Goal: Information Seeking & Learning: Learn about a topic

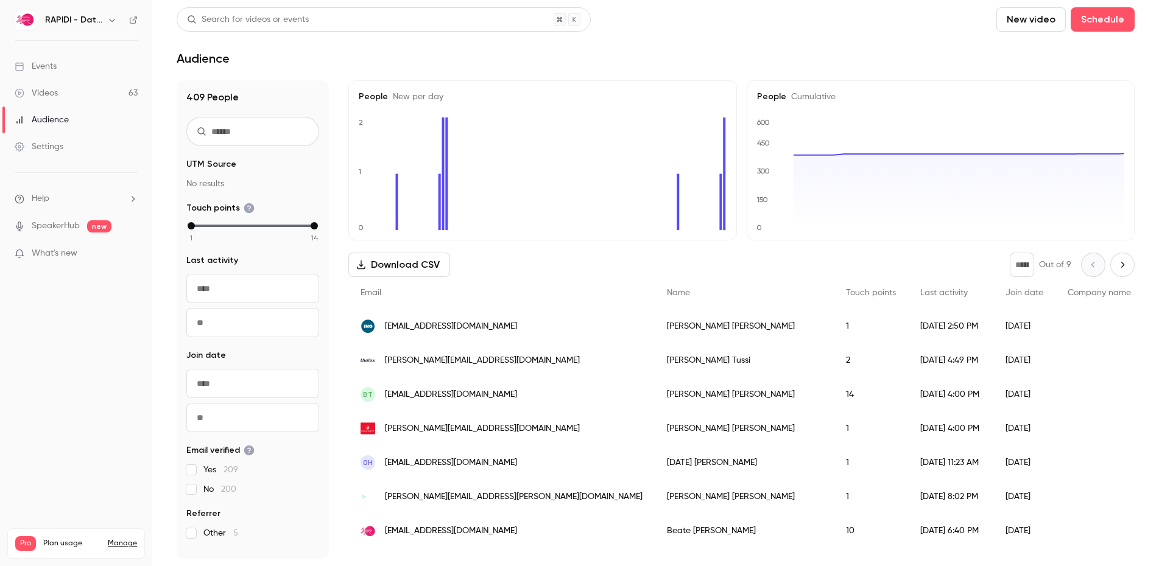
click at [60, 121] on div "Audience" at bounding box center [42, 120] width 54 height 12
click at [58, 66] on link "Events" at bounding box center [76, 66] width 152 height 27
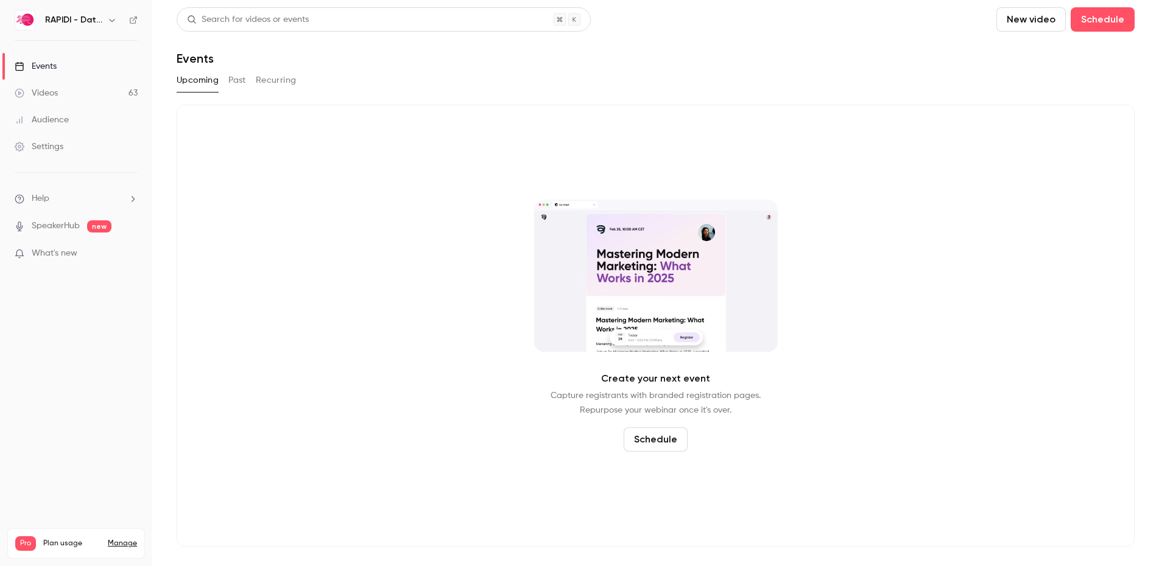
click at [245, 78] on button "Past" at bounding box center [237, 80] width 18 height 19
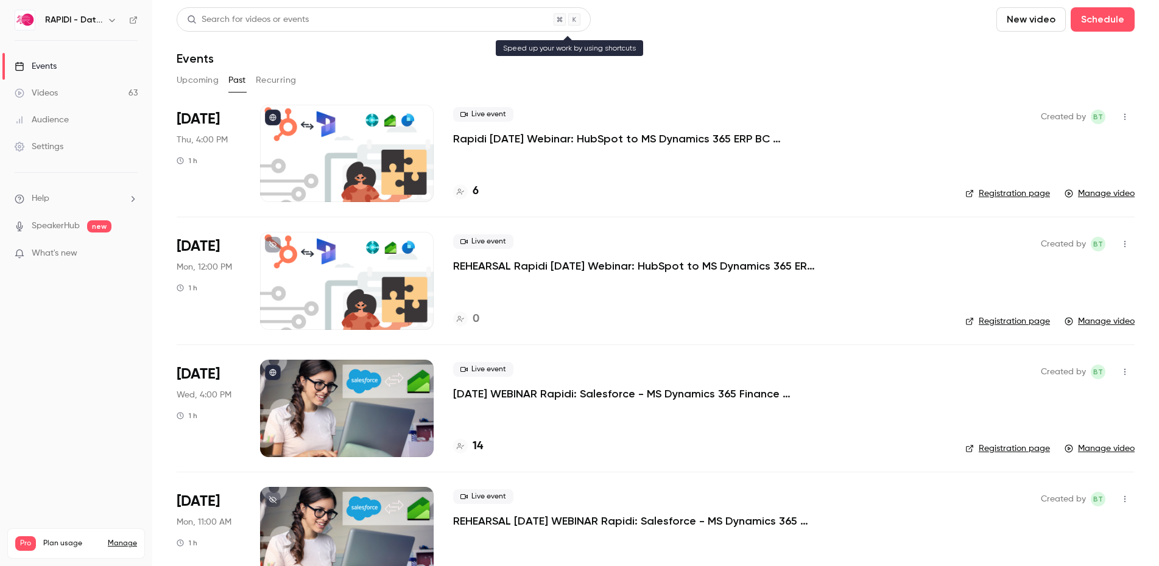
click at [220, 17] on div "Search for videos or events" at bounding box center [248, 19] width 122 height 13
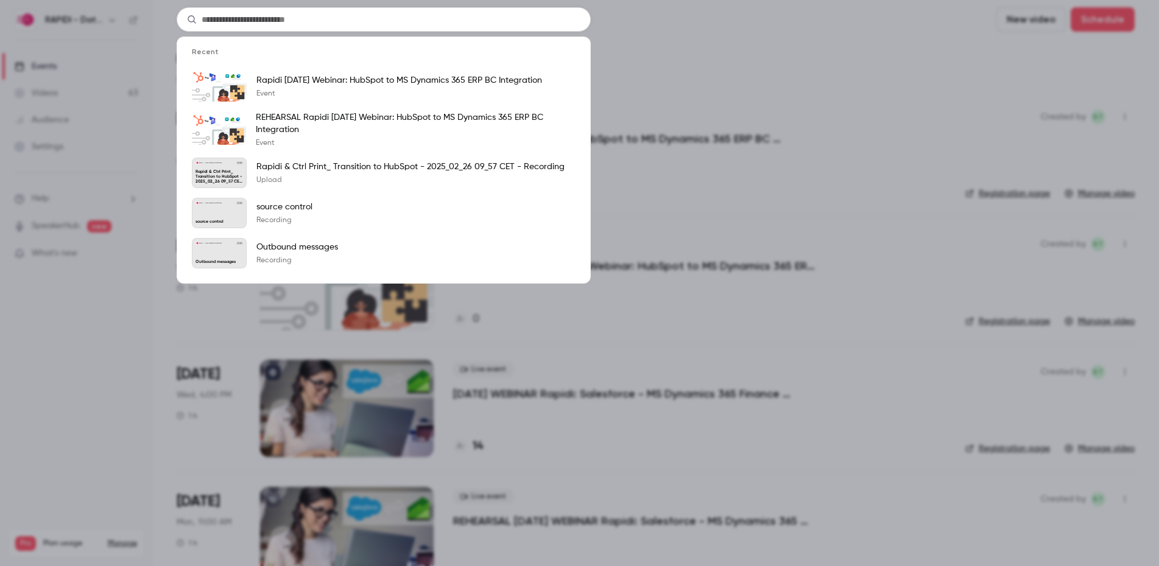
click at [627, 22] on div "Recent Rapidi [DATE] Webinar: HubSpot to MS Dynamics 365 ERP BC Integration Eve…" at bounding box center [579, 283] width 1159 height 566
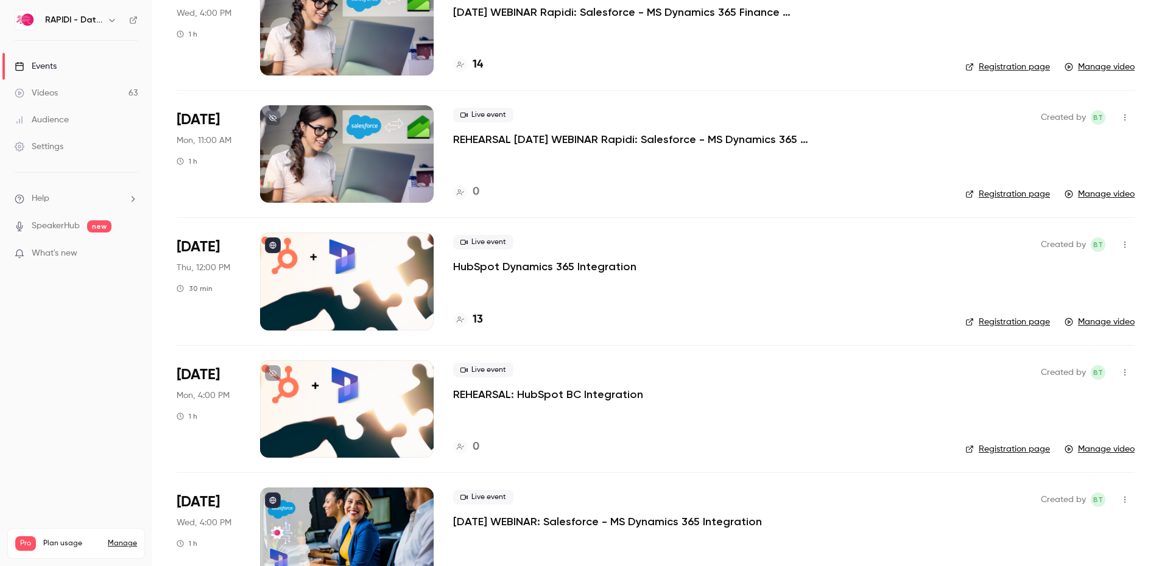
scroll to position [395, 0]
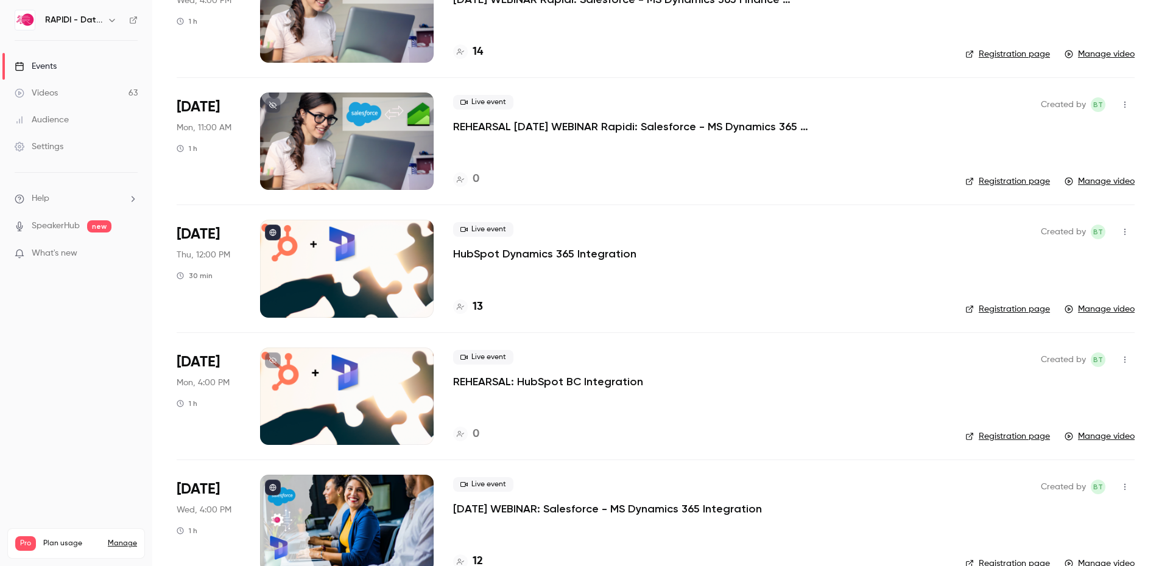
click at [558, 254] on p "HubSpot Dynamics 365 Integration" at bounding box center [544, 254] width 183 height 15
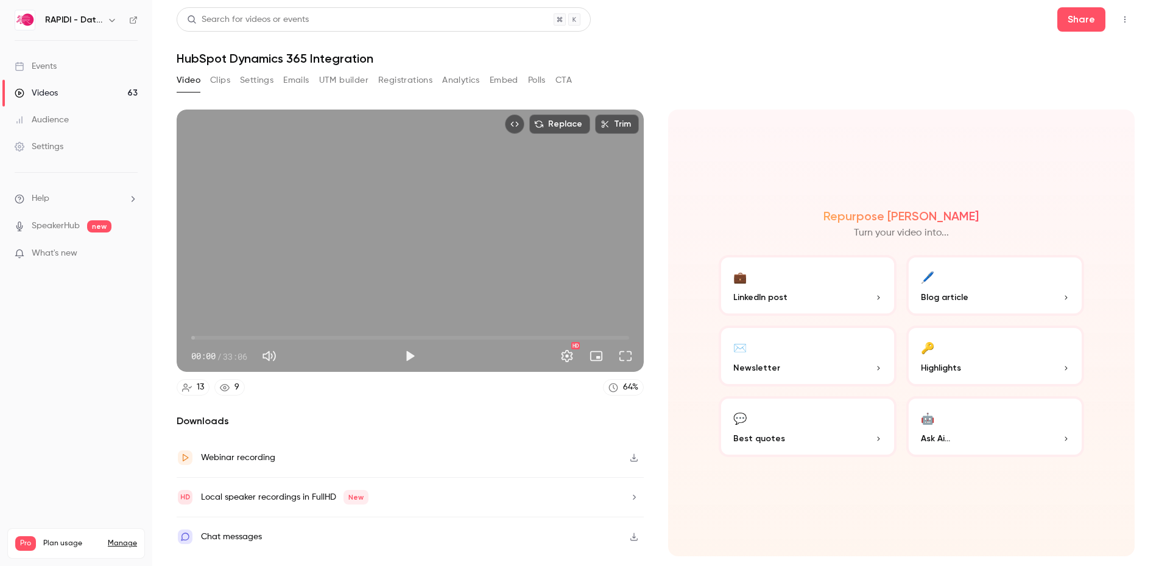
click at [255, 86] on button "Settings" at bounding box center [256, 80] width 33 height 19
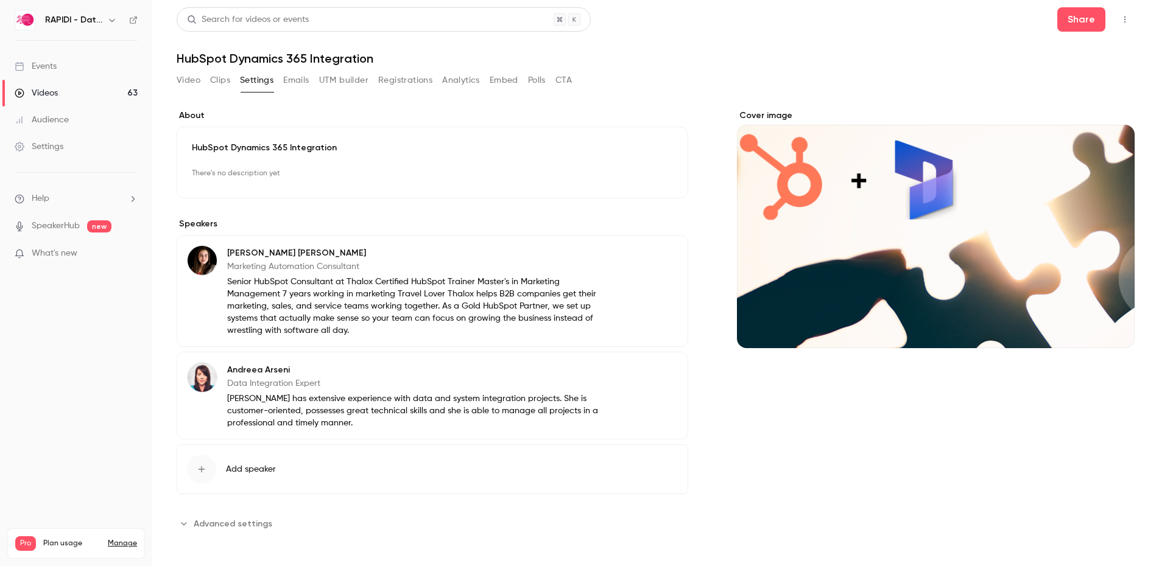
click at [260, 520] on span "Advanced settings" at bounding box center [233, 524] width 79 height 13
click at [46, 65] on div "Events" at bounding box center [36, 66] width 42 height 12
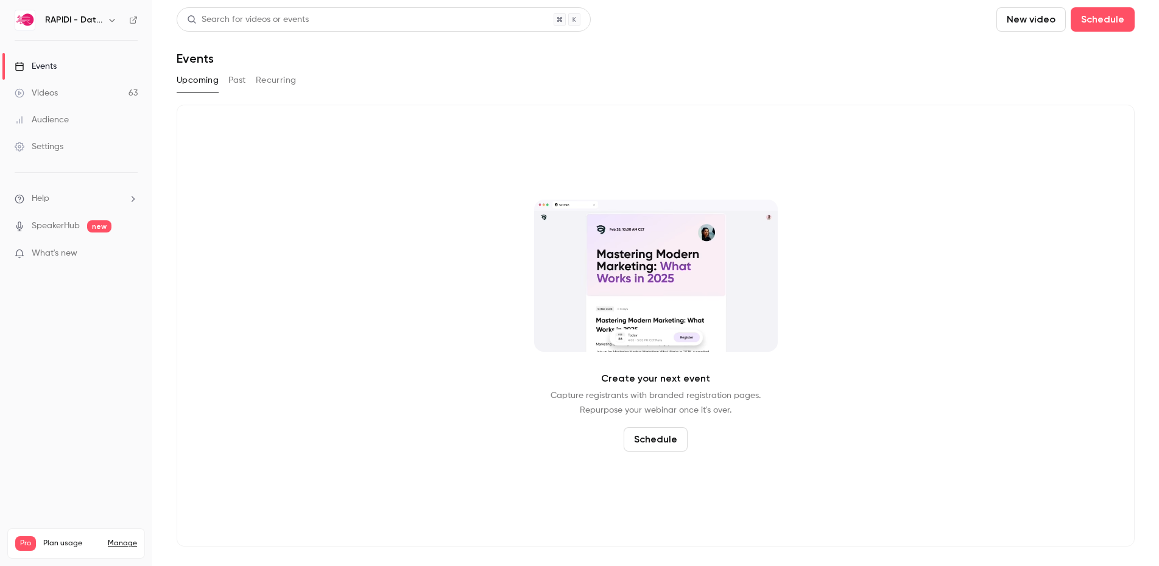
click at [239, 83] on button "Past" at bounding box center [237, 80] width 18 height 19
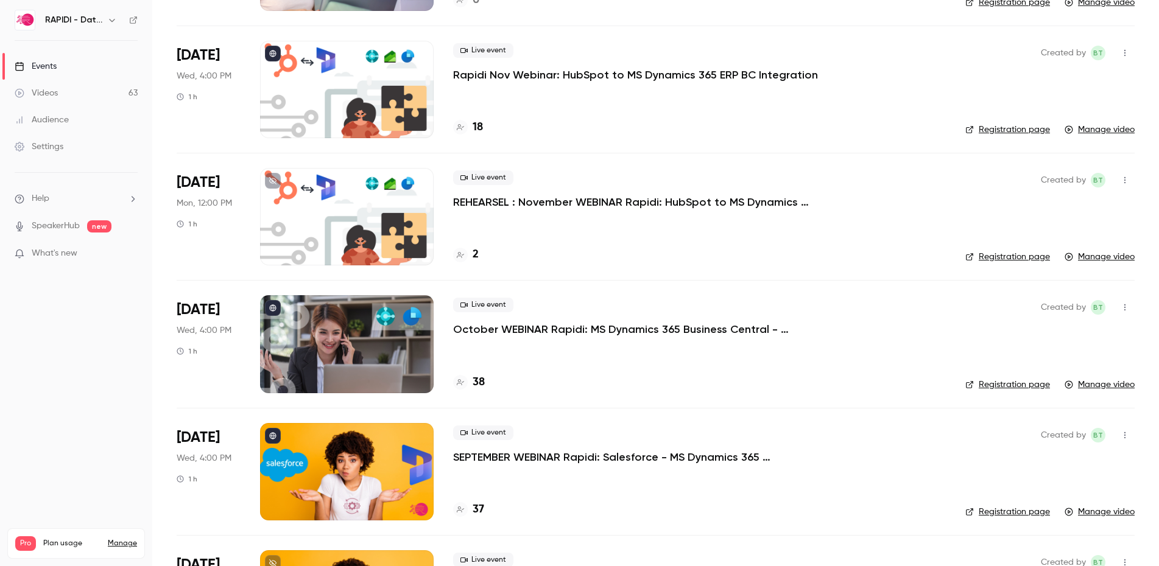
scroll to position [2420, 0]
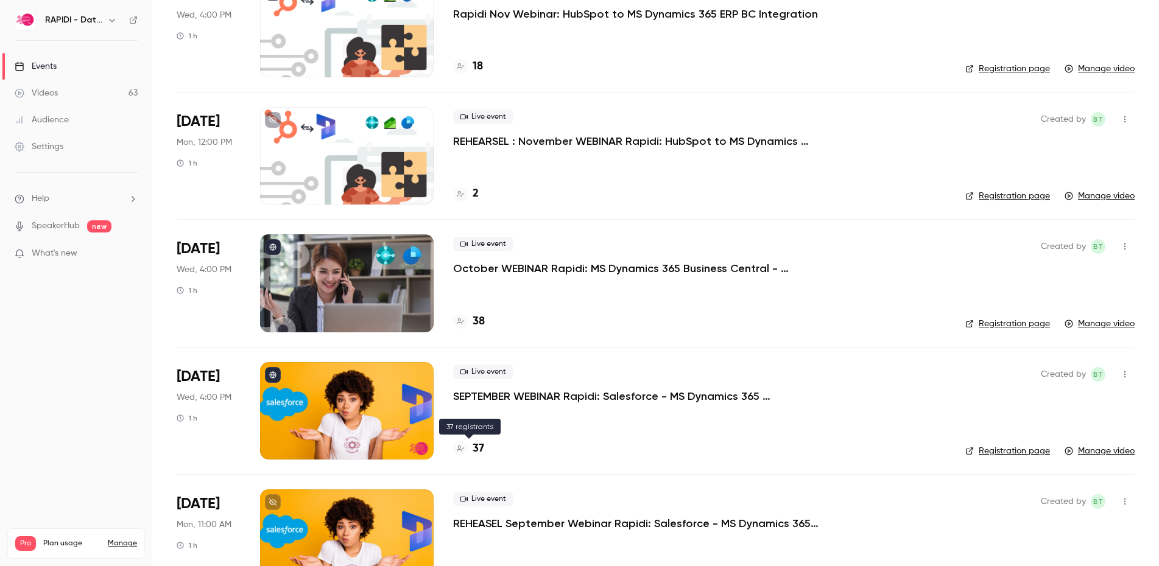
click at [479, 446] on h4 "37" at bounding box center [479, 449] width 12 height 16
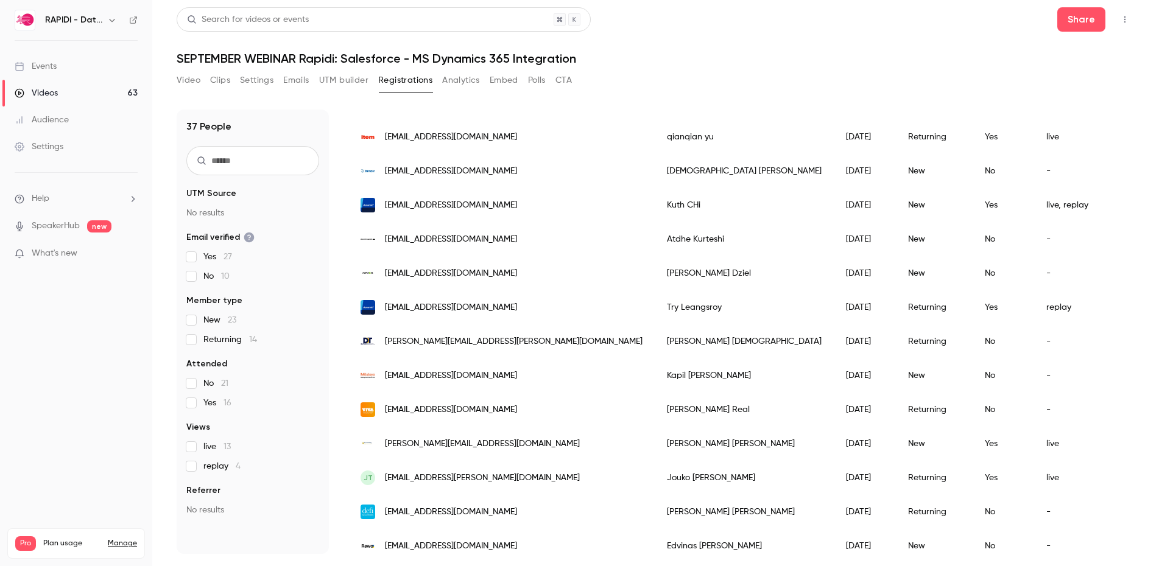
scroll to position [934, 0]
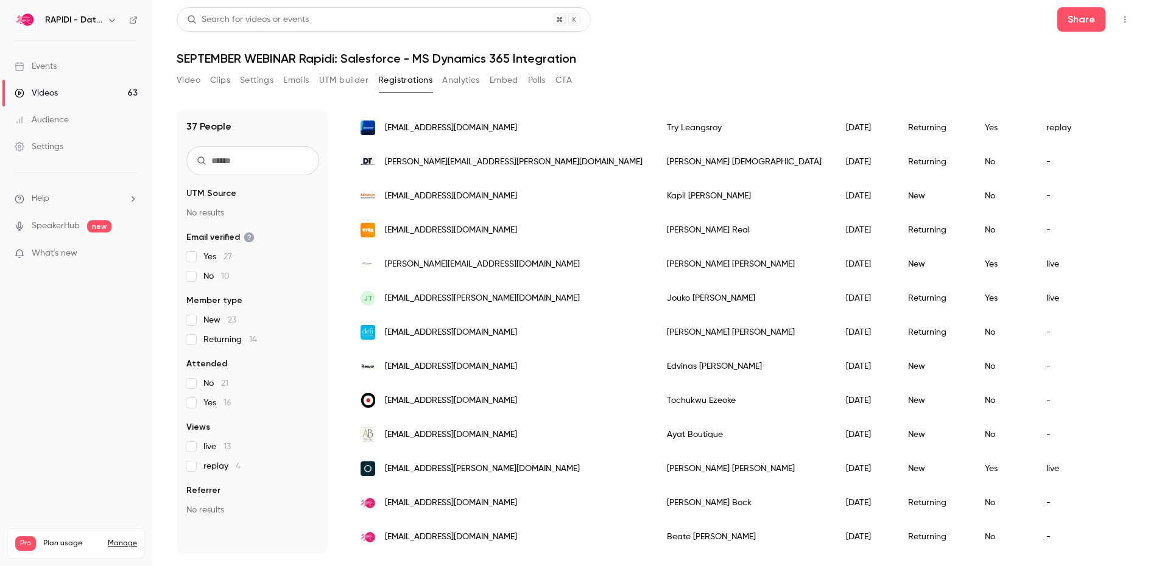
click at [268, 16] on div "Search for videos or events" at bounding box center [248, 19] width 122 height 13
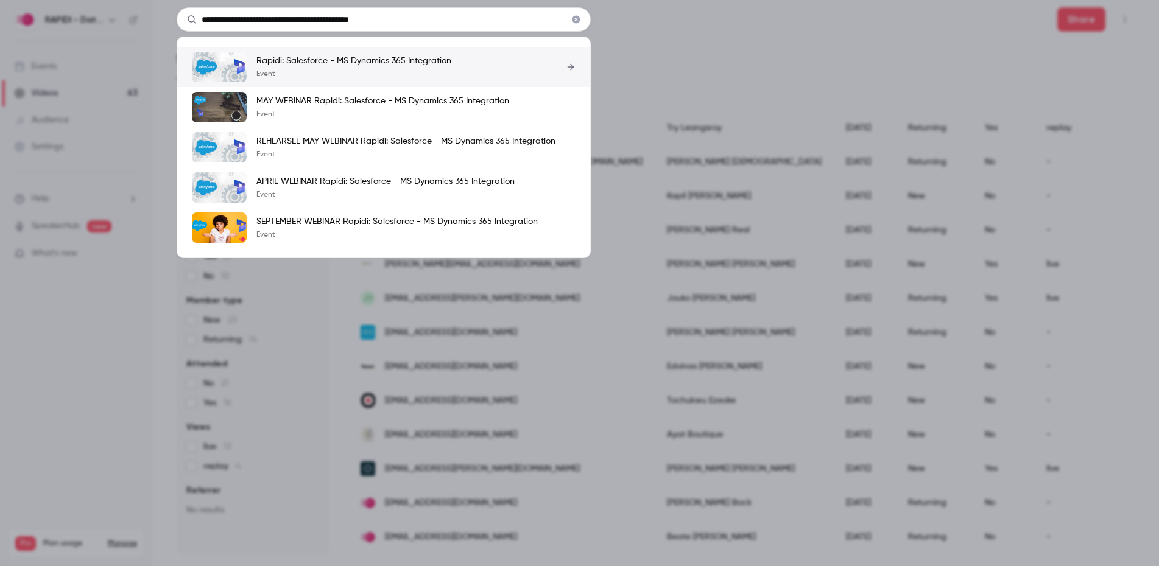
type input "**********"
click at [289, 61] on p "Rapidi: Salesforce - MS Dynamics 365 Integration" at bounding box center [353, 61] width 195 height 12
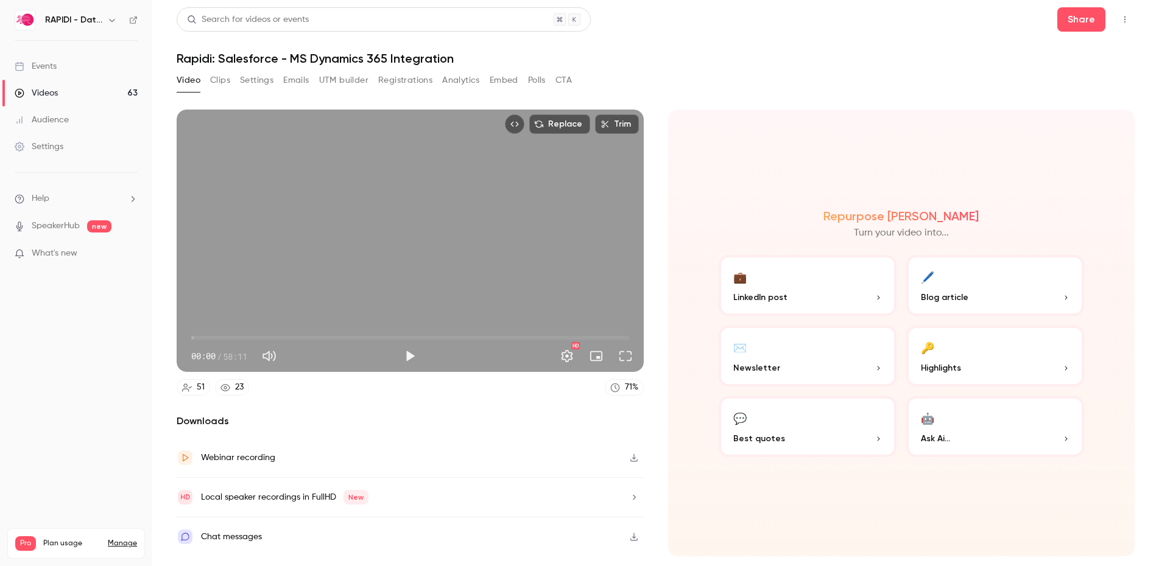
click at [250, 84] on button "Settings" at bounding box center [256, 80] width 33 height 19
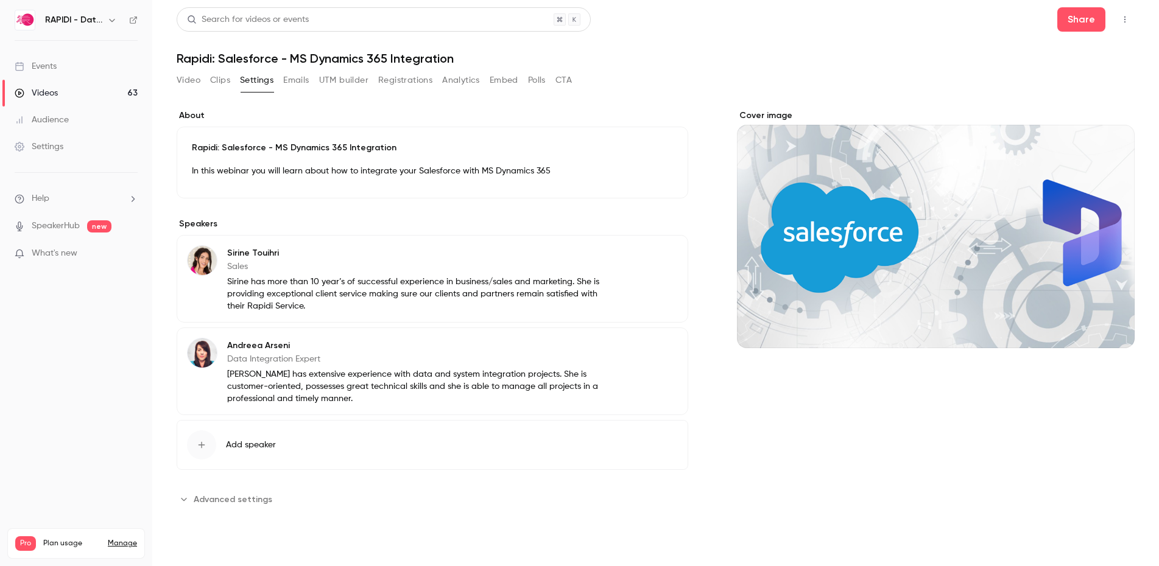
click at [180, 81] on button "Video" at bounding box center [189, 80] width 24 height 19
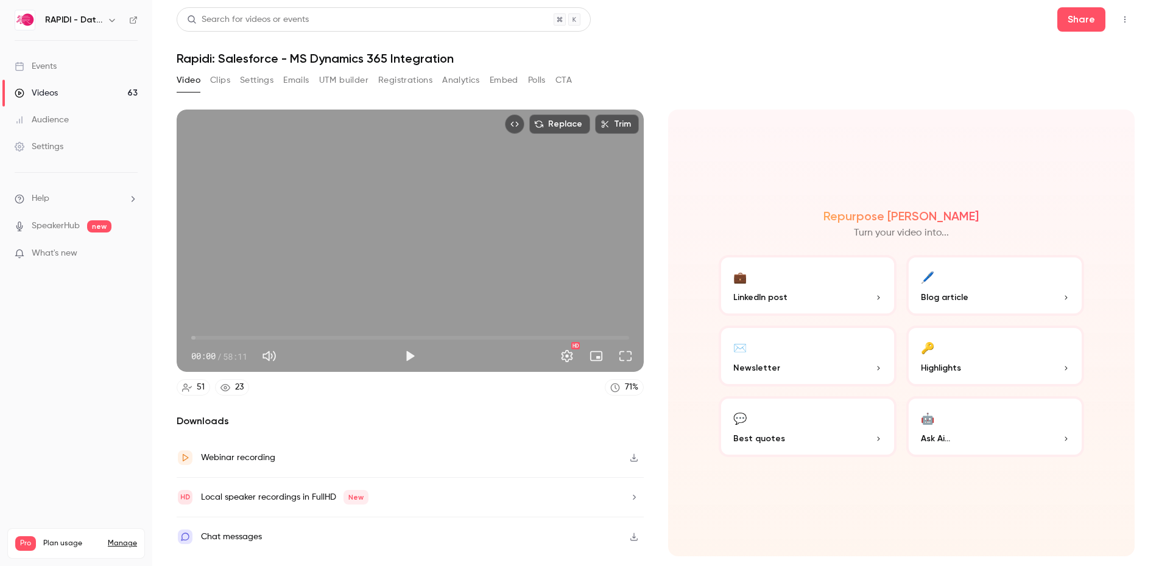
click at [387, 83] on button "Registrations" at bounding box center [405, 80] width 54 height 19
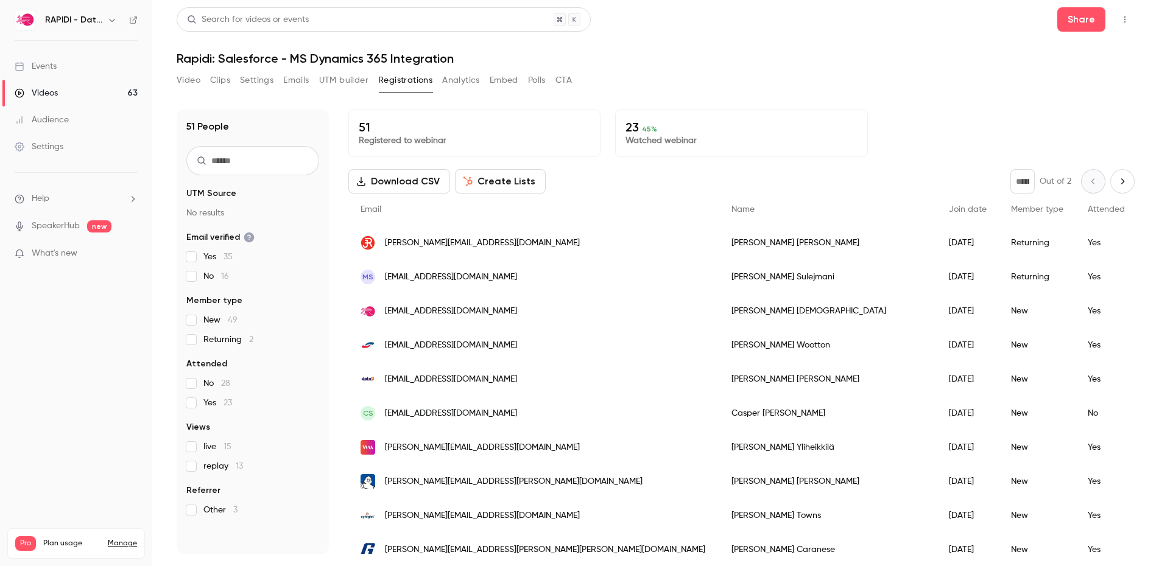
click at [937, 244] on div "[DATE]" at bounding box center [968, 243] width 62 height 34
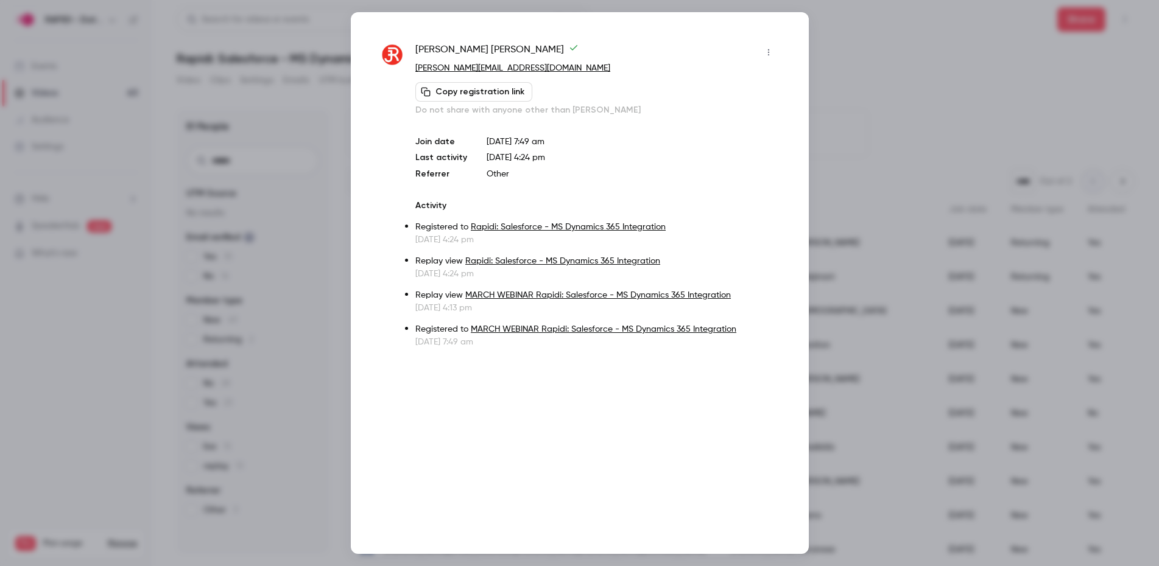
click at [837, 38] on div at bounding box center [579, 283] width 1159 height 566
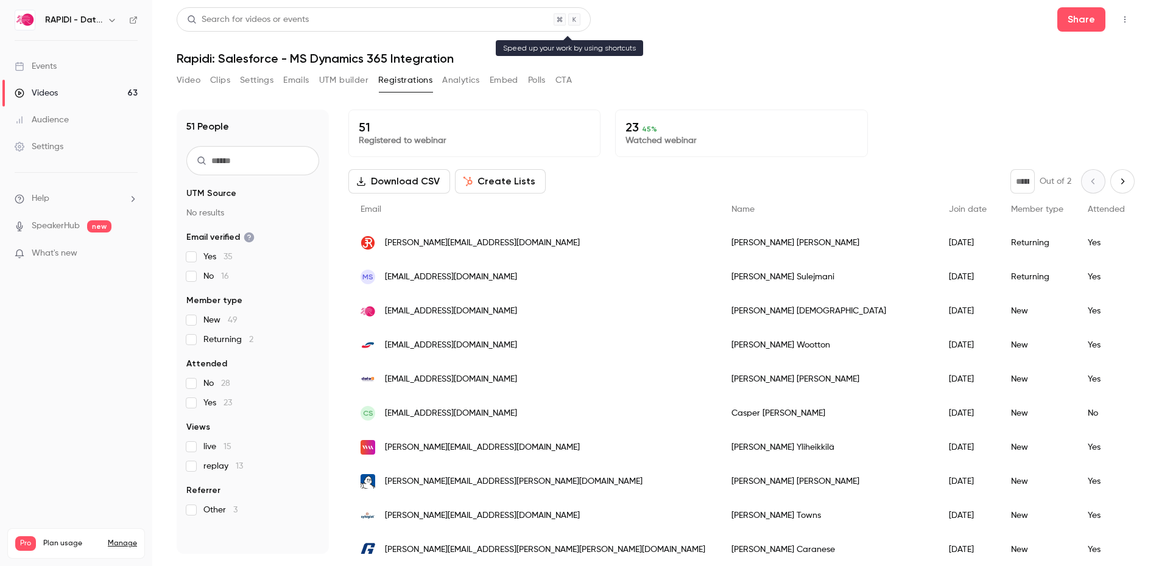
click at [322, 19] on div "Search for videos or events" at bounding box center [384, 19] width 414 height 24
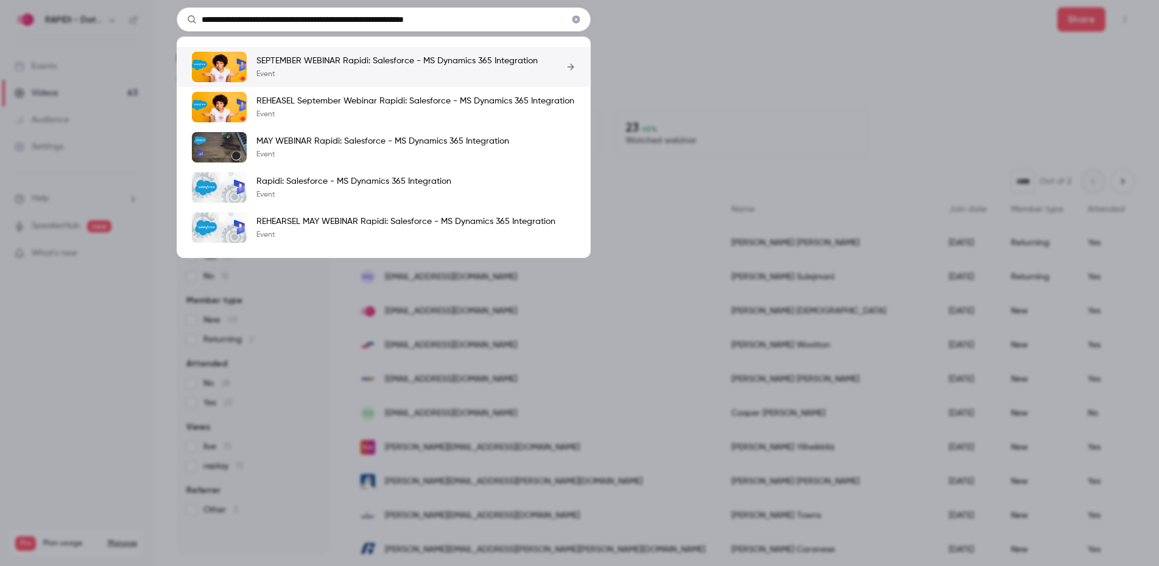
type input "**********"
click at [295, 77] on p "Event" at bounding box center [396, 74] width 281 height 10
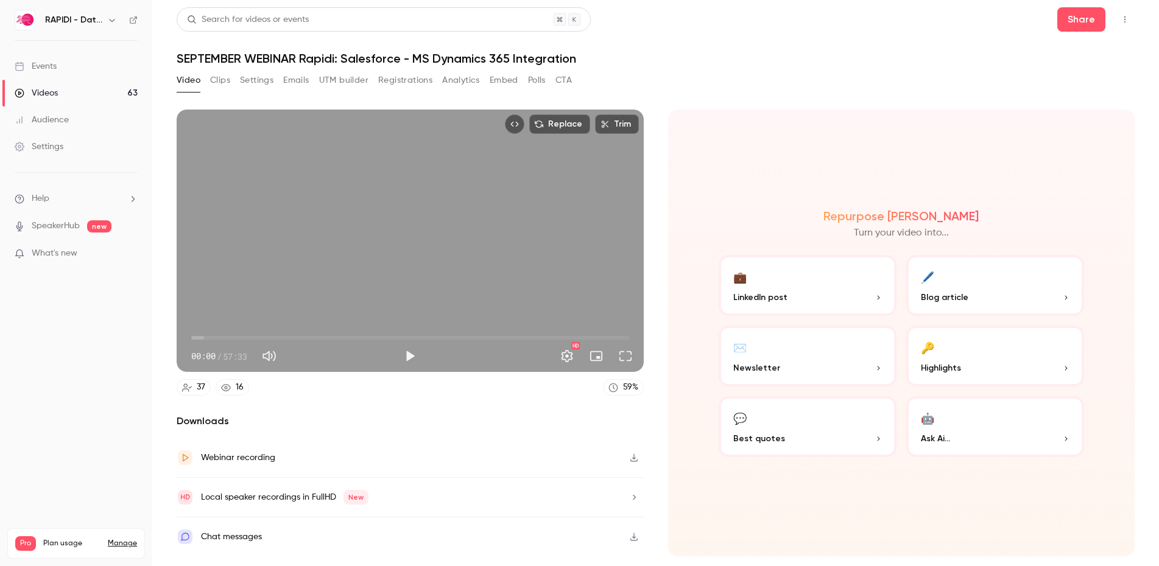
click at [55, 89] on div "Videos" at bounding box center [36, 93] width 43 height 12
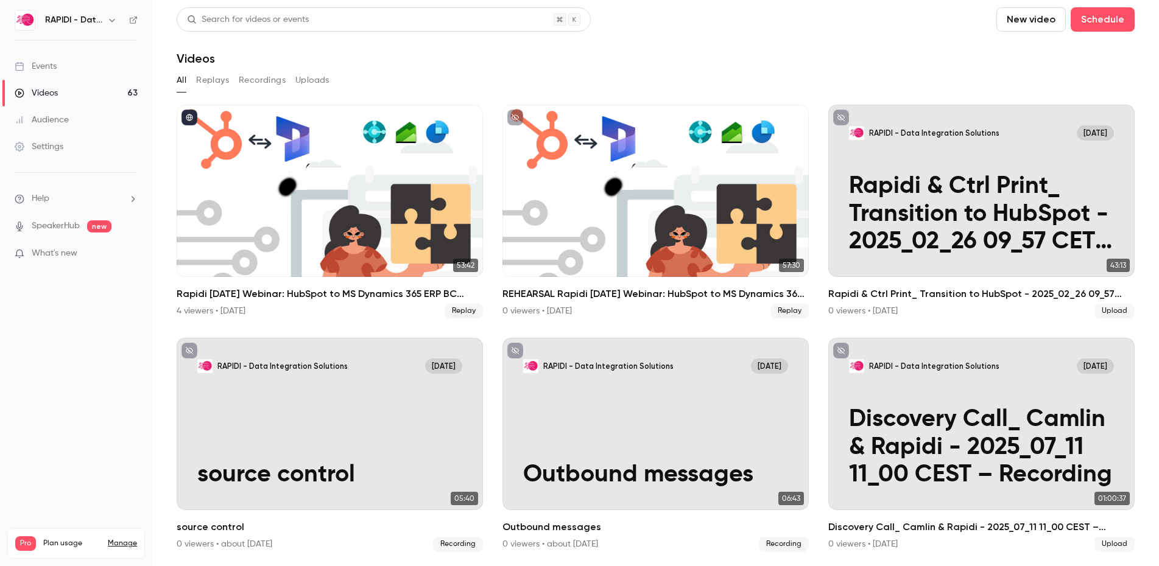
click at [220, 82] on button "Replays" at bounding box center [212, 80] width 33 height 19
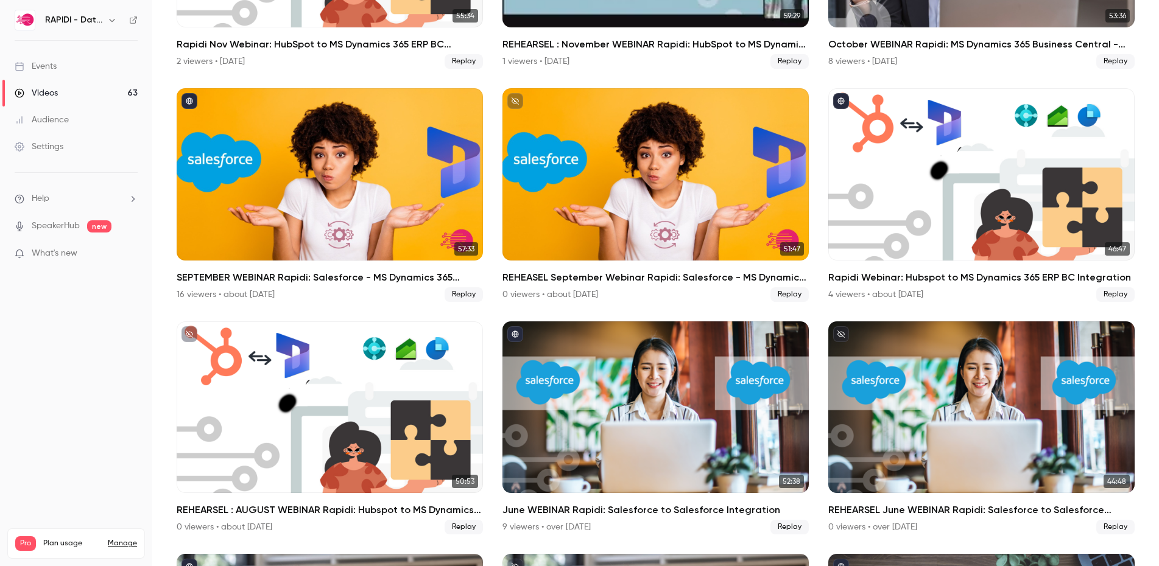
scroll to position [1652, 0]
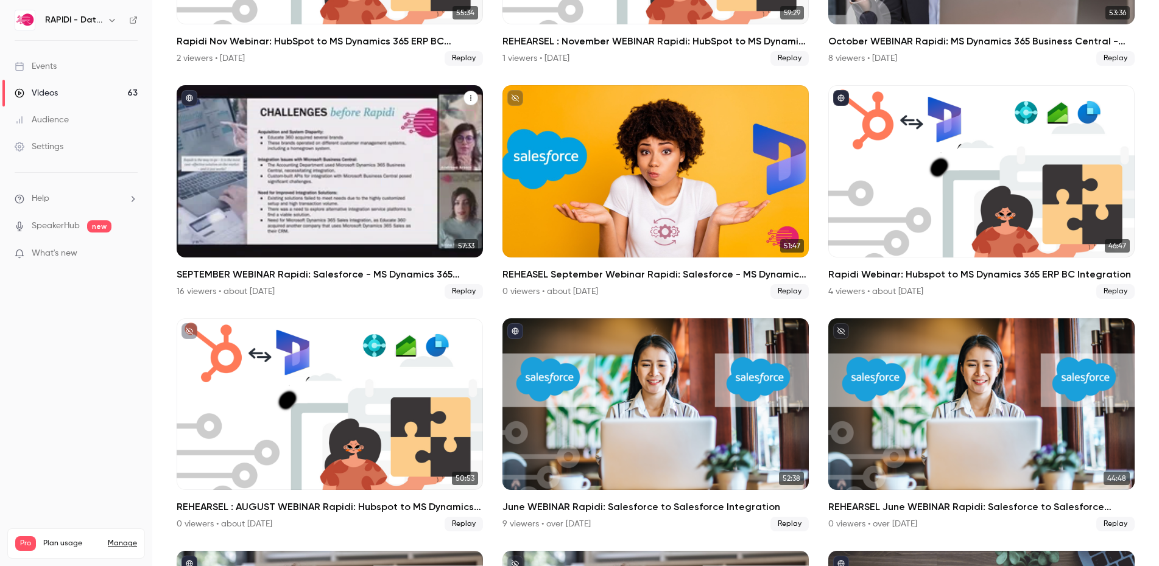
click at [334, 164] on div "SEPTEMBER WEBINAR Rapidi: Salesforce - MS Dynamics 365 Integration" at bounding box center [330, 171] width 306 height 172
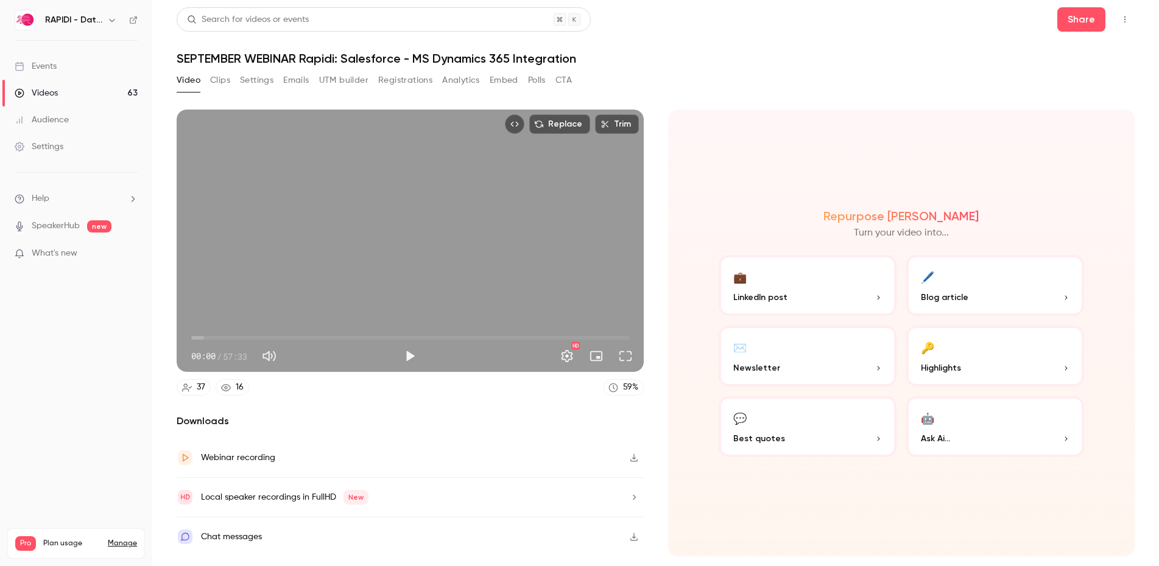
click at [256, 79] on button "Settings" at bounding box center [256, 80] width 33 height 19
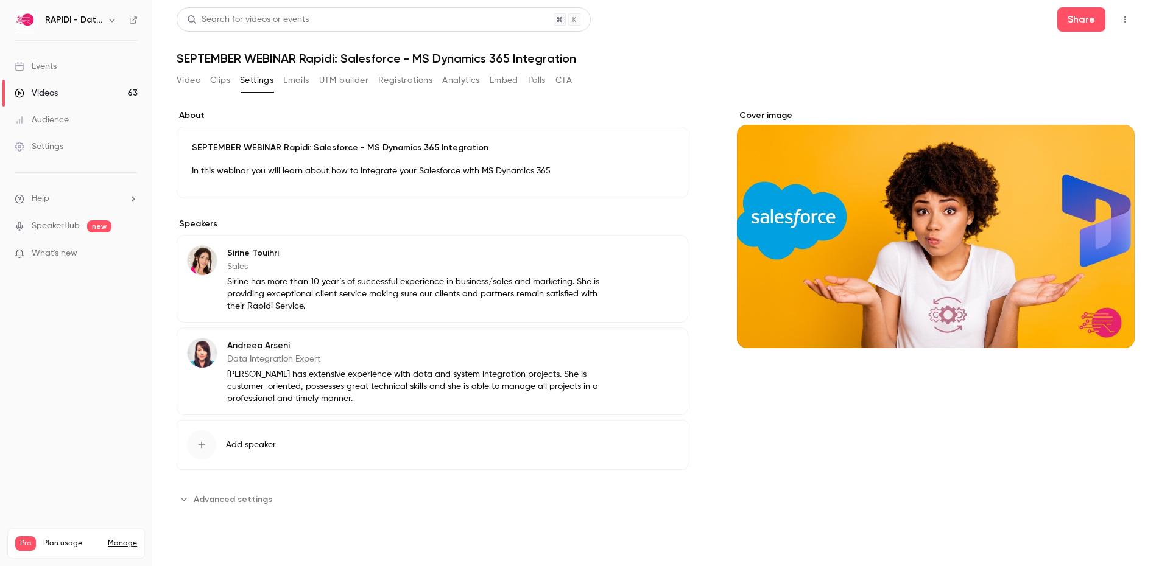
click at [65, 123] on div "Audience" at bounding box center [42, 120] width 54 height 12
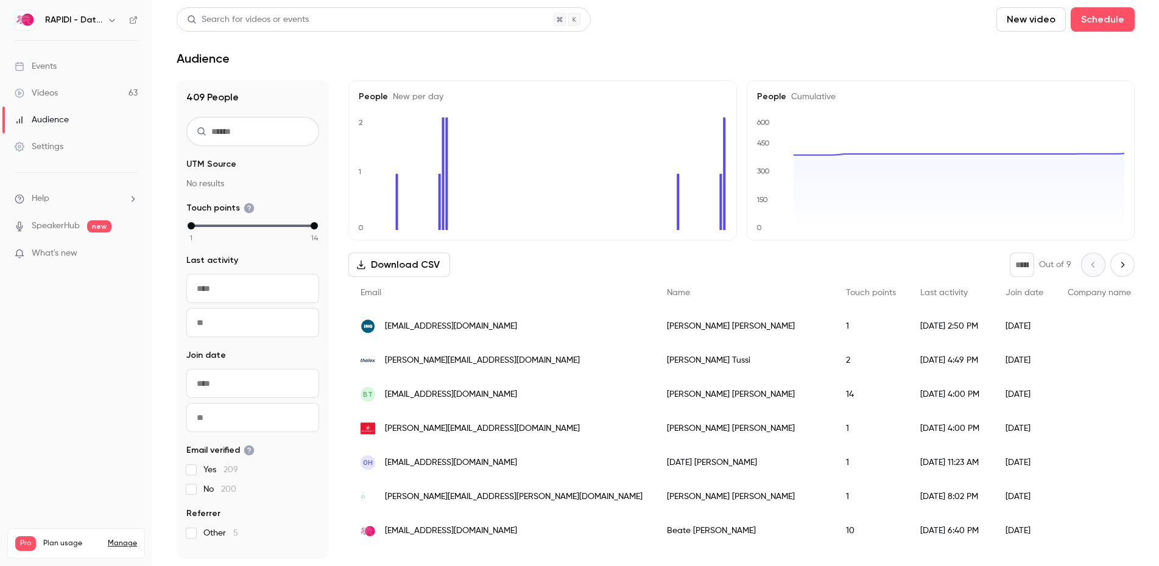
click at [222, 291] on input "text" at bounding box center [252, 288] width 133 height 29
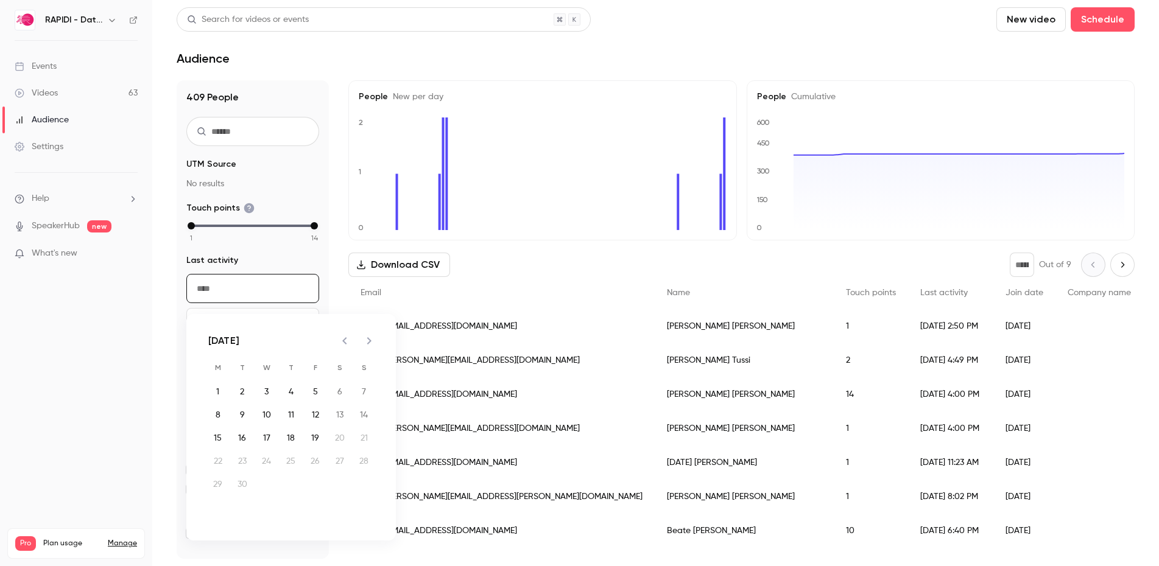
click at [343, 340] on icon "Previous month" at bounding box center [344, 340] width 4 height 7
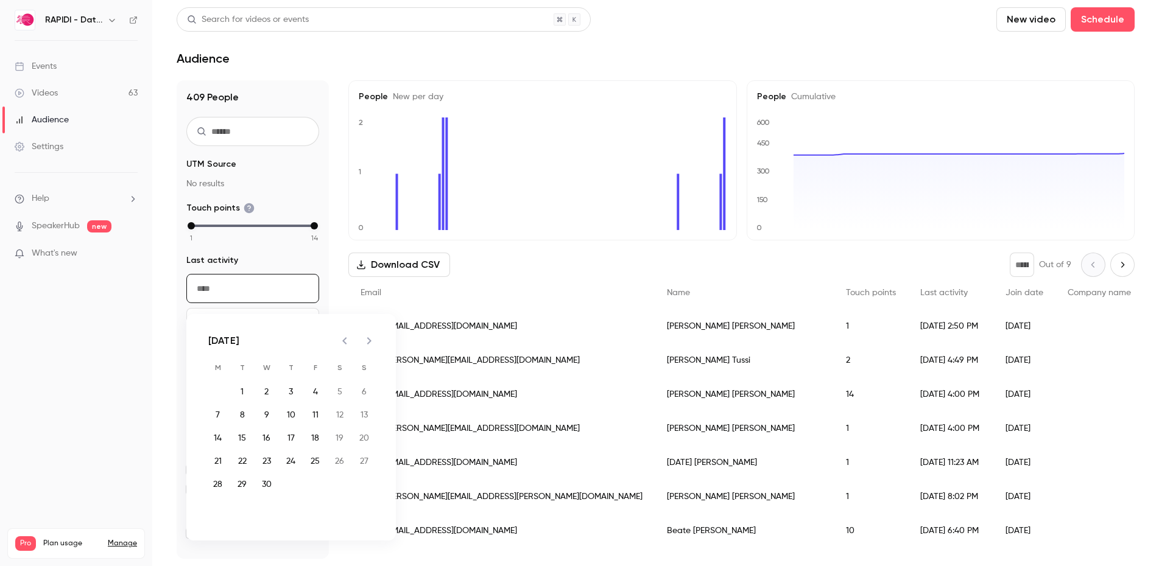
click at [343, 340] on icon "Previous month" at bounding box center [344, 340] width 4 height 7
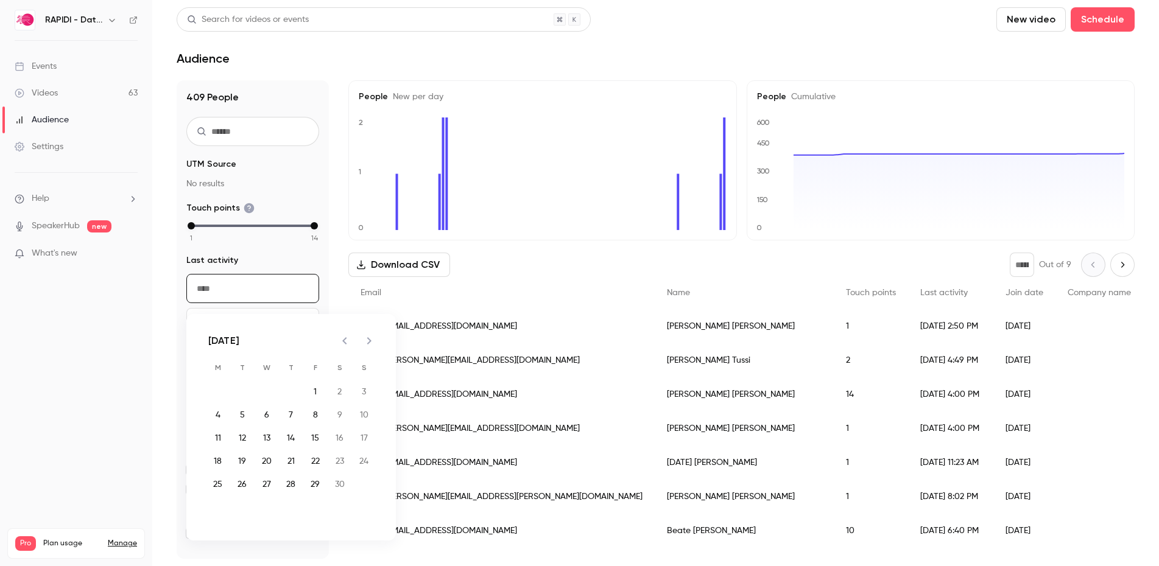
click at [343, 340] on icon "Previous month" at bounding box center [344, 340] width 4 height 7
click at [363, 389] on button "1" at bounding box center [364, 392] width 22 height 22
type input "**********"
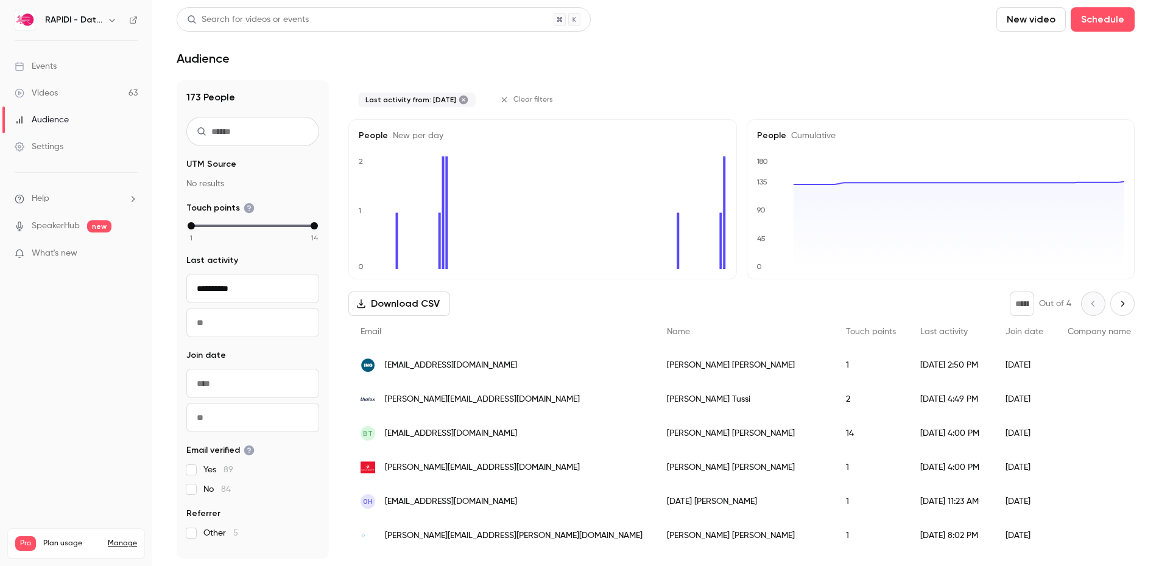
click at [234, 317] on input "text" at bounding box center [252, 322] width 133 height 29
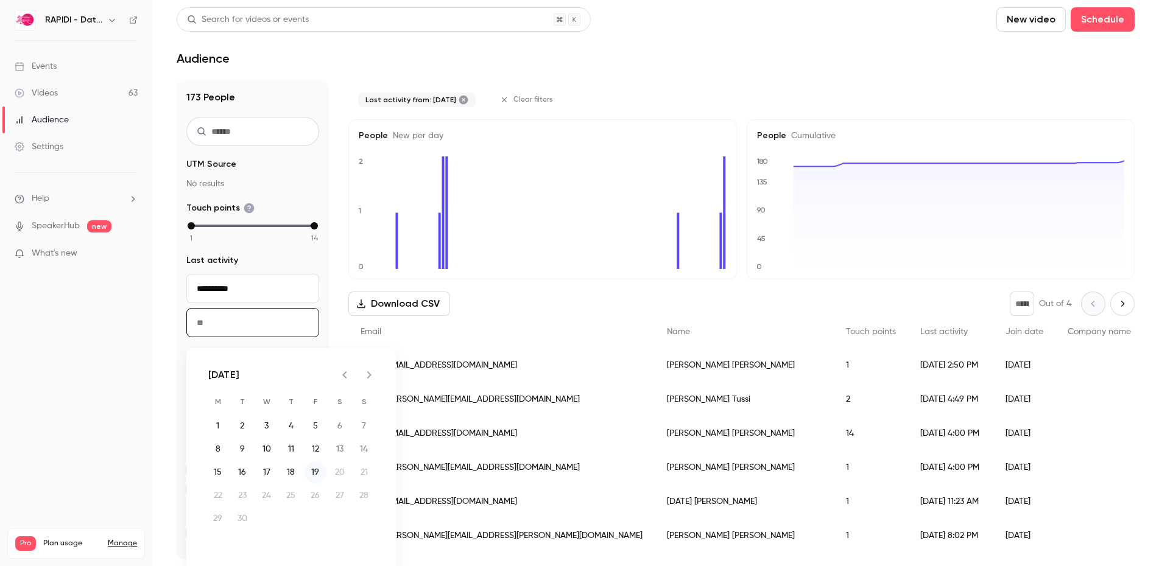
click at [317, 471] on button "19" at bounding box center [316, 473] width 22 height 22
type input "**********"
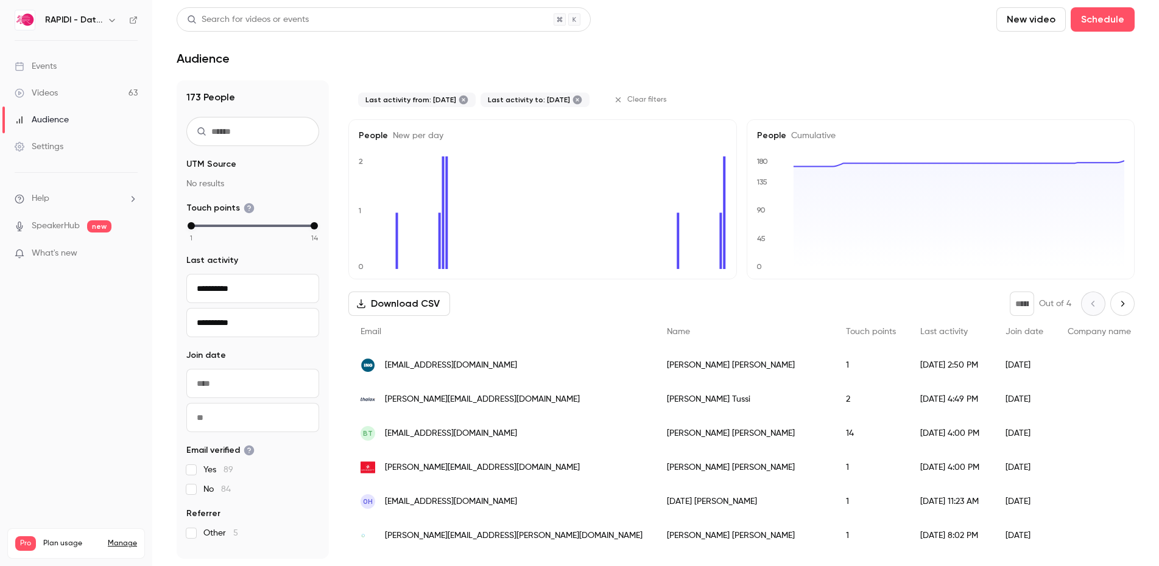
click at [76, 122] on link "Audience" at bounding box center [76, 120] width 152 height 27
click at [66, 147] on link "Settings" at bounding box center [76, 146] width 152 height 27
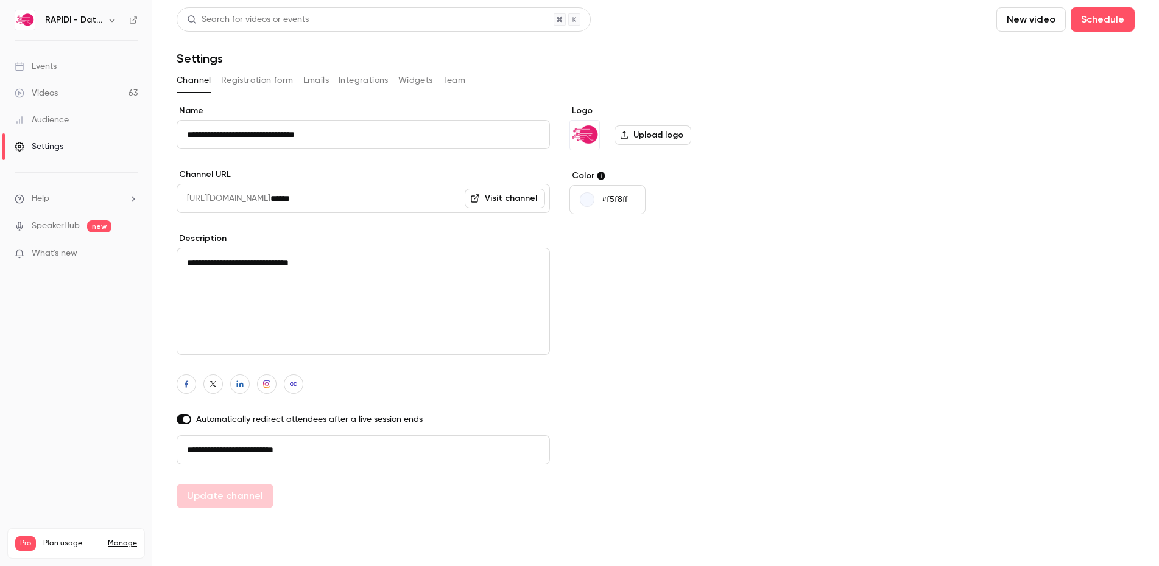
click at [55, 87] on div "Videos" at bounding box center [36, 93] width 43 height 12
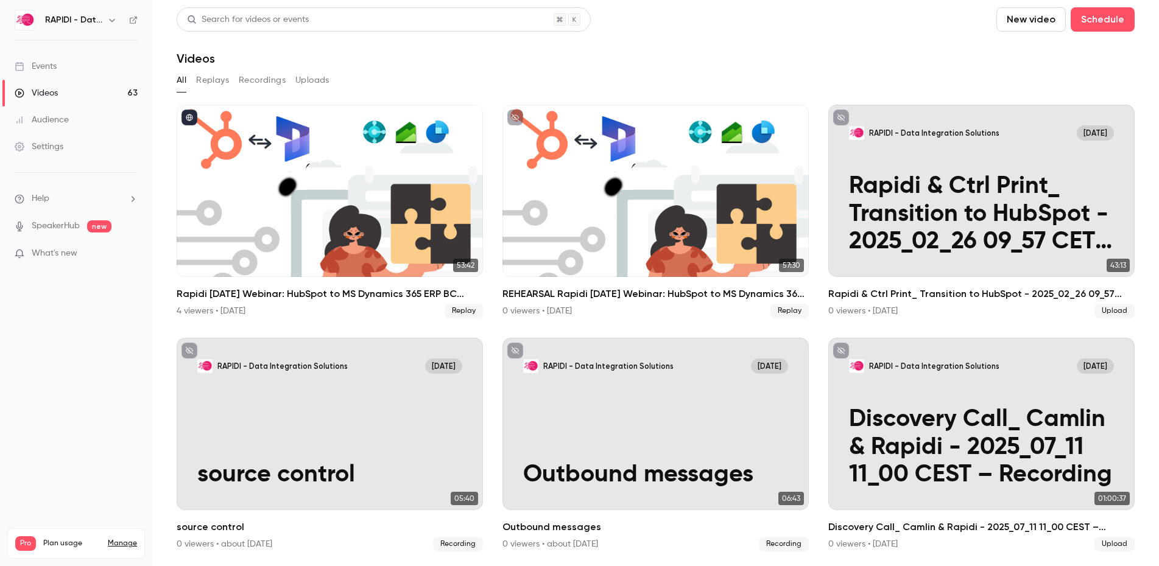
click at [63, 197] on li "Help" at bounding box center [76, 198] width 123 height 13
click at [53, 93] on div at bounding box center [579, 283] width 1159 height 566
click at [53, 93] on div "Videos" at bounding box center [36, 93] width 43 height 12
click at [218, 83] on button "Replays" at bounding box center [212, 80] width 33 height 19
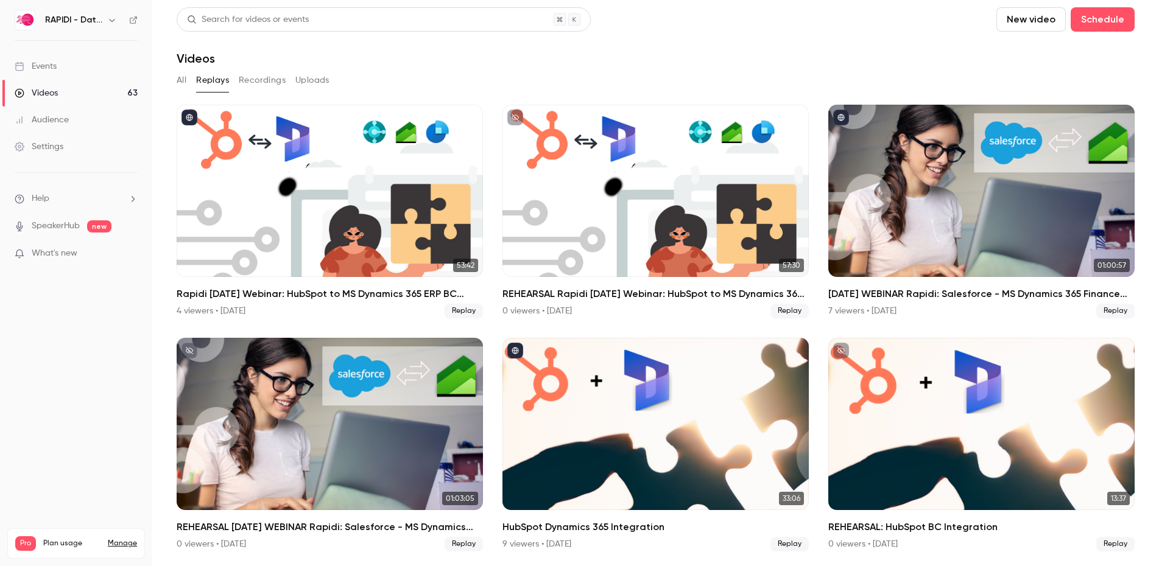
click at [249, 79] on button "Recordings" at bounding box center [262, 80] width 47 height 19
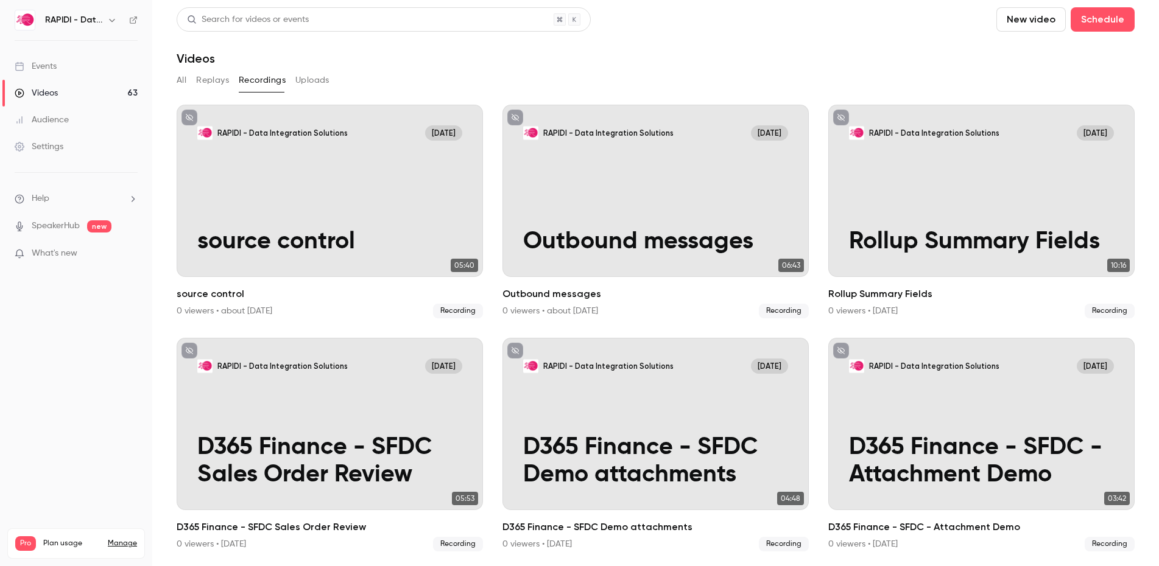
click at [208, 73] on button "Replays" at bounding box center [212, 80] width 33 height 19
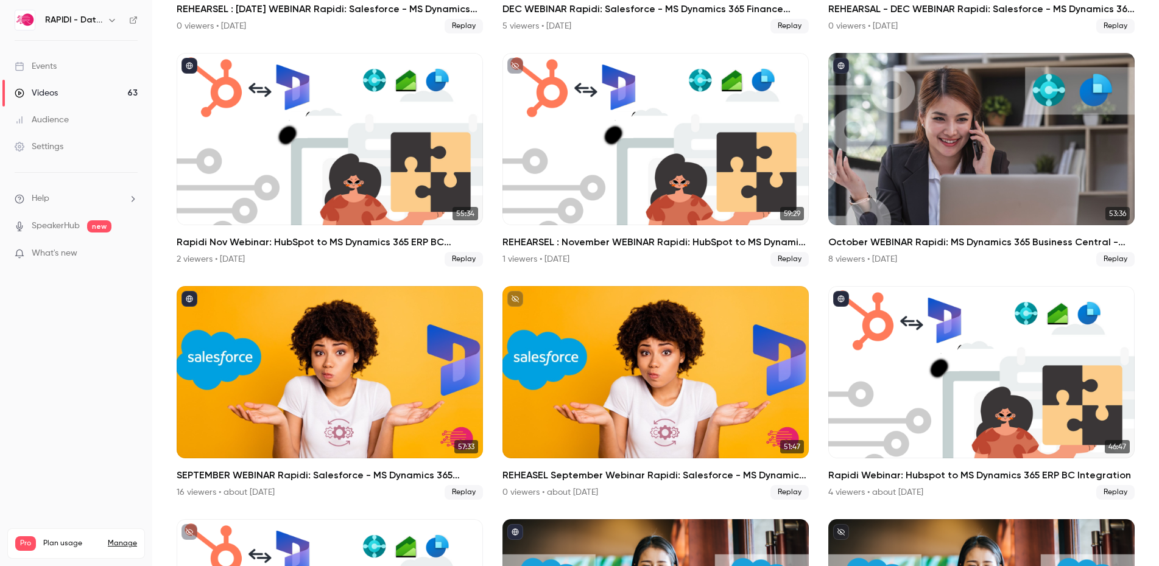
scroll to position [1454, 0]
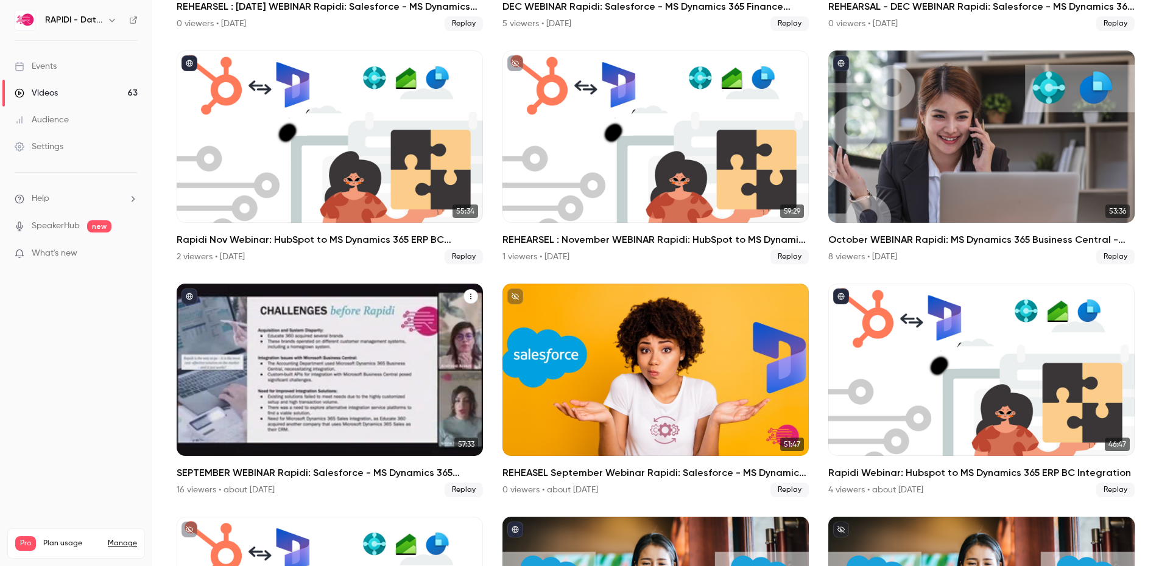
click at [357, 398] on div "SEPTEMBER WEBINAR Rapidi: Salesforce - MS Dynamics 365 Integration" at bounding box center [330, 370] width 306 height 172
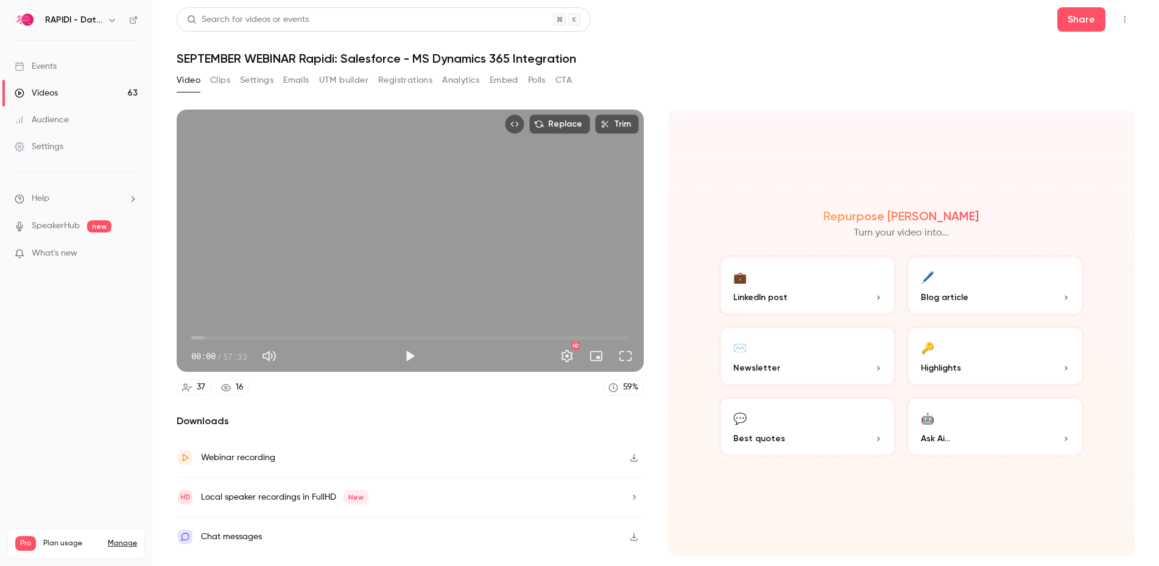
click at [461, 79] on button "Analytics" at bounding box center [461, 80] width 38 height 19
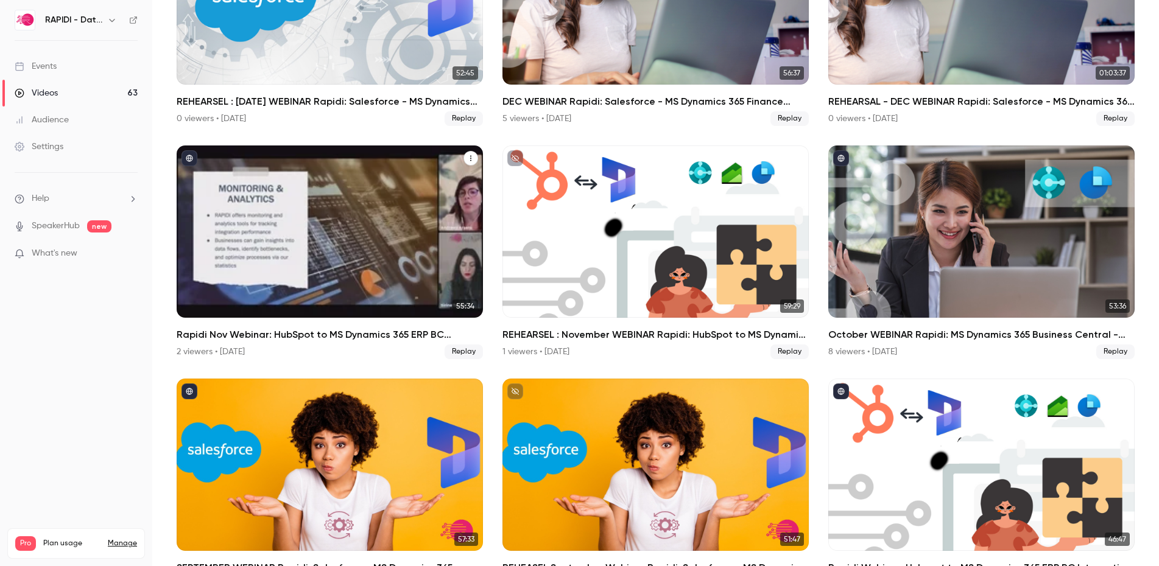
scroll to position [1361, 0]
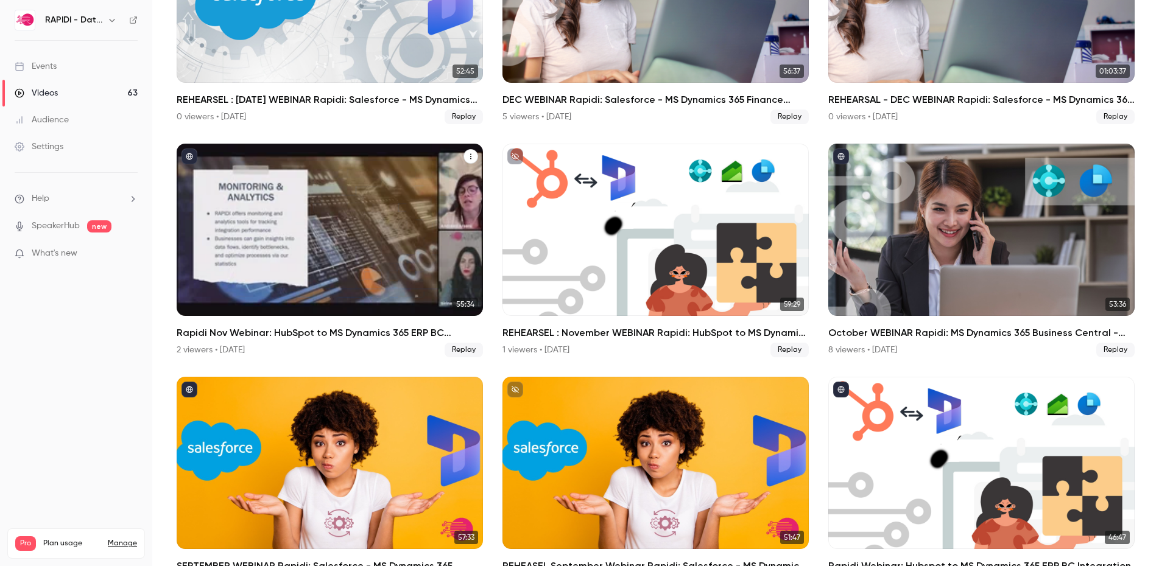
click at [324, 231] on div "Rapidi Nov Webinar: HubSpot to MS Dynamics 365 ERP BC Integration" at bounding box center [330, 230] width 306 height 172
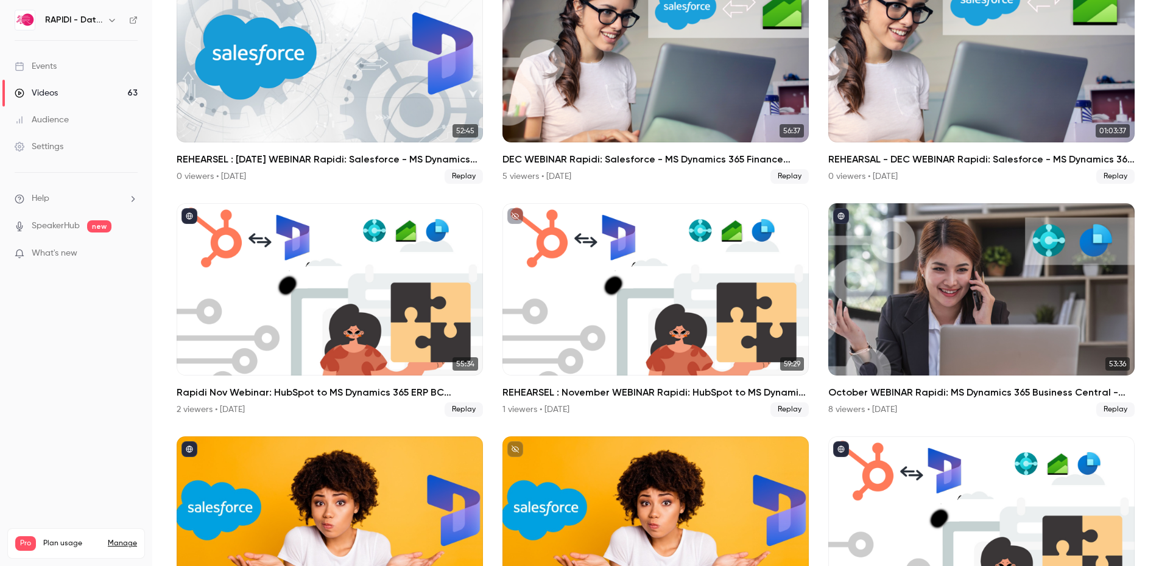
scroll to position [1305, 0]
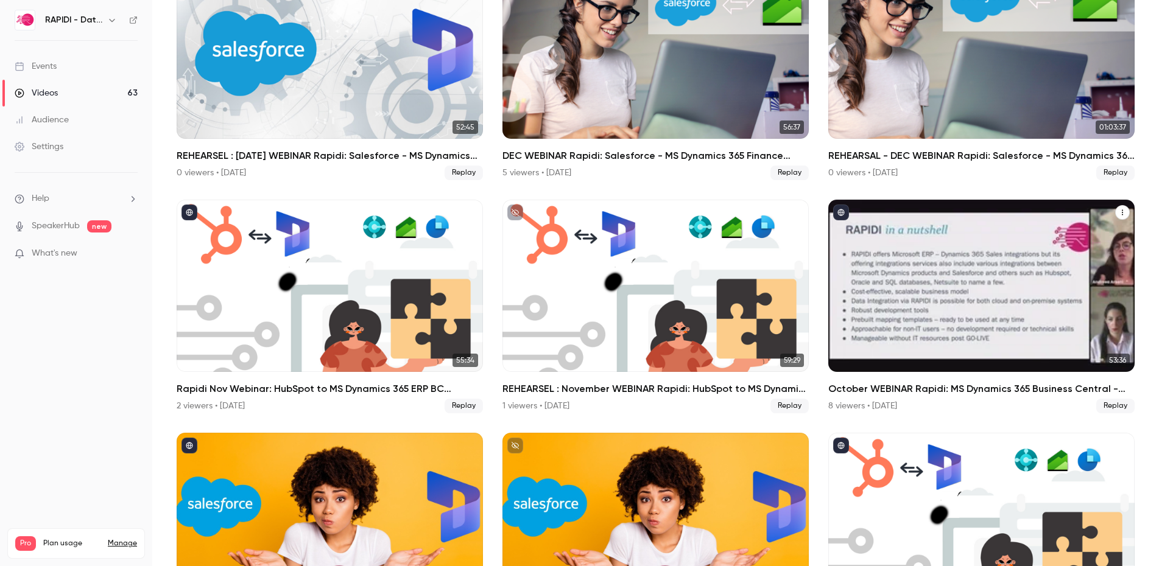
click at [898, 291] on div "October WEBINAR Rapidi: MS Dynamics 365 Business Central - Dynamics 365 Sales I…" at bounding box center [981, 286] width 306 height 172
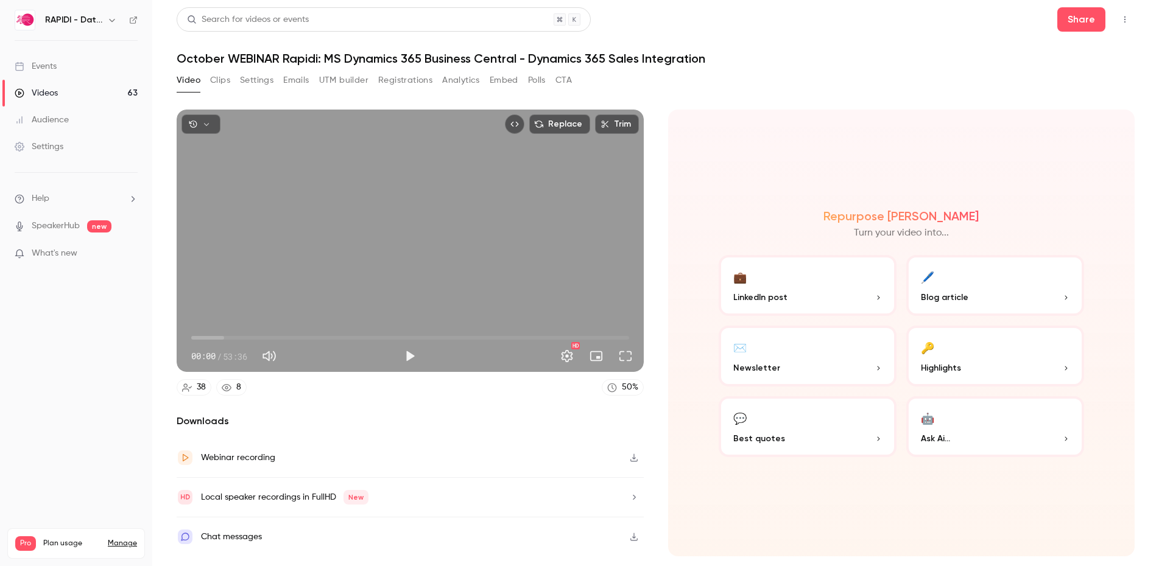
click at [467, 77] on button "Analytics" at bounding box center [461, 80] width 38 height 19
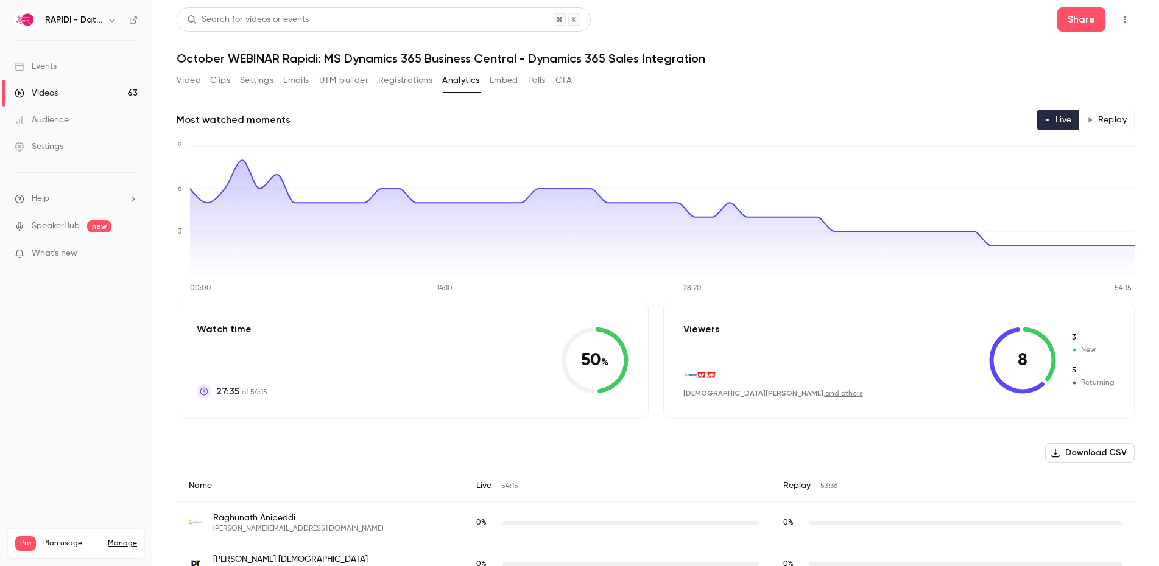
click at [52, 68] on div "Events" at bounding box center [36, 66] width 42 height 12
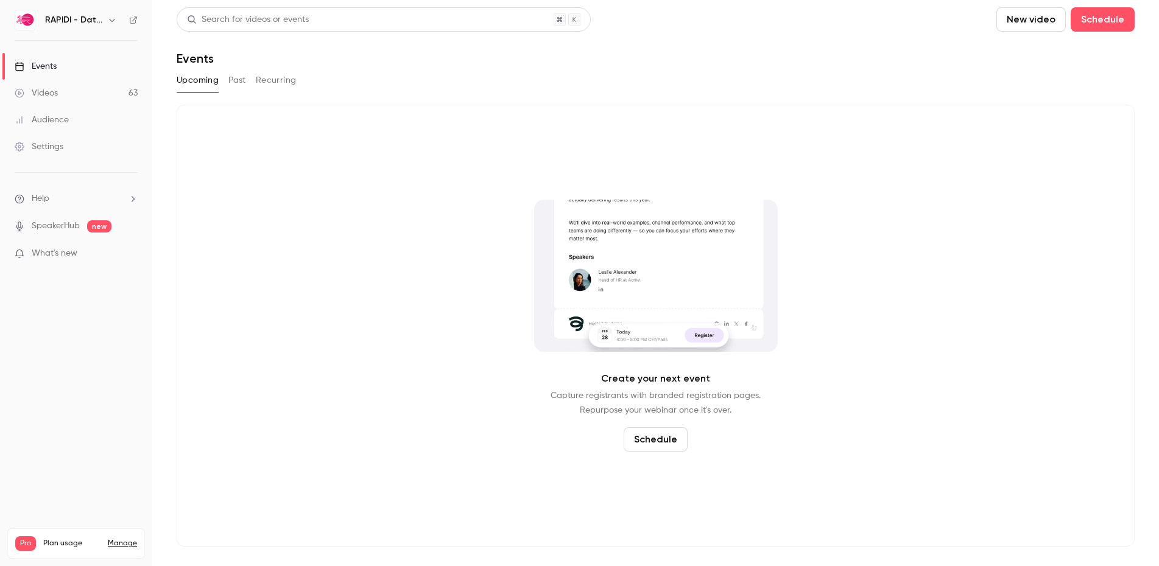
click at [236, 84] on button "Past" at bounding box center [237, 80] width 18 height 19
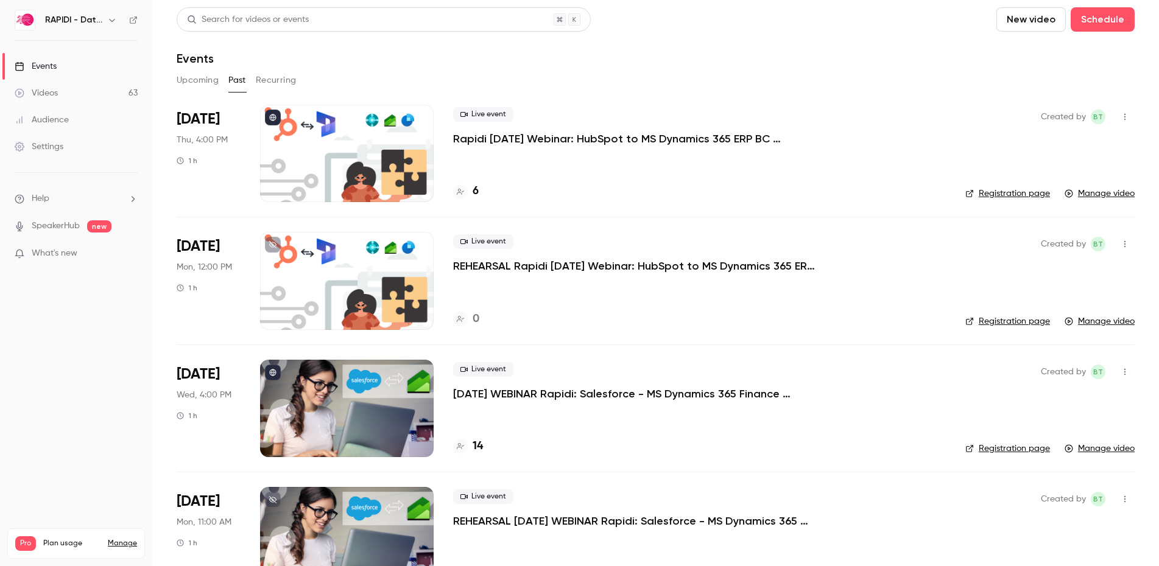
click at [354, 160] on div at bounding box center [347, 153] width 174 height 97
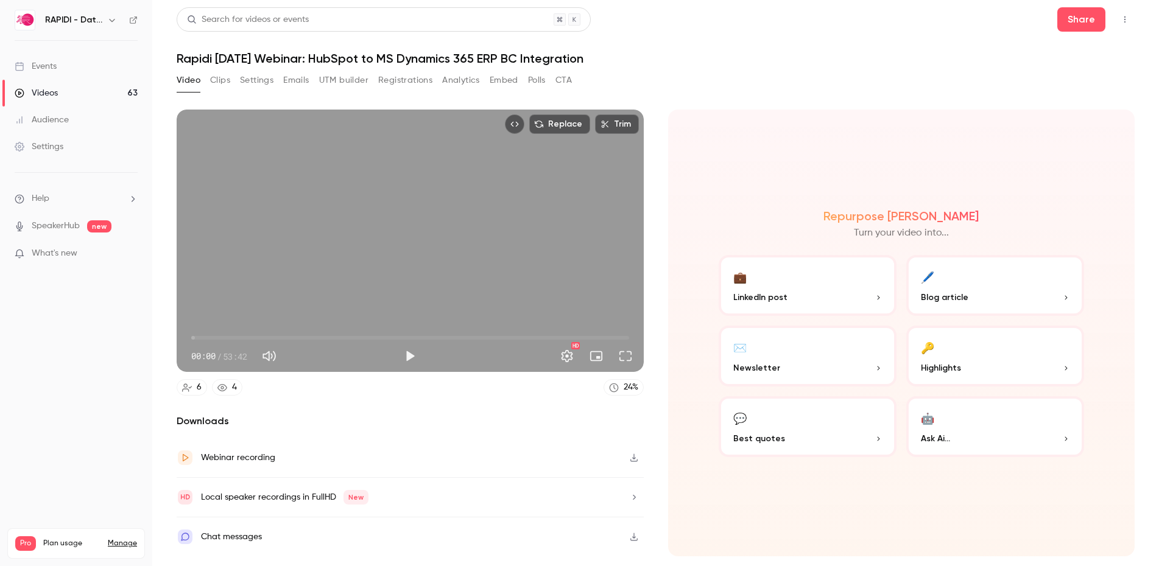
click at [258, 82] on button "Settings" at bounding box center [256, 80] width 33 height 19
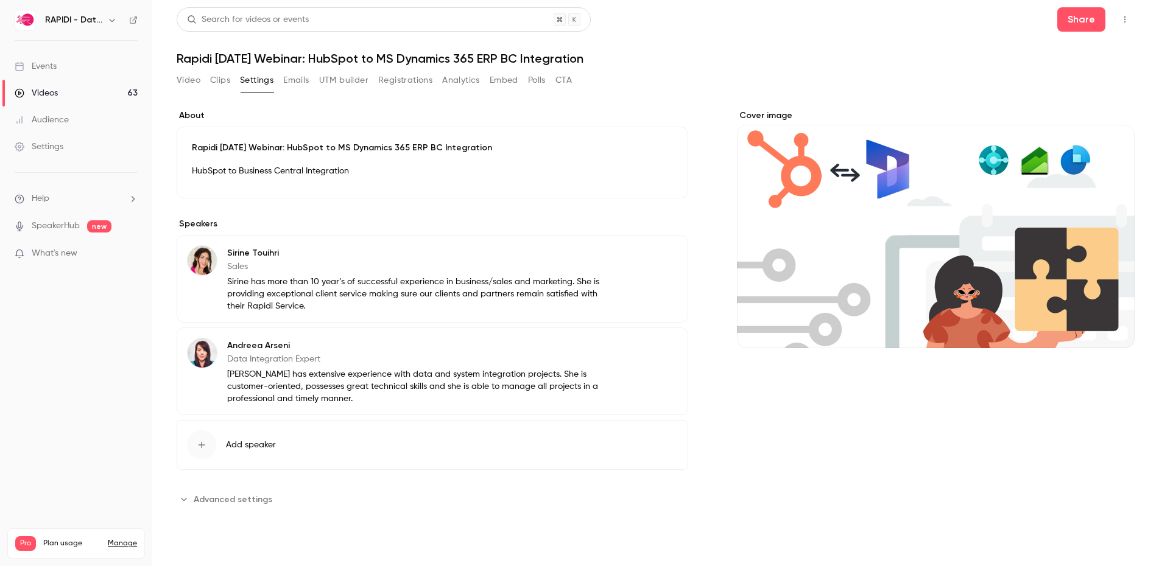
click at [404, 80] on button "Registrations" at bounding box center [405, 80] width 54 height 19
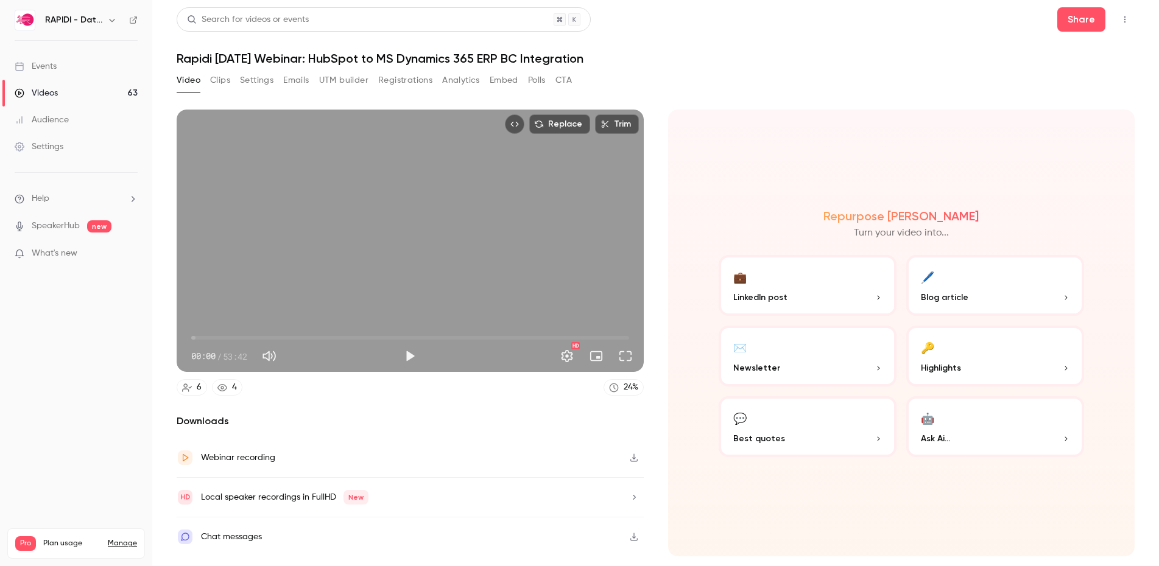
click at [65, 93] on link "Videos 63" at bounding box center [76, 93] width 152 height 27
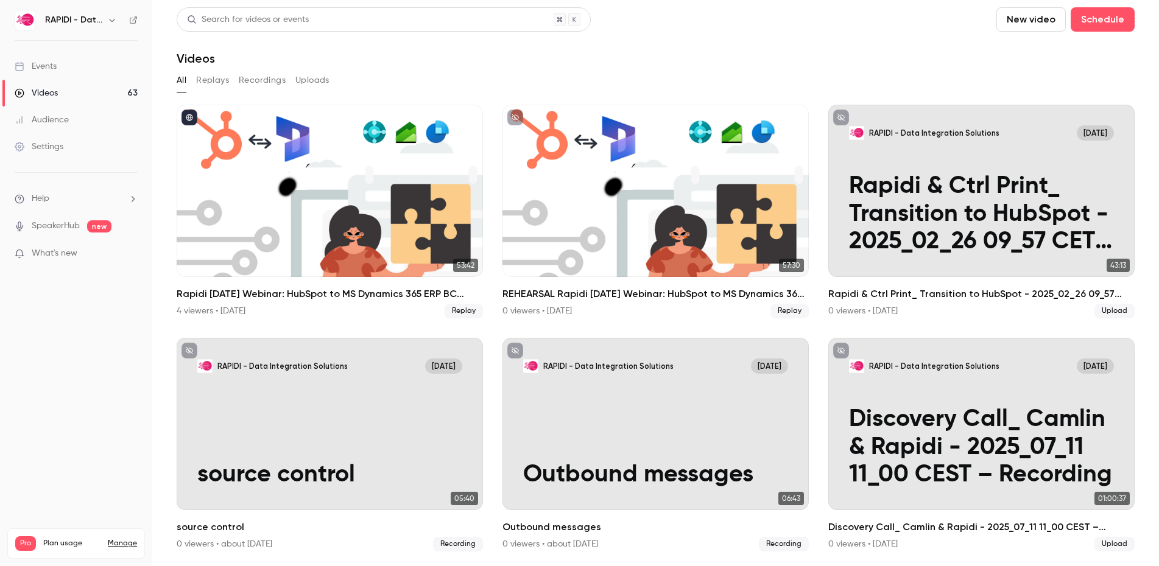
click at [213, 82] on button "Replays" at bounding box center [212, 80] width 33 height 19
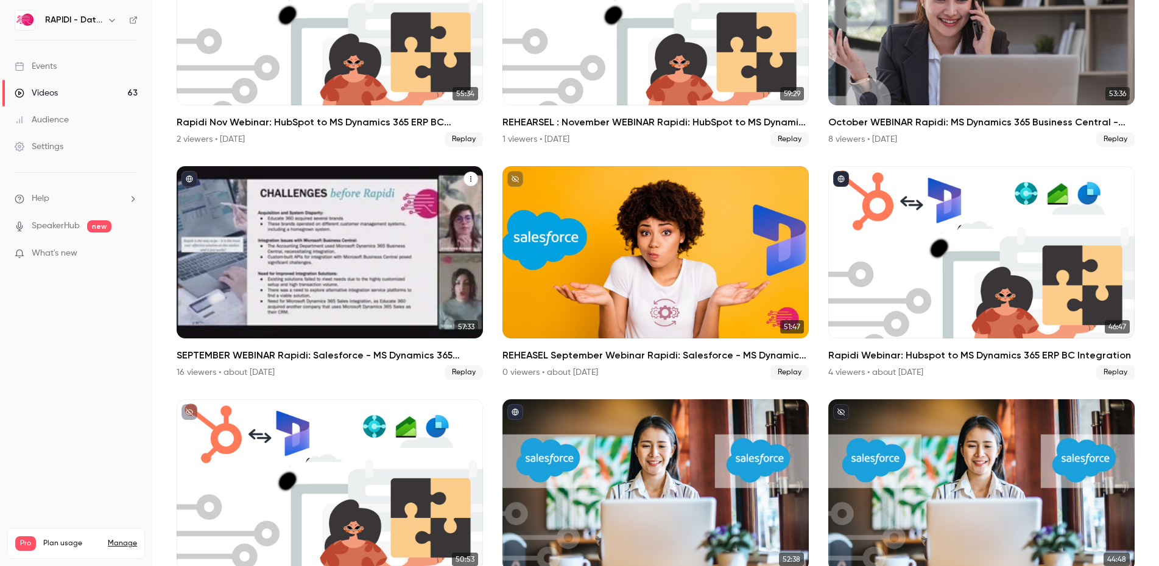
scroll to position [1574, 0]
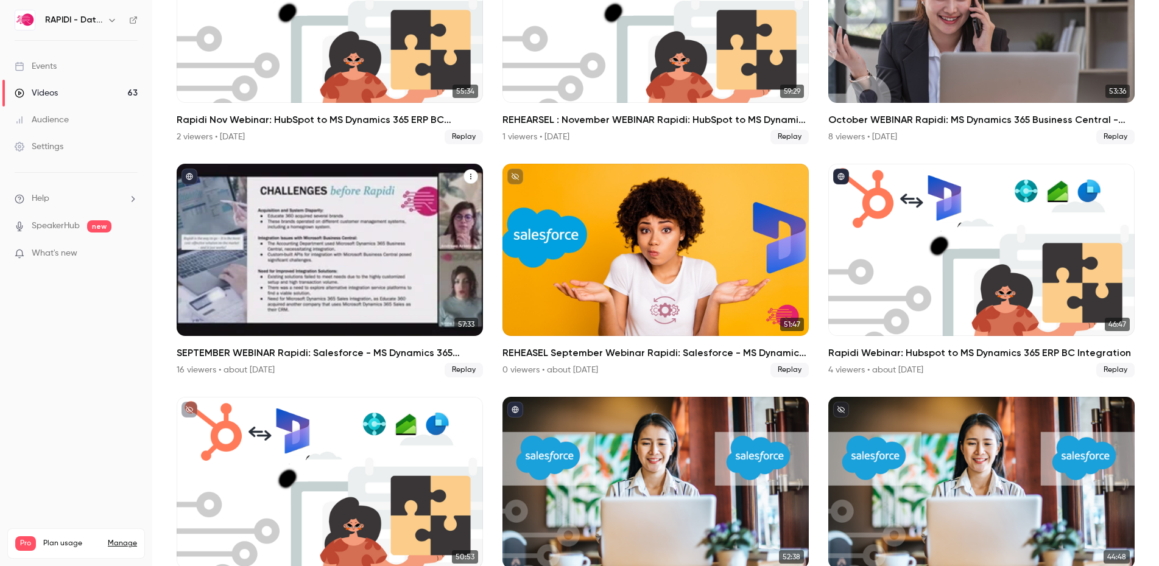
click at [257, 275] on div "SEPTEMBER WEBINAR Rapidi: Salesforce - MS Dynamics 365 Integration" at bounding box center [330, 250] width 306 height 172
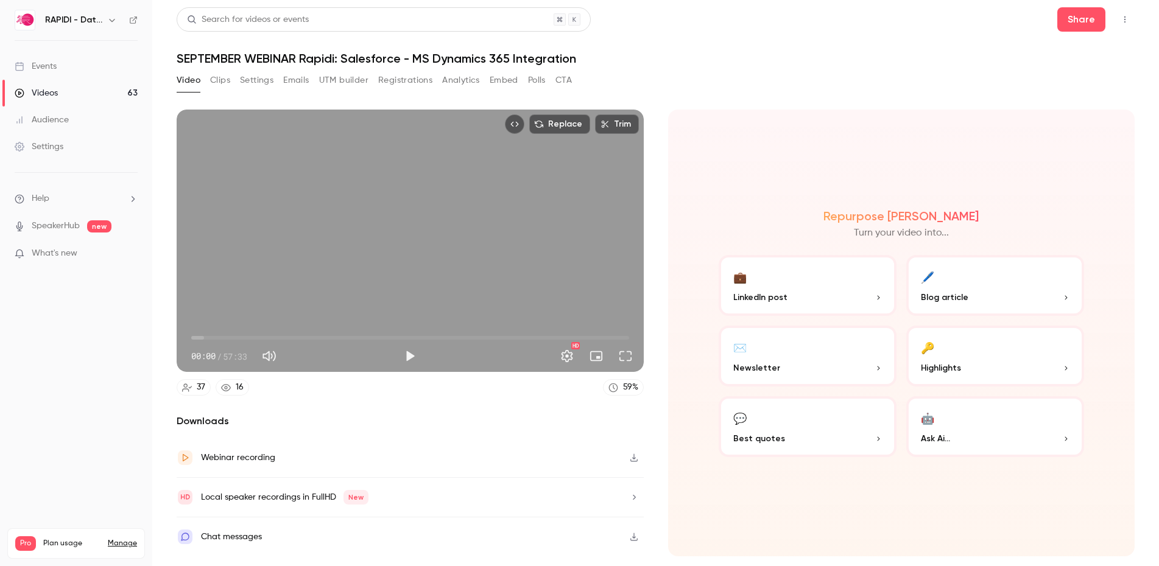
click at [460, 80] on button "Analytics" at bounding box center [461, 80] width 38 height 19
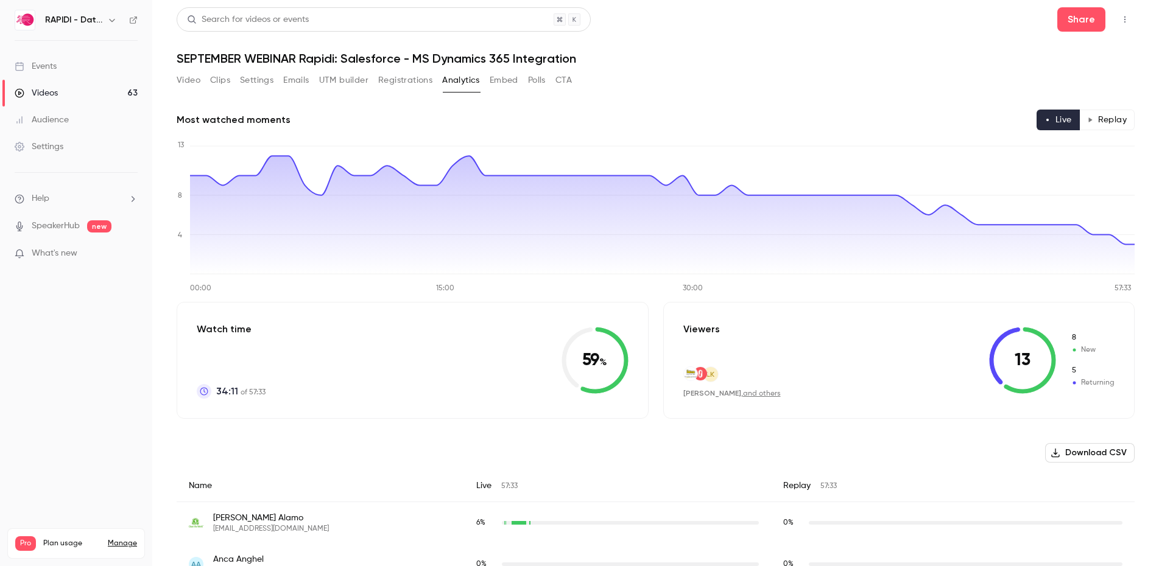
click at [1113, 117] on button "Replay" at bounding box center [1106, 120] width 55 height 21
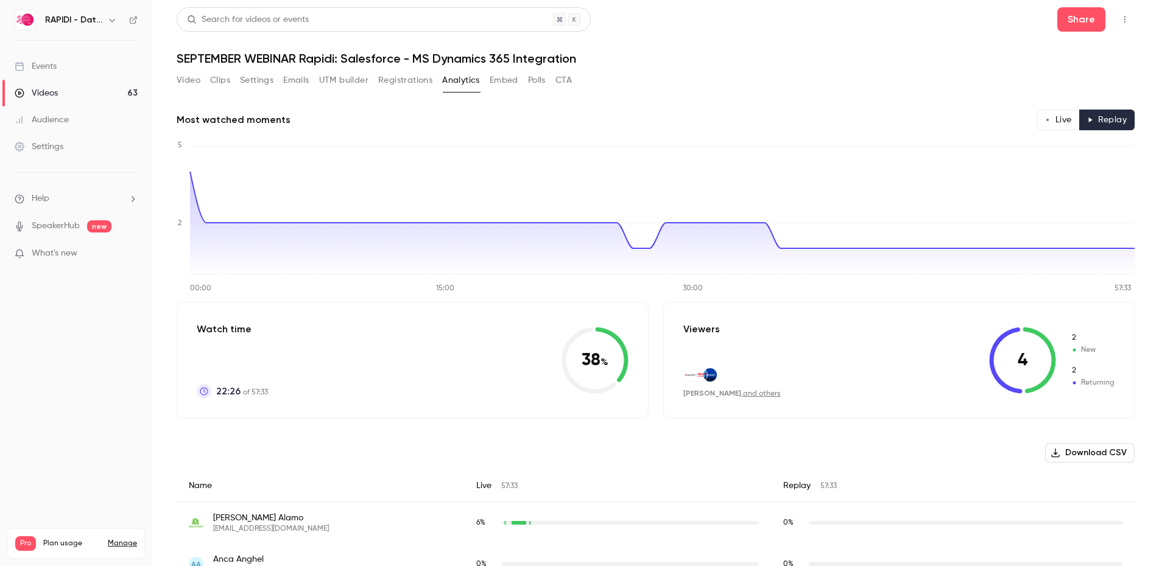
click at [189, 82] on button "Video" at bounding box center [189, 80] width 24 height 19
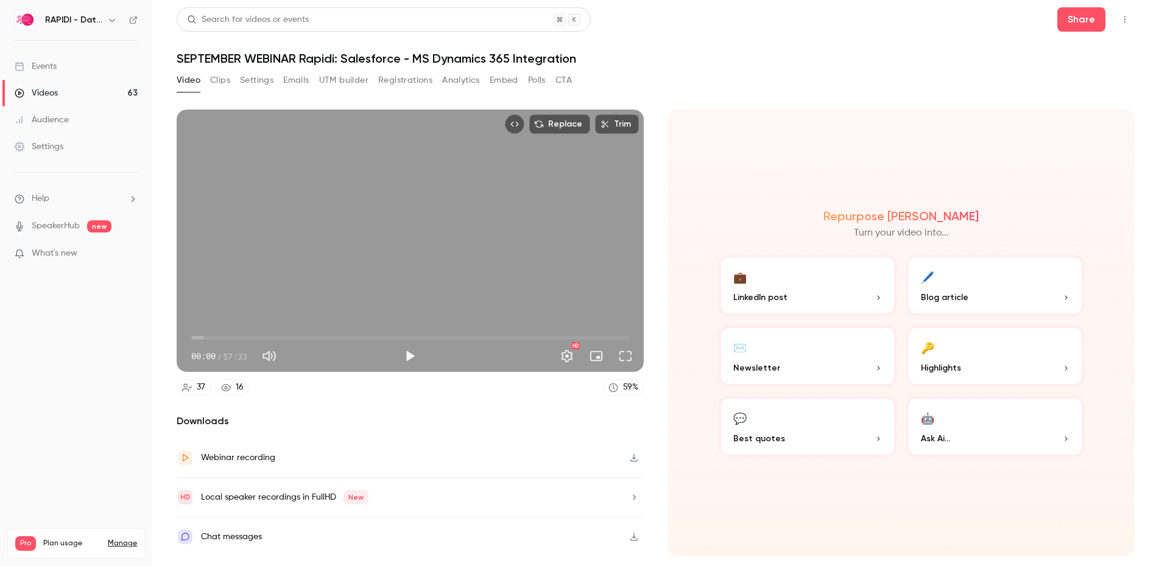
click at [246, 81] on button "Settings" at bounding box center [256, 80] width 33 height 19
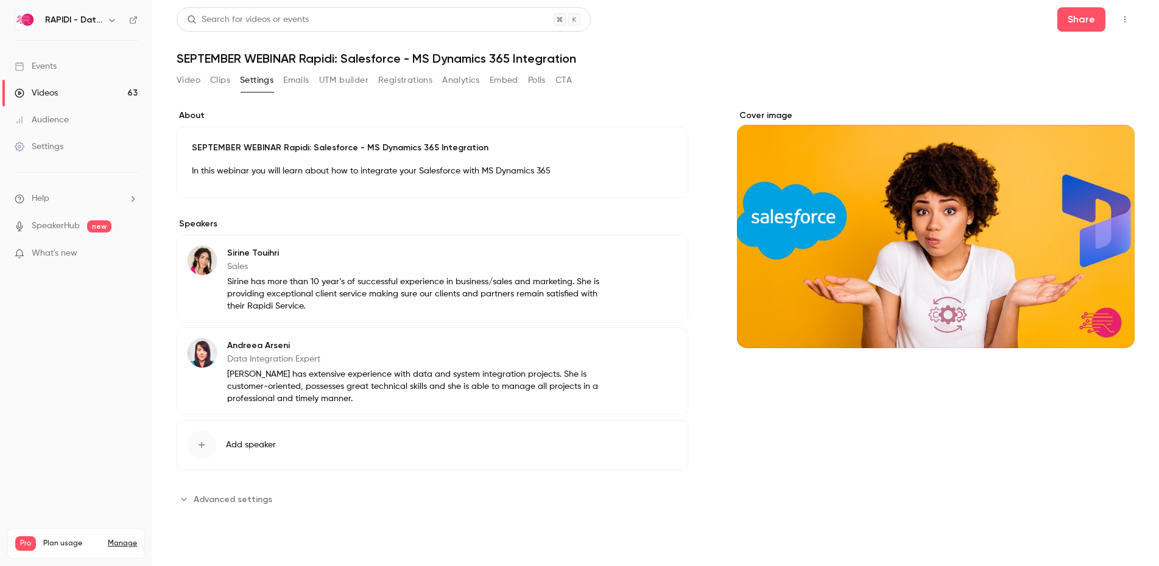
click at [300, 79] on button "Emails" at bounding box center [296, 80] width 26 height 19
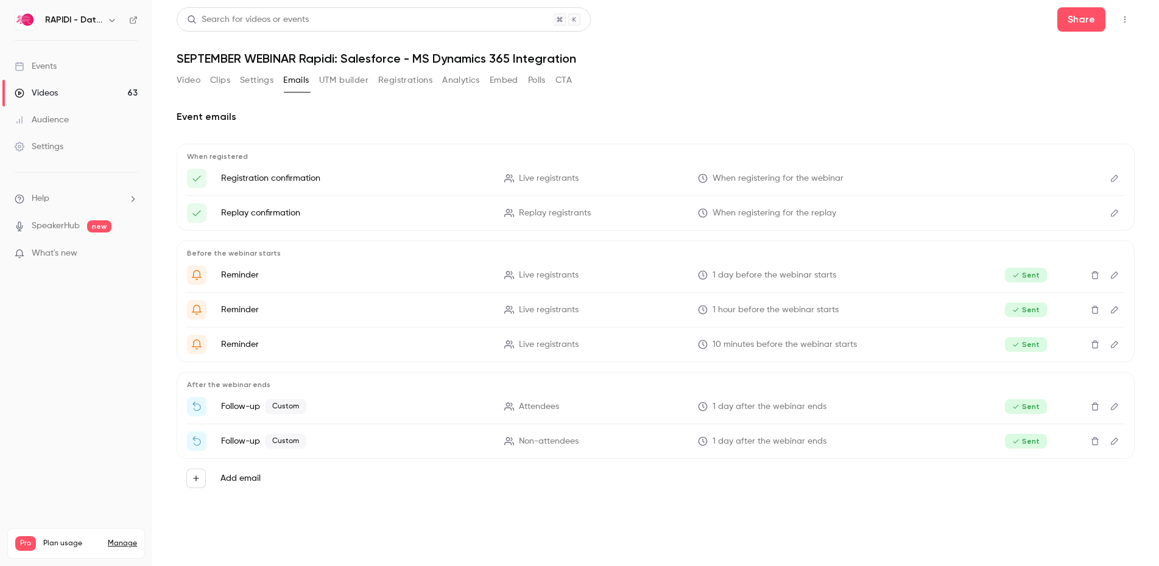
click at [329, 81] on button "UTM builder" at bounding box center [343, 80] width 49 height 19
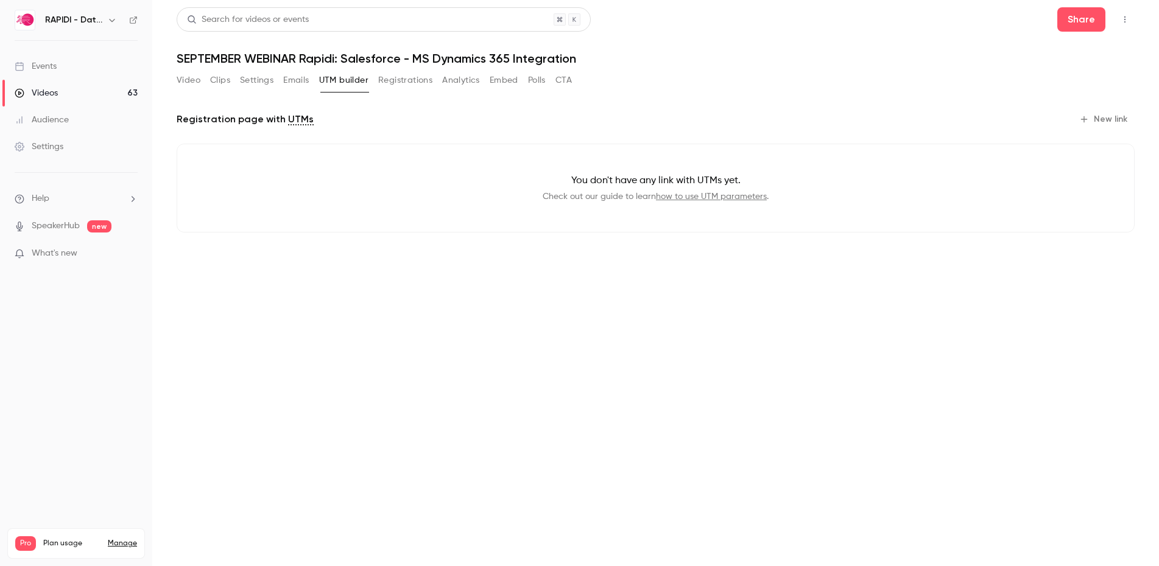
click at [396, 80] on button "Registrations" at bounding box center [405, 80] width 54 height 19
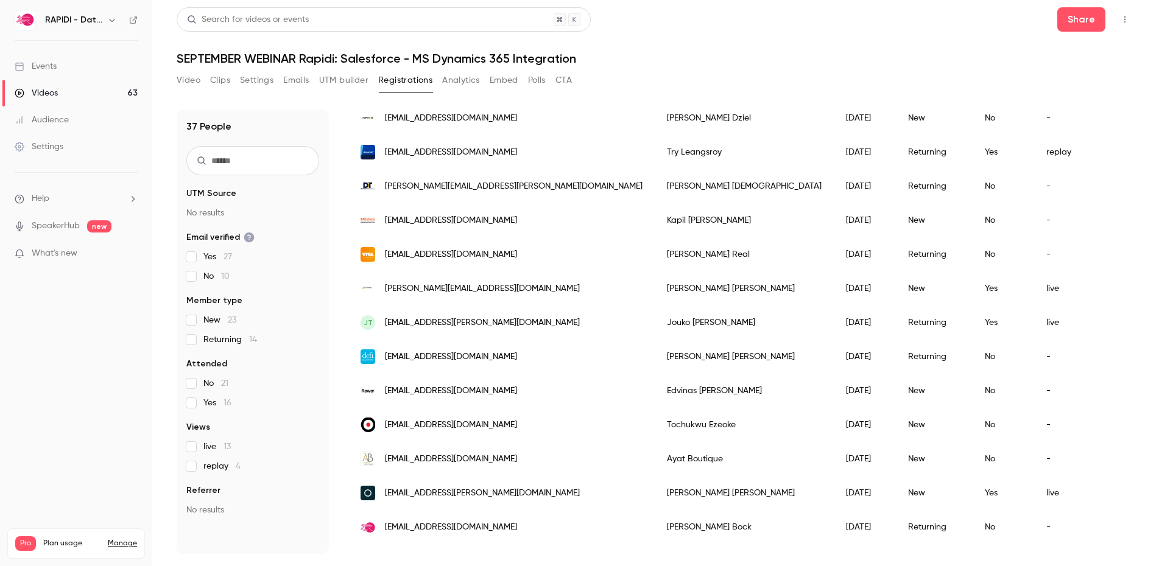
scroll to position [934, 0]
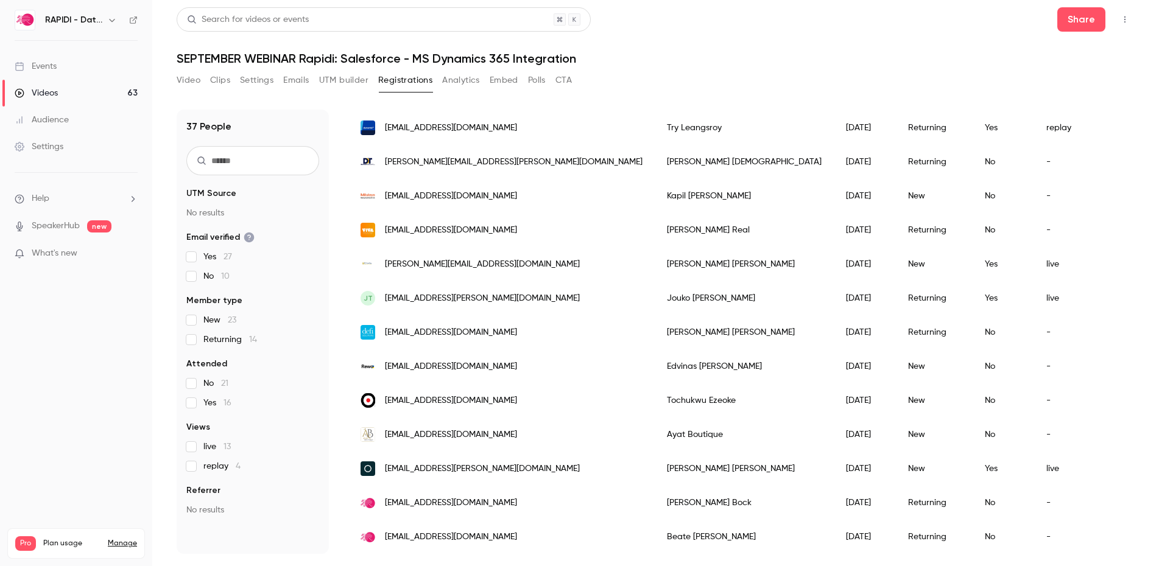
click at [55, 90] on div "Videos" at bounding box center [36, 93] width 43 height 12
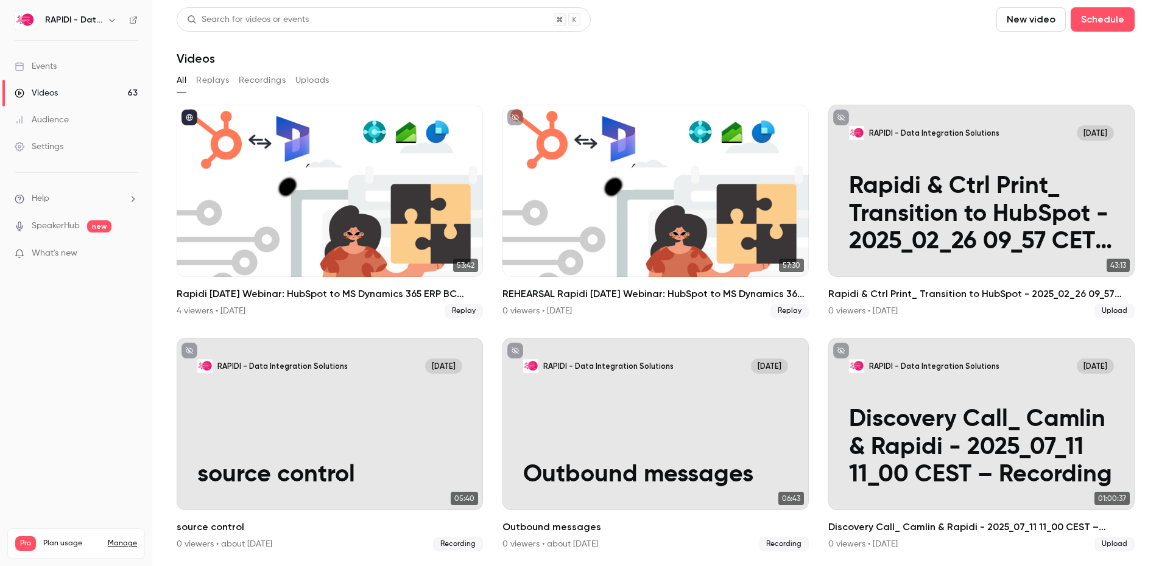
click at [57, 70] on link "Events" at bounding box center [76, 66] width 152 height 27
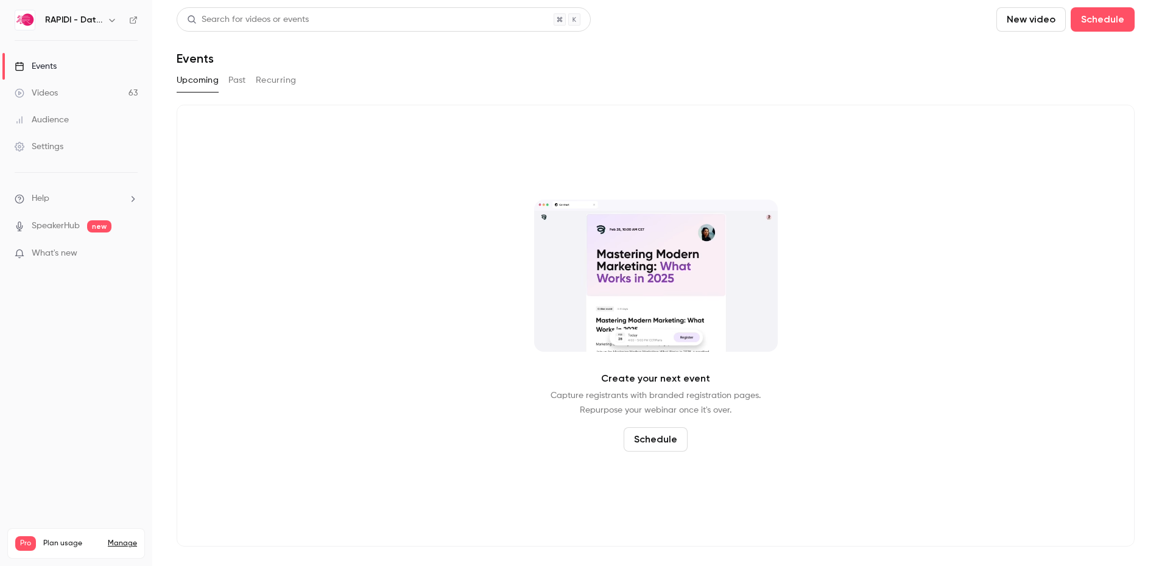
click at [55, 90] on div "Videos" at bounding box center [36, 93] width 43 height 12
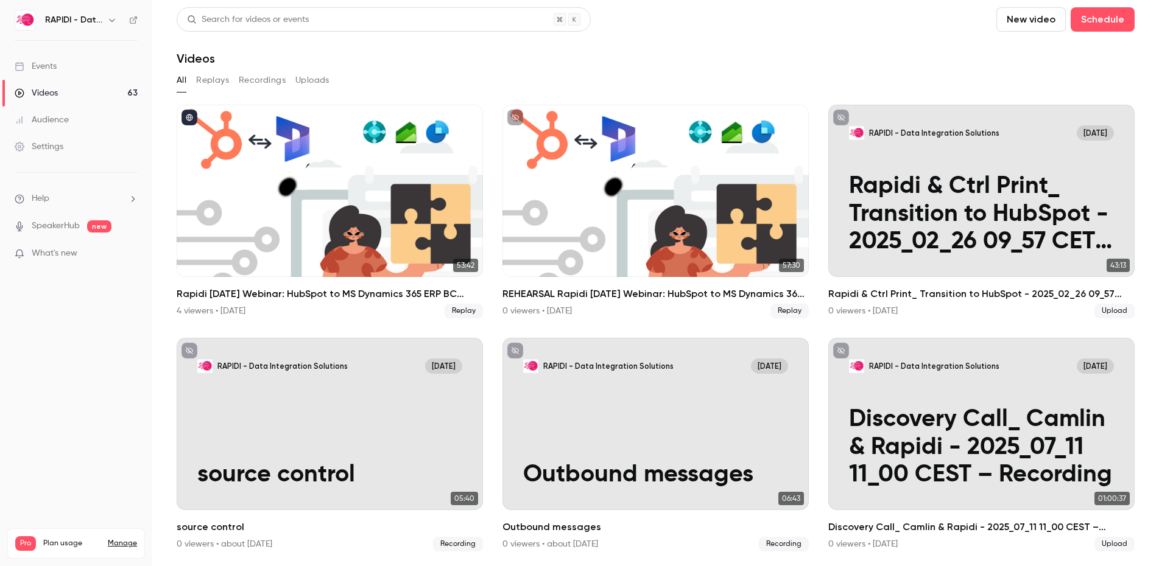
click at [214, 83] on button "Replays" at bounding box center [212, 80] width 33 height 19
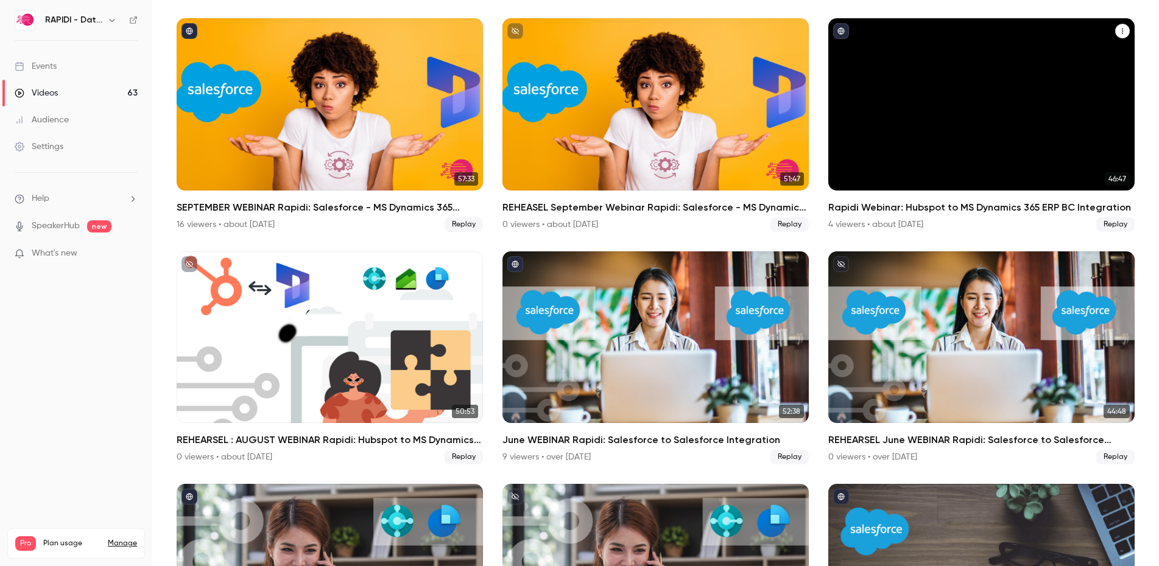
scroll to position [1723, 0]
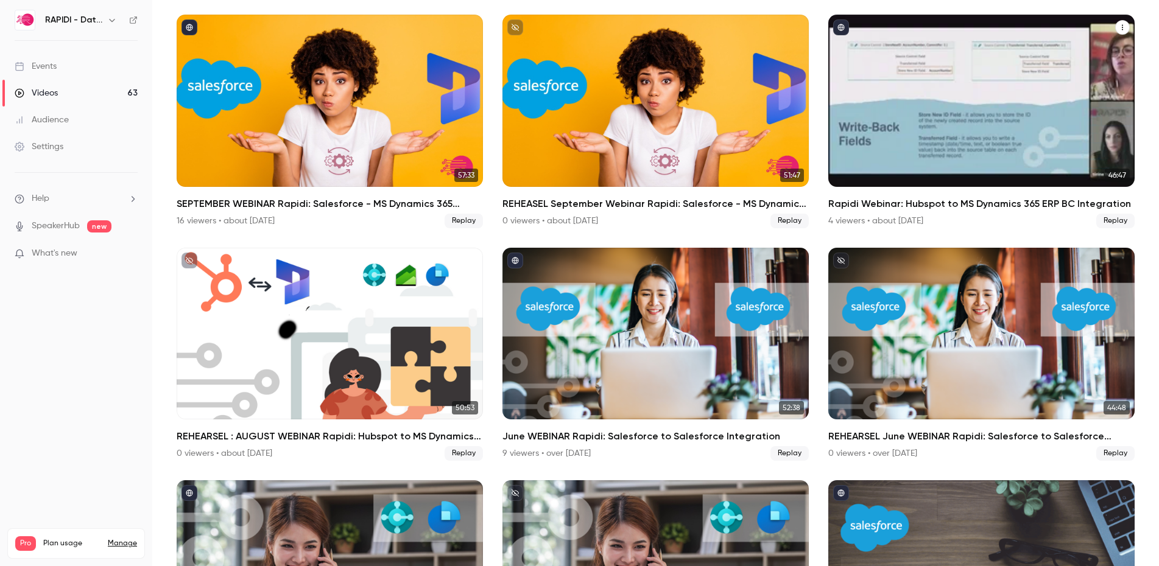
click at [943, 146] on div "Rapidi Webinar: Hubspot to MS Dynamics 365 ERP BC Integration" at bounding box center [981, 101] width 306 height 172
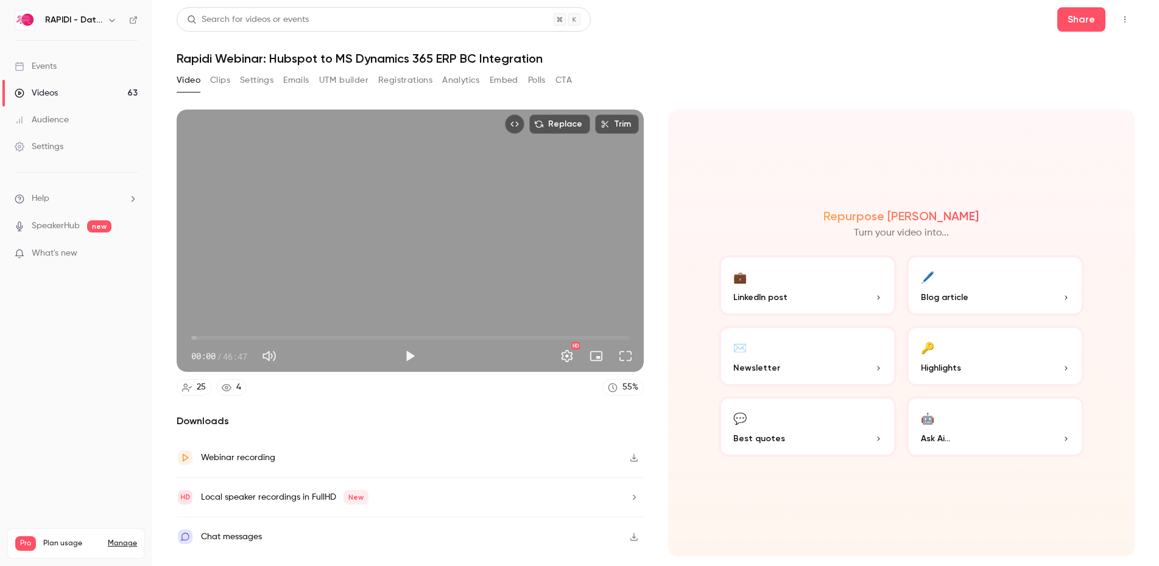
click at [387, 80] on button "Registrations" at bounding box center [405, 80] width 54 height 19
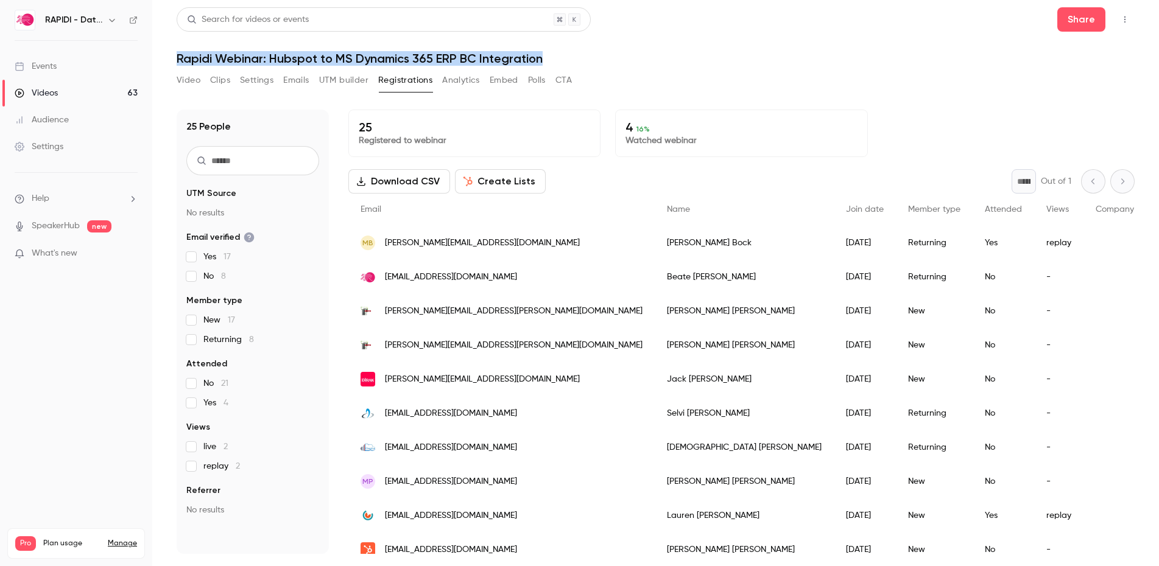
drag, startPoint x: 177, startPoint y: 57, endPoint x: 574, endPoint y: 55, distance: 397.1
click at [574, 55] on h1 "Rapidi Webinar: Hubspot to MS Dynamics 365 ERP BC Integration" at bounding box center [656, 58] width 958 height 15
copy h1 "Rapidi Webinar: Hubspot to MS Dynamics 365 ERP BC Integration"
click at [264, 12] on div "Search for videos or events" at bounding box center [384, 19] width 414 height 24
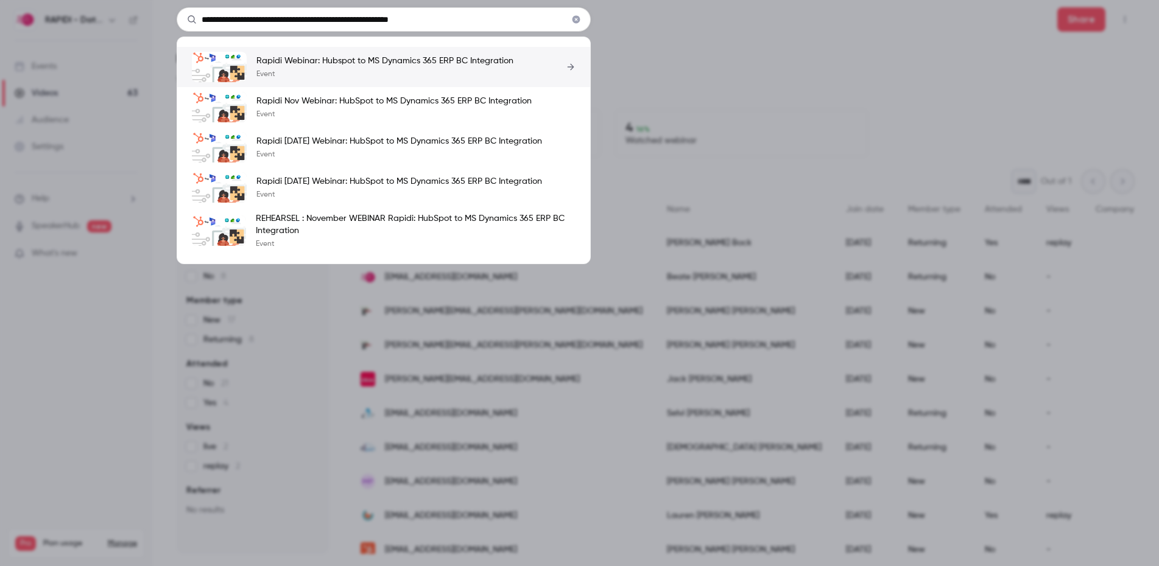
type input "**********"
click at [320, 63] on p "Rapidi Webinar: Hubspot to MS Dynamics 365 ERP BC Integration" at bounding box center [384, 61] width 257 height 12
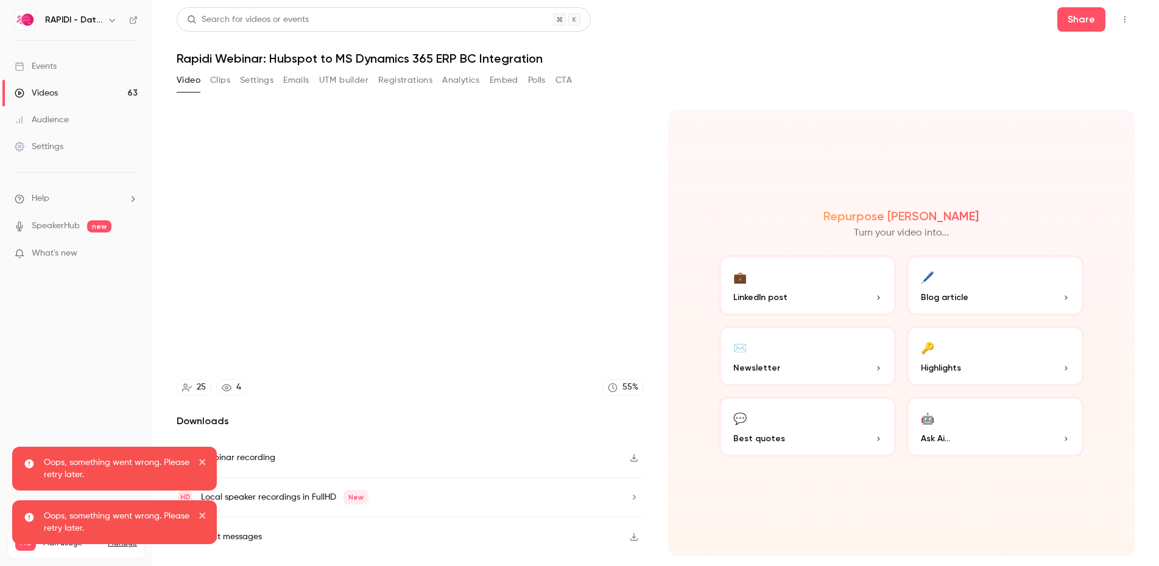
click at [196, 459] on div "Oops, something went wrong. Please retry later." at bounding box center [110, 469] width 177 height 24
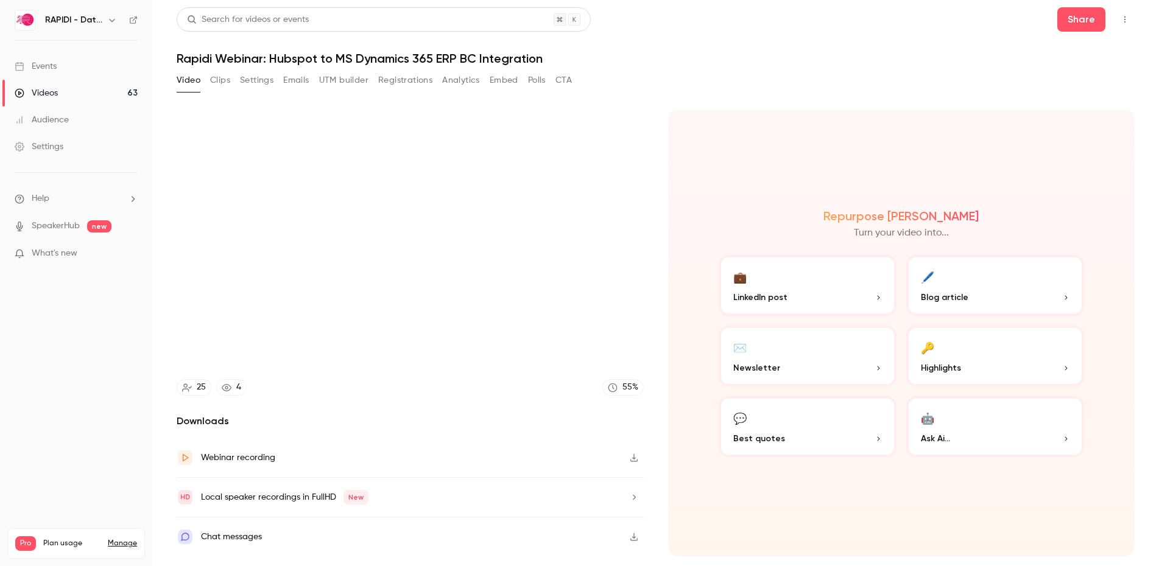
click at [295, 82] on button "Emails" at bounding box center [296, 80] width 26 height 19
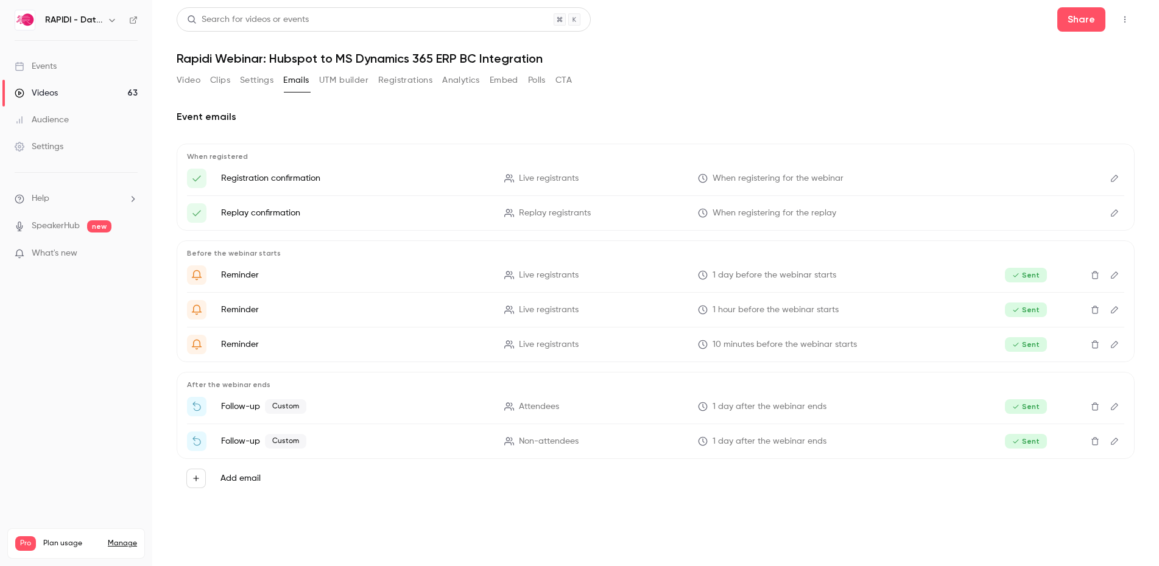
click at [244, 83] on button "Settings" at bounding box center [256, 80] width 33 height 19
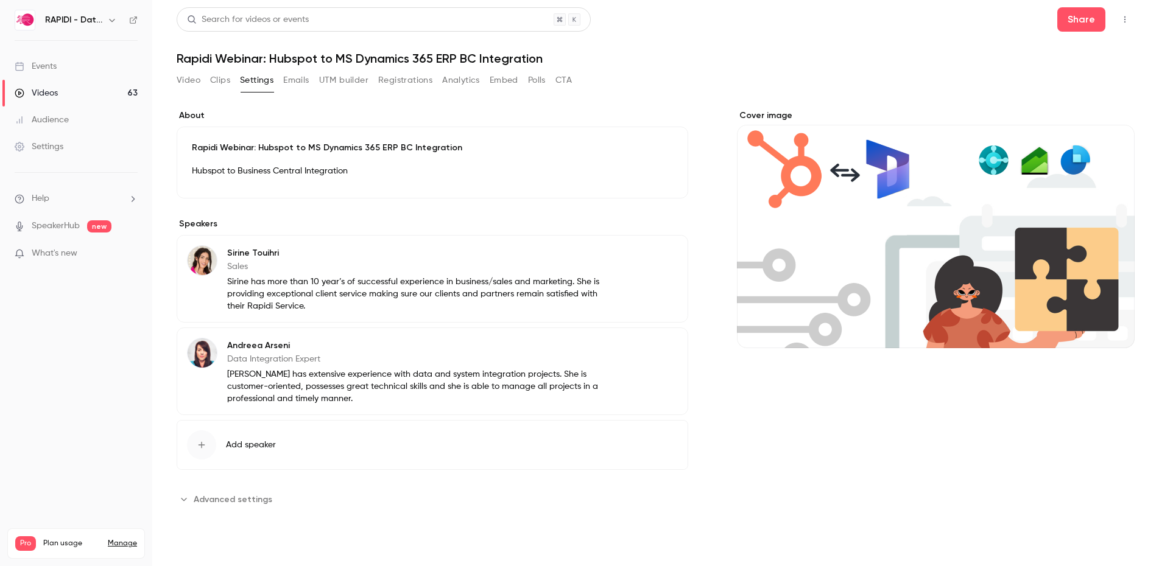
click at [272, 180] on div "Hubspot to Business Central Integration" at bounding box center [432, 173] width 481 height 19
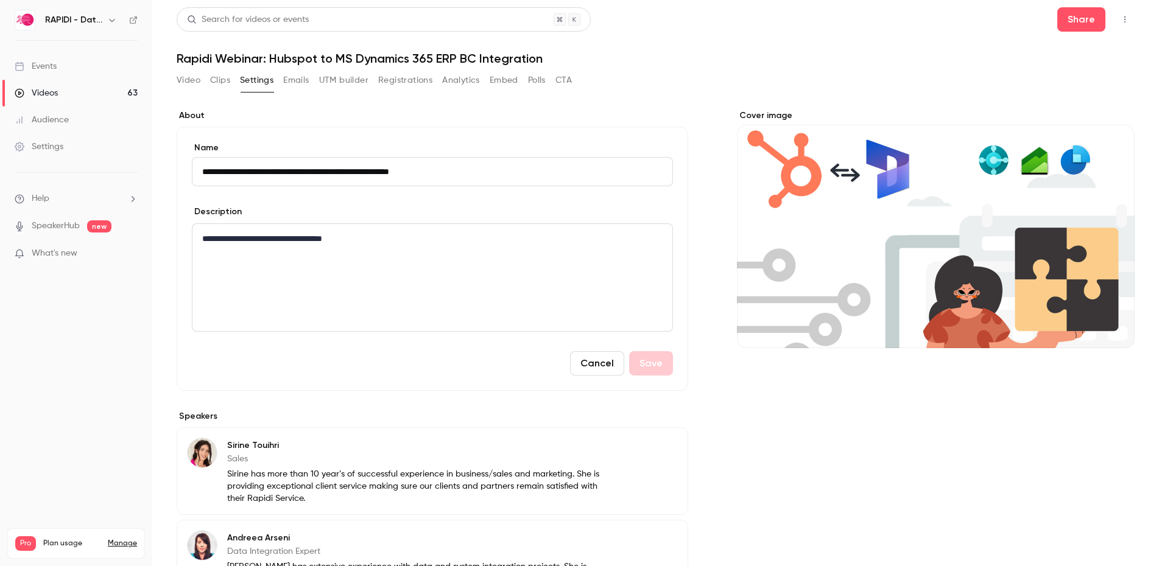
click at [396, 80] on button "Registrations" at bounding box center [405, 80] width 54 height 19
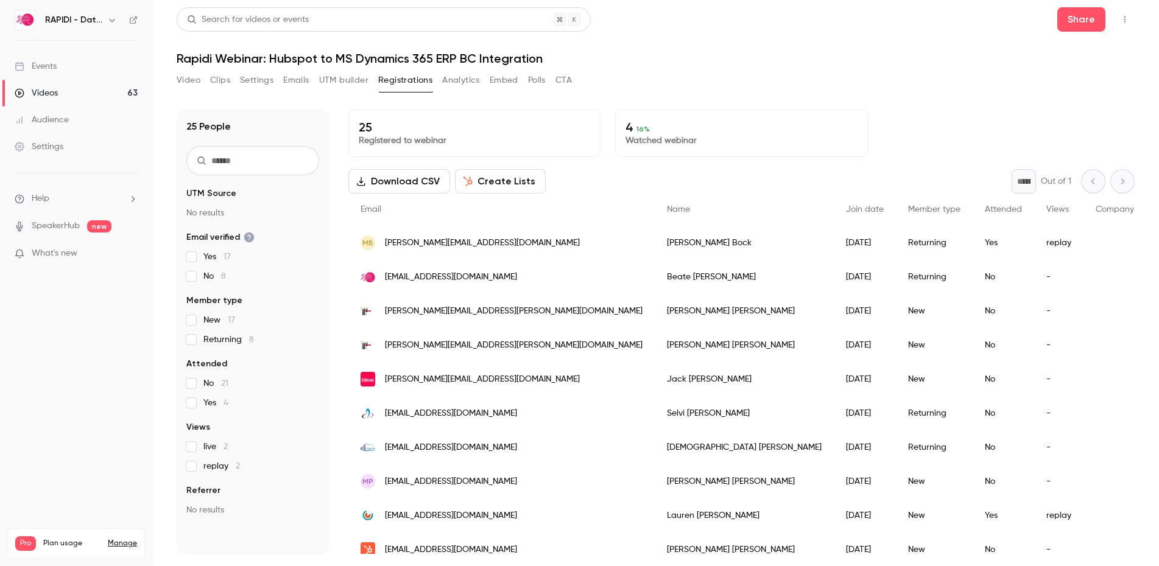
click at [52, 91] on div "Videos" at bounding box center [36, 93] width 43 height 12
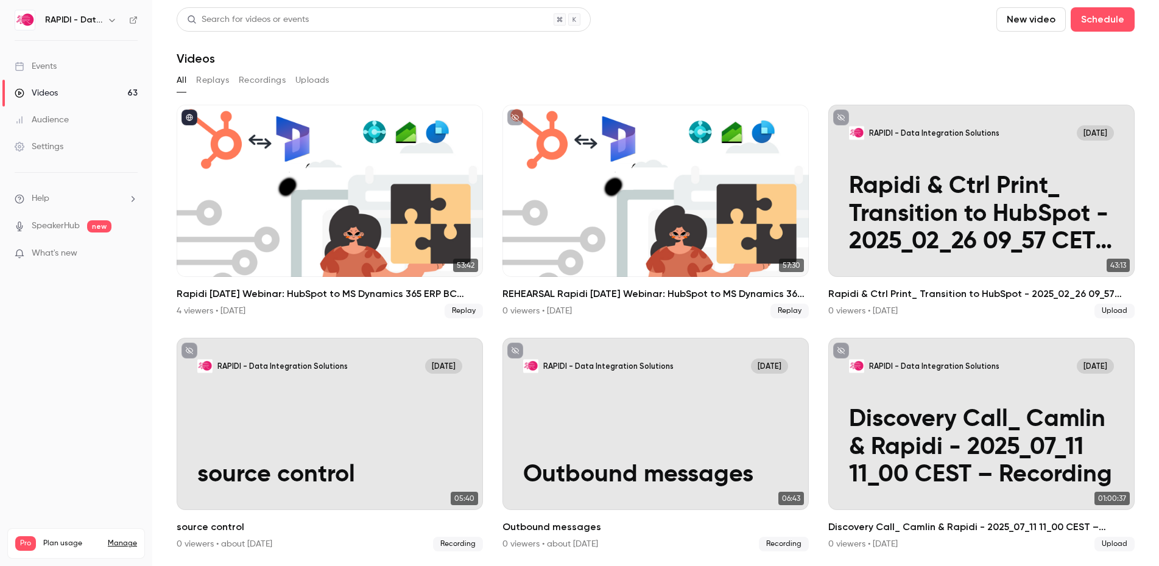
click at [210, 82] on button "Replays" at bounding box center [212, 80] width 33 height 19
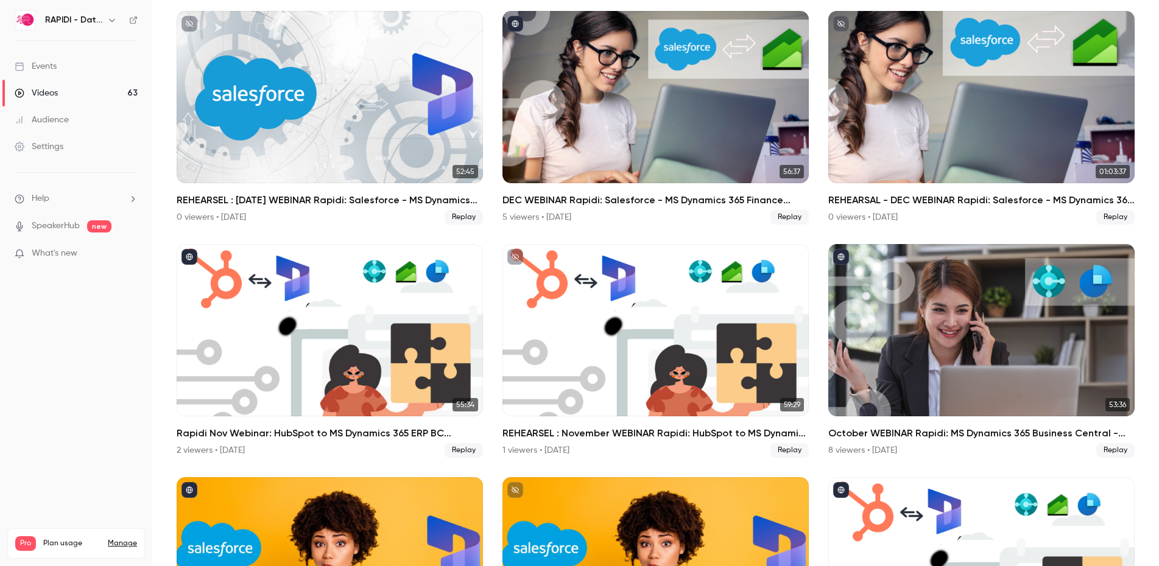
scroll to position [1272, 0]
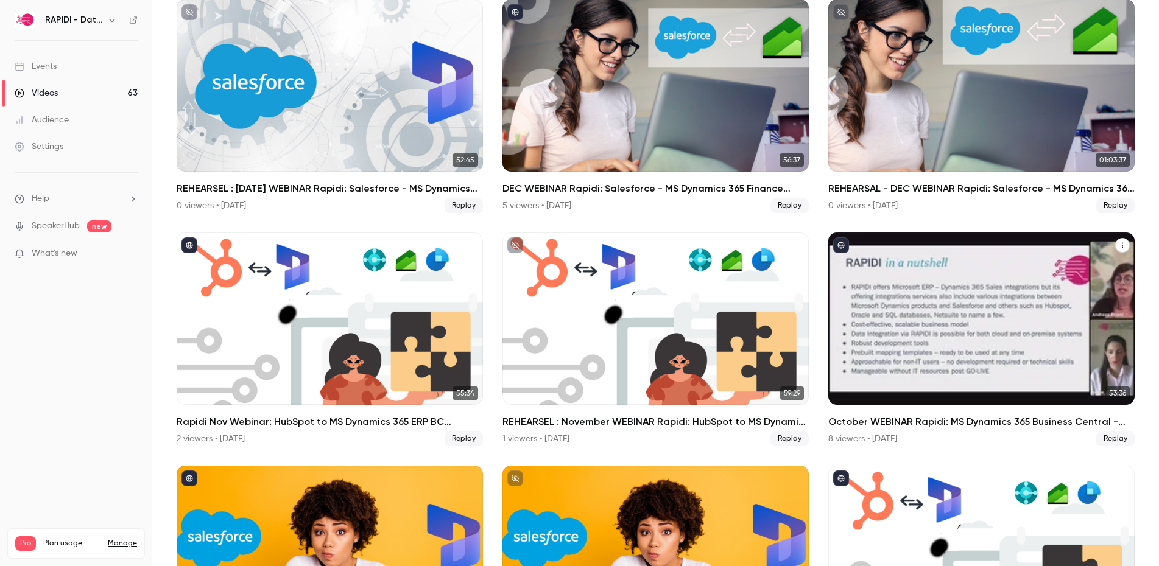
click at [943, 335] on div "October WEBINAR Rapidi: MS Dynamics 365 Business Central - Dynamics 365 Sales I…" at bounding box center [981, 319] width 306 height 172
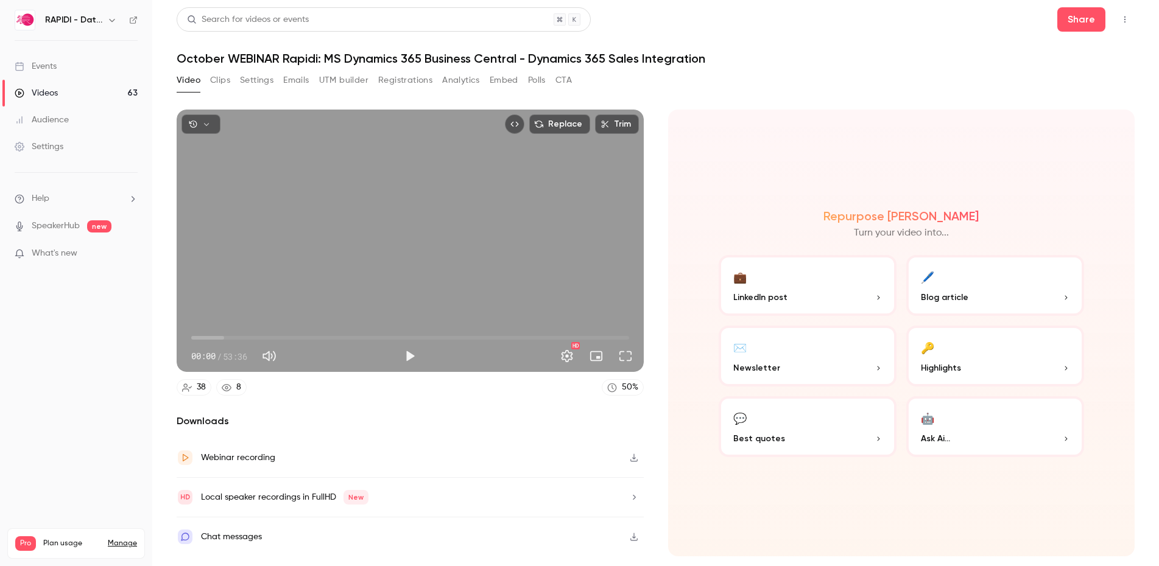
click at [259, 84] on button "Settings" at bounding box center [256, 80] width 33 height 19
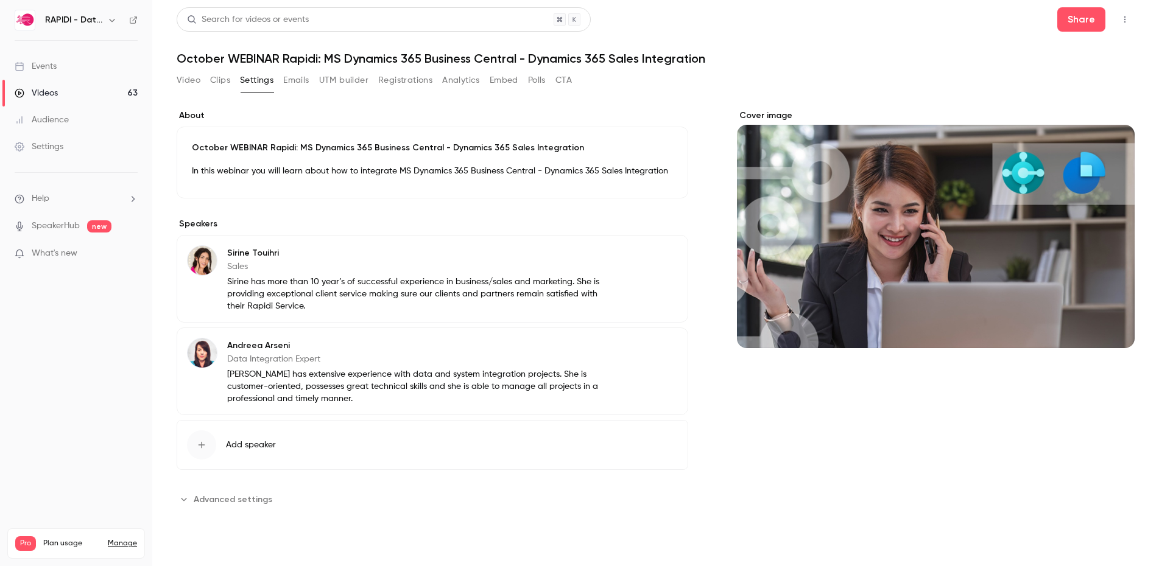
click at [459, 80] on button "Analytics" at bounding box center [461, 80] width 38 height 19
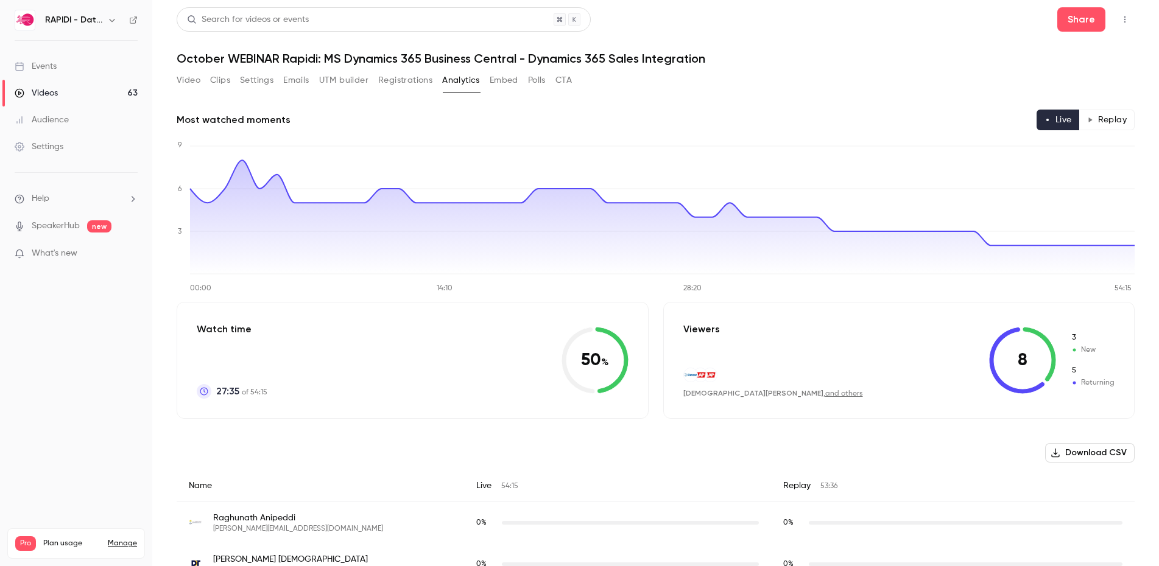
click at [411, 80] on button "Registrations" at bounding box center [405, 80] width 54 height 19
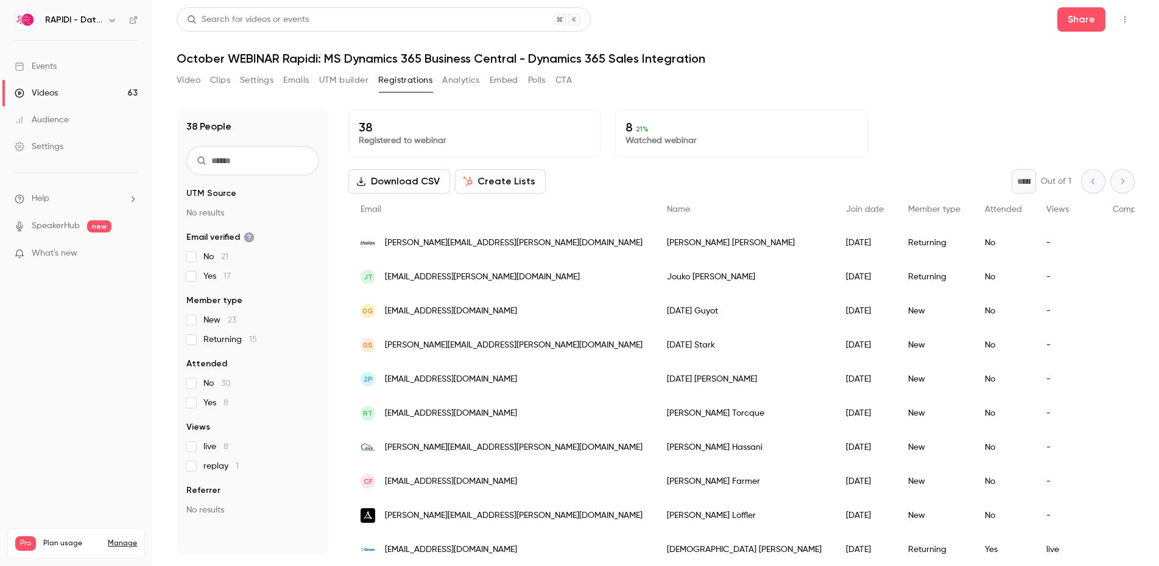
click at [65, 66] on link "Events" at bounding box center [76, 66] width 152 height 27
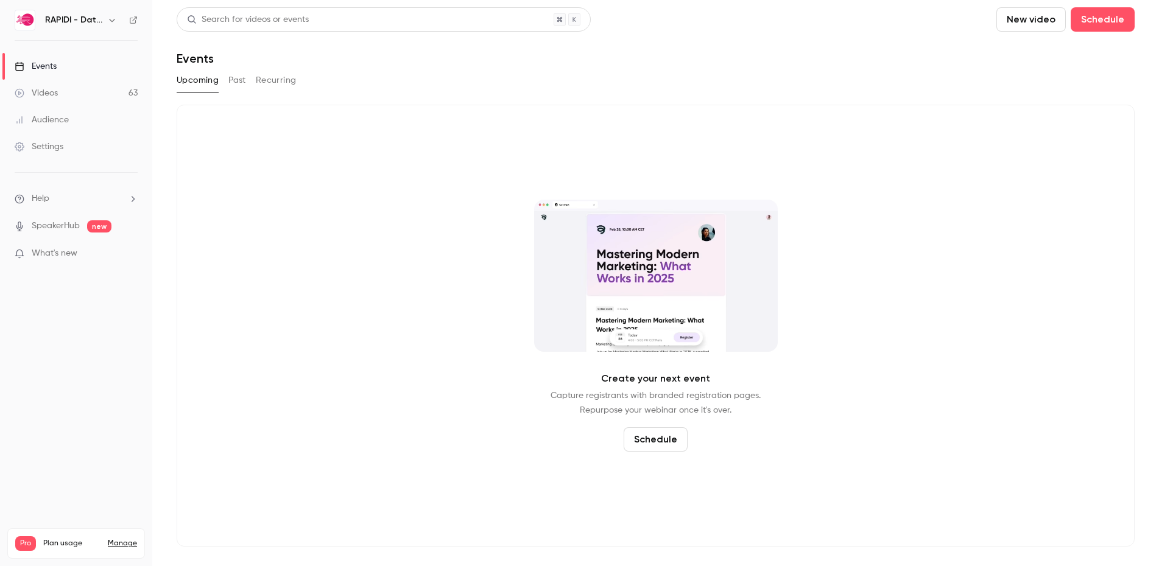
click at [239, 81] on button "Past" at bounding box center [237, 80] width 18 height 19
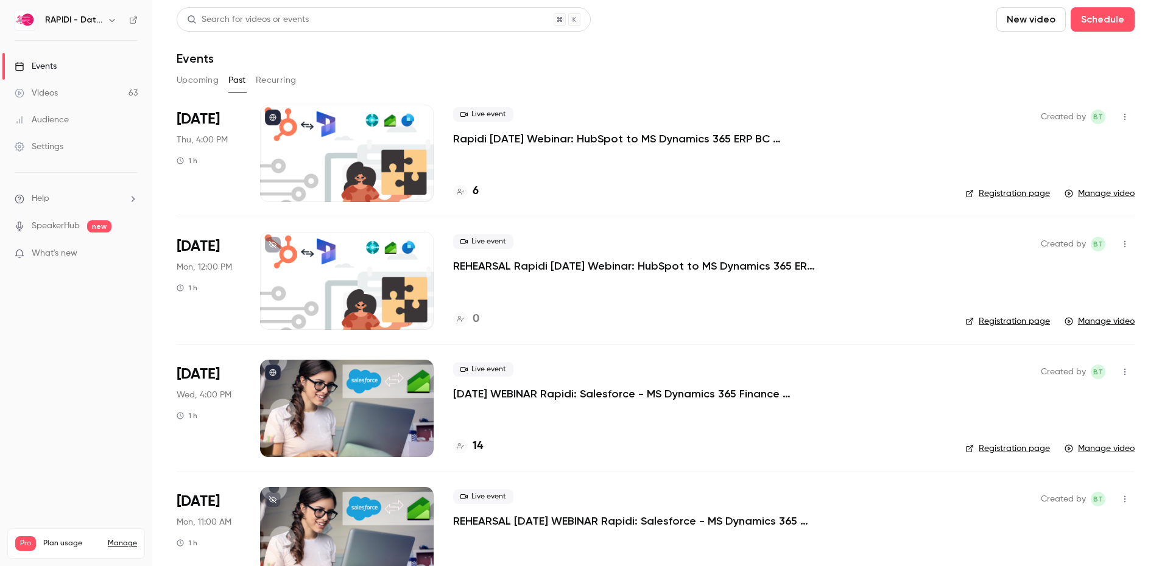
click at [359, 155] on div at bounding box center [347, 153] width 174 height 97
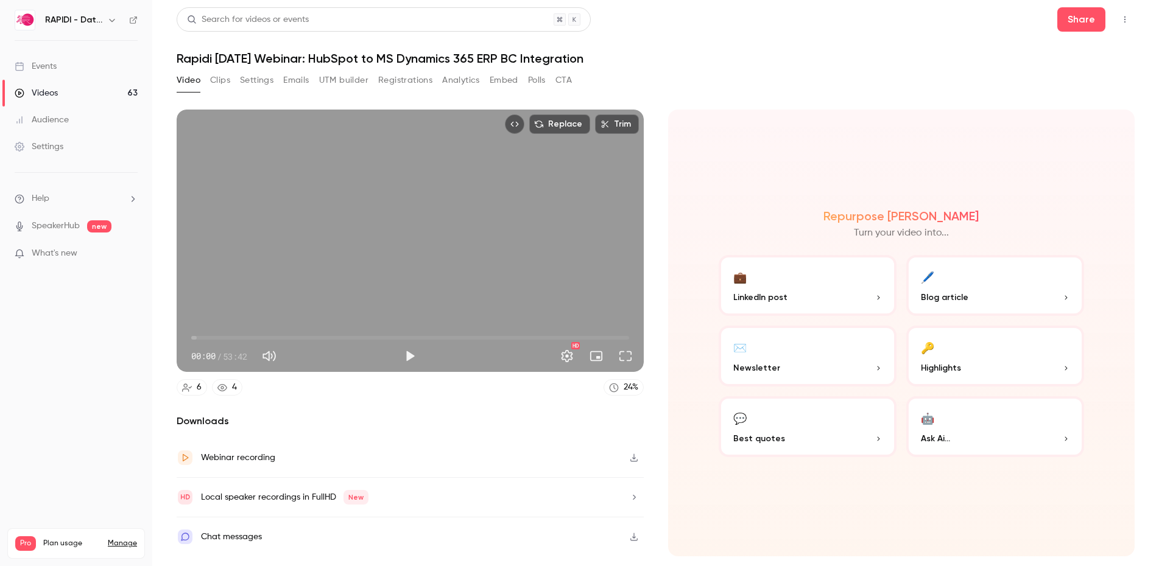
click at [408, 80] on button "Registrations" at bounding box center [405, 80] width 54 height 19
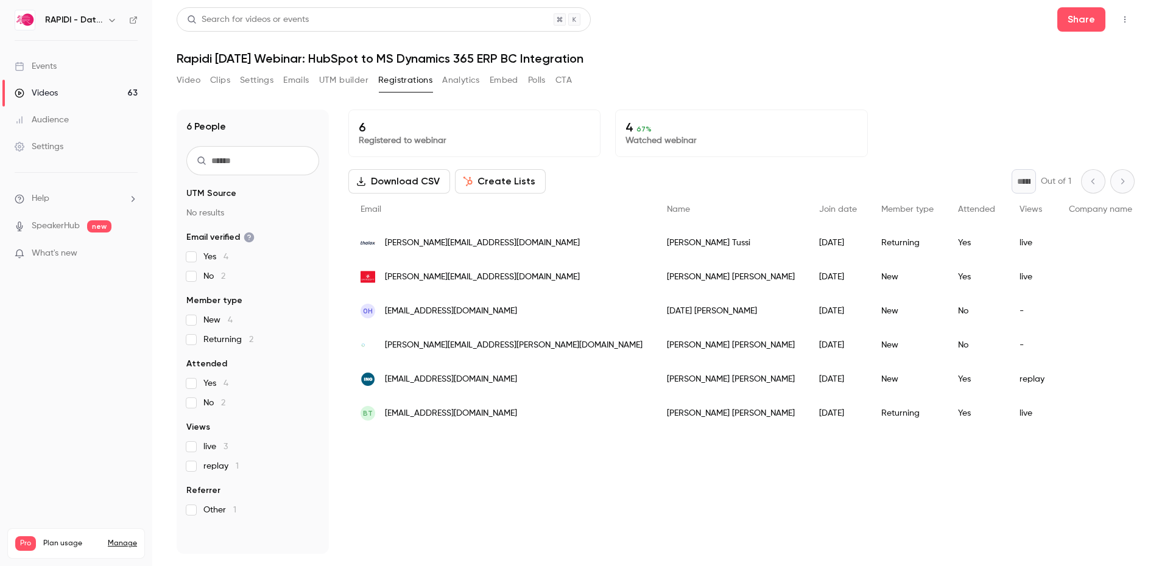
click at [66, 92] on link "Videos 63" at bounding box center [76, 93] width 152 height 27
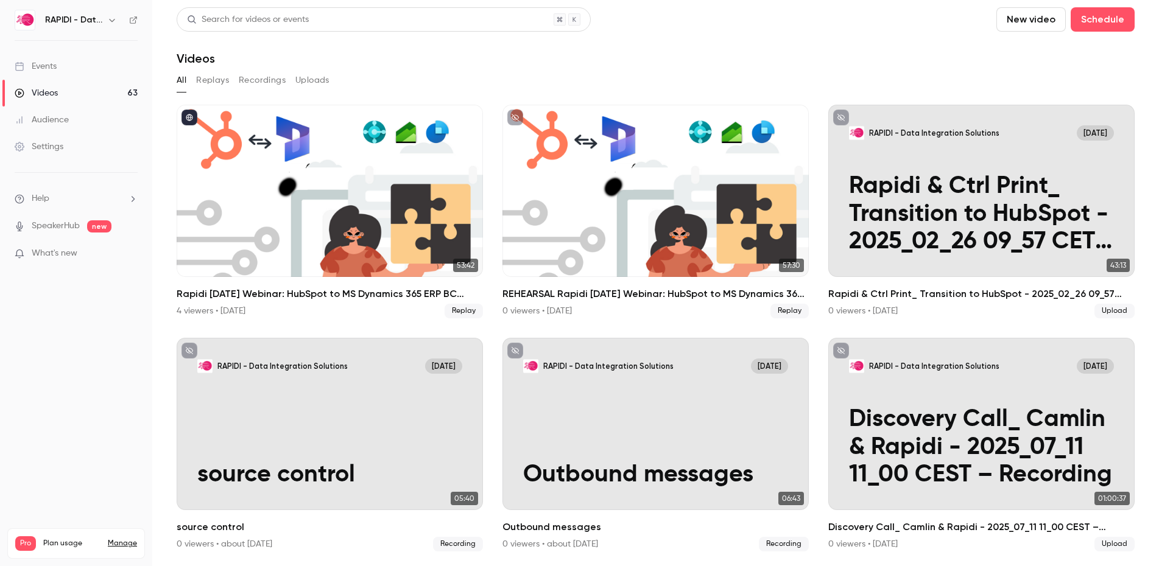
click at [65, 72] on link "Events" at bounding box center [76, 66] width 152 height 27
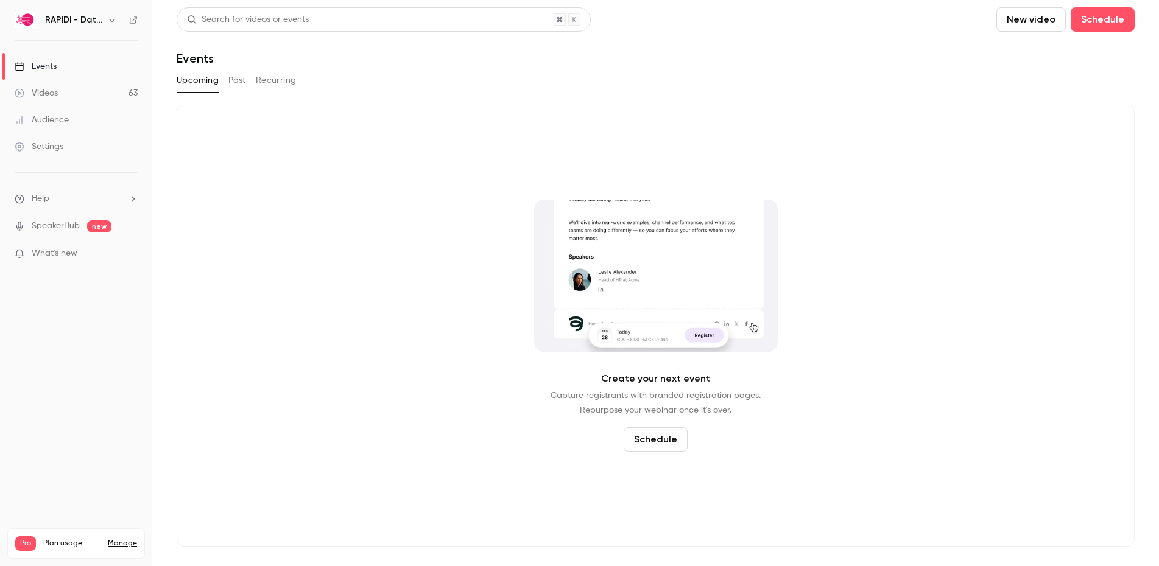
click at [239, 81] on button "Past" at bounding box center [237, 80] width 18 height 19
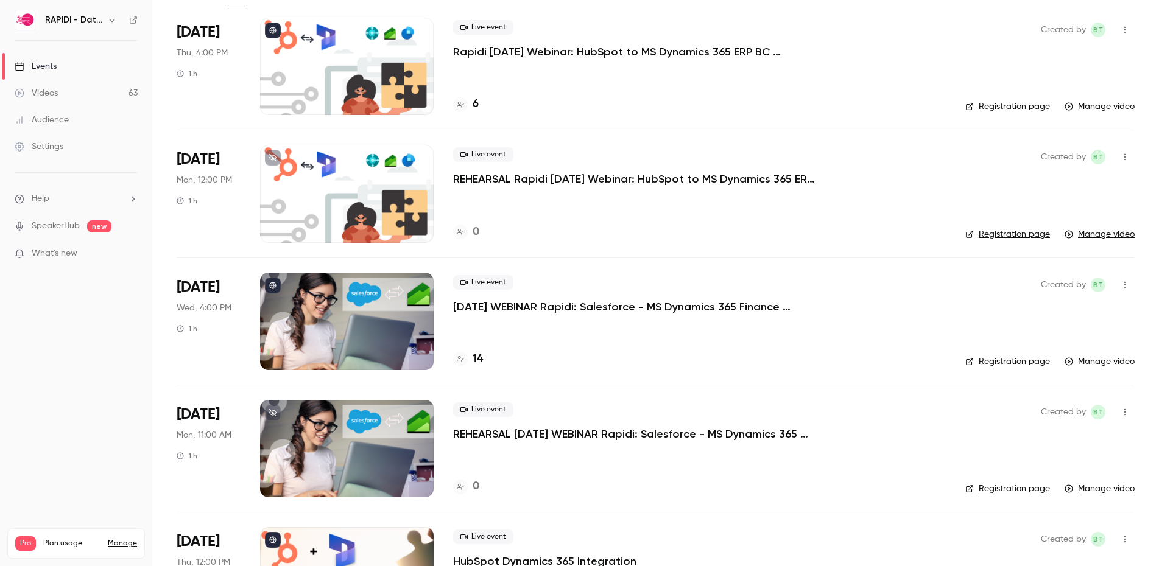
scroll to position [100, 0]
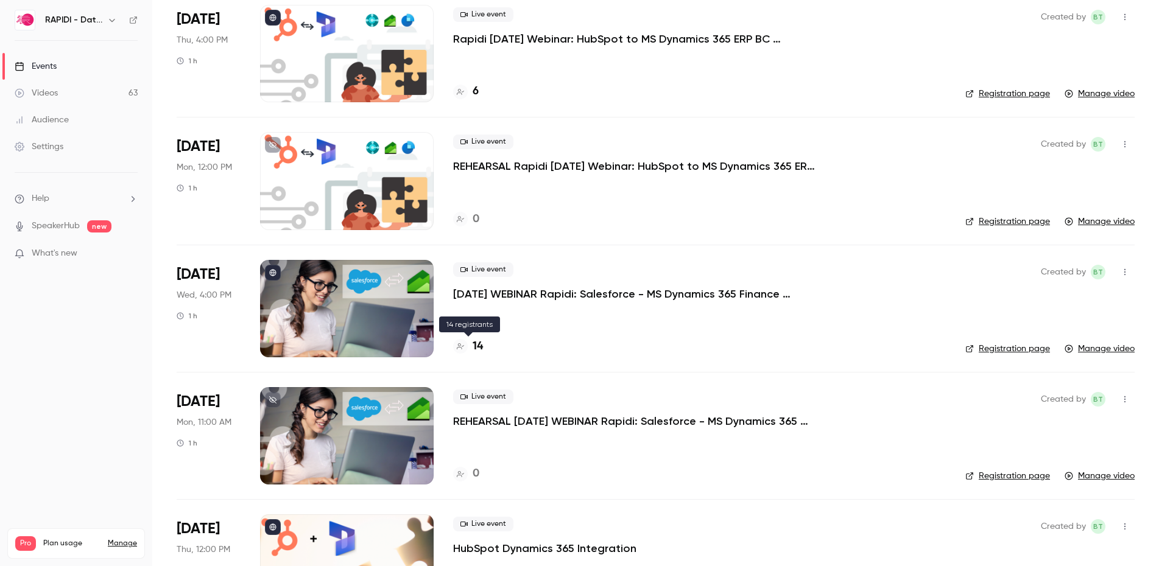
click at [482, 345] on h4 "14" at bounding box center [478, 347] width 10 height 16
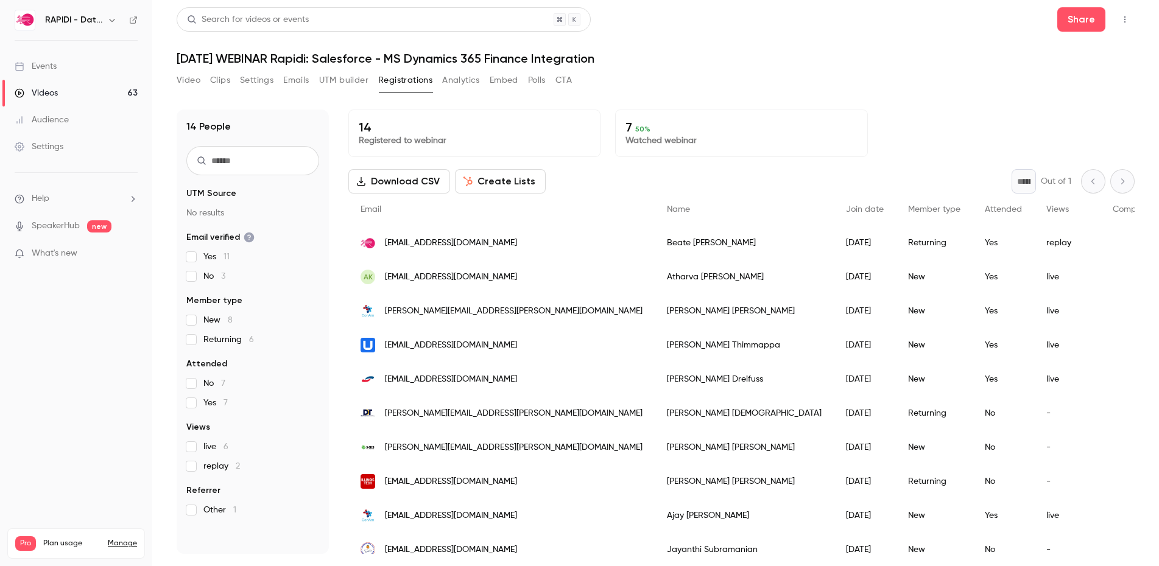
click at [49, 69] on div "Events" at bounding box center [36, 66] width 42 height 12
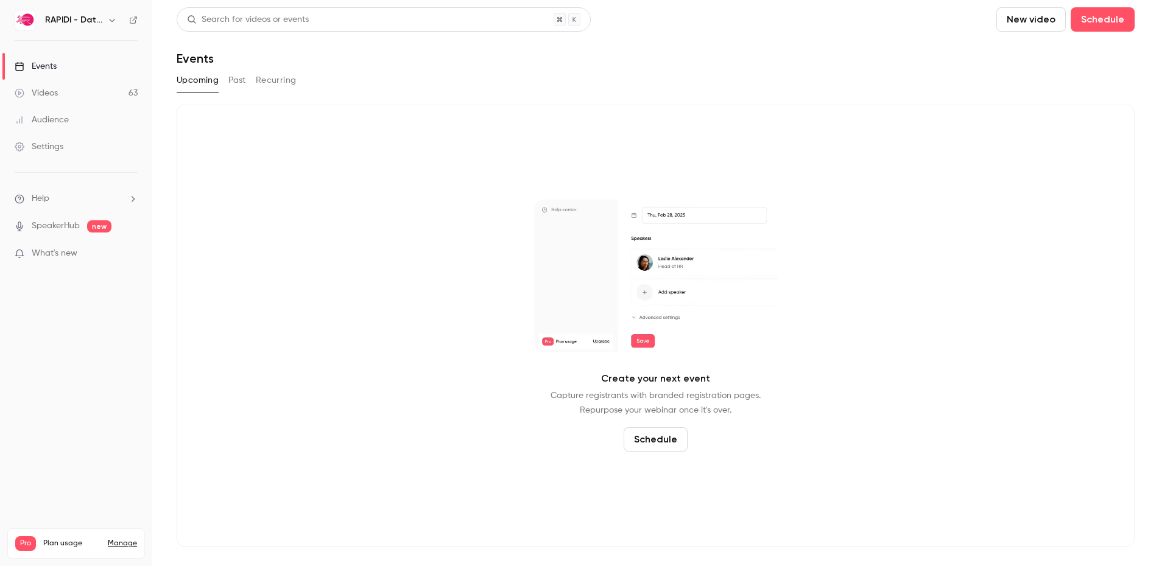
click at [49, 69] on div "Events" at bounding box center [36, 66] width 42 height 12
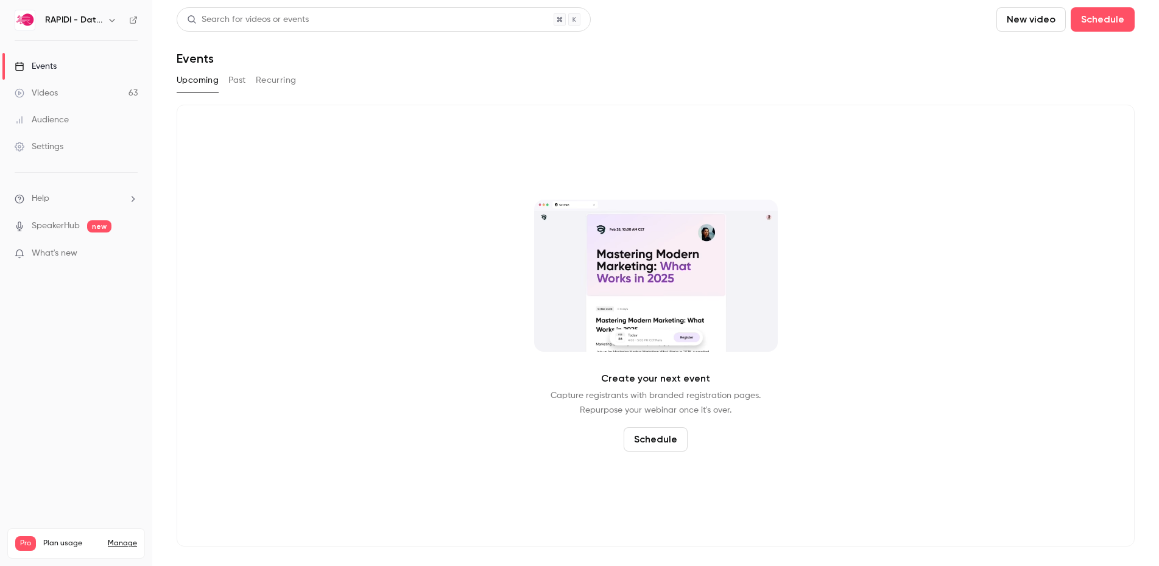
click at [236, 81] on button "Past" at bounding box center [237, 80] width 18 height 19
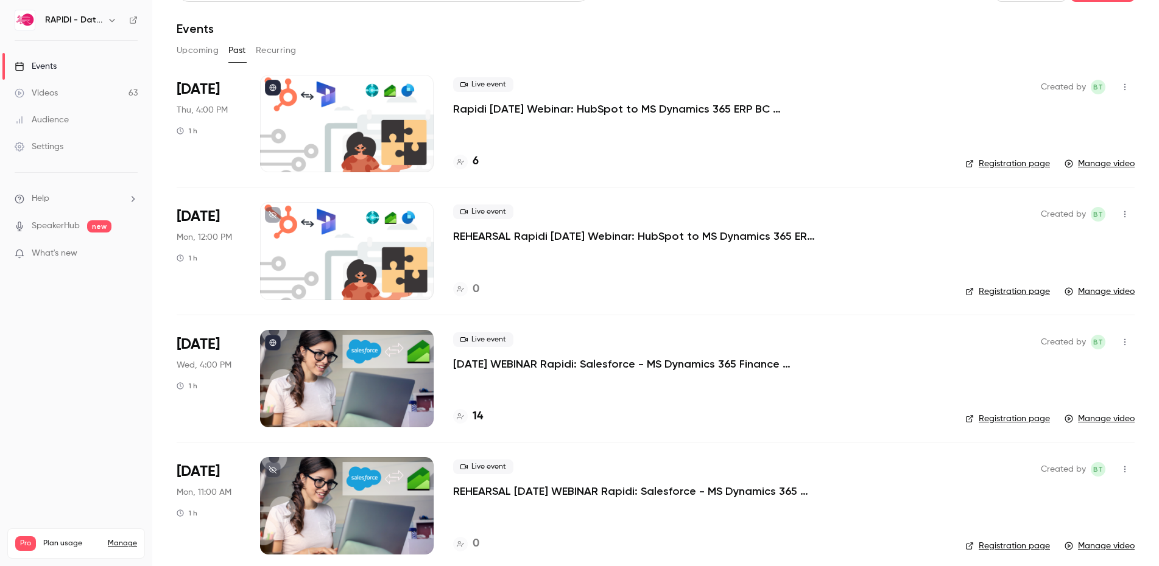
scroll to position [23, 0]
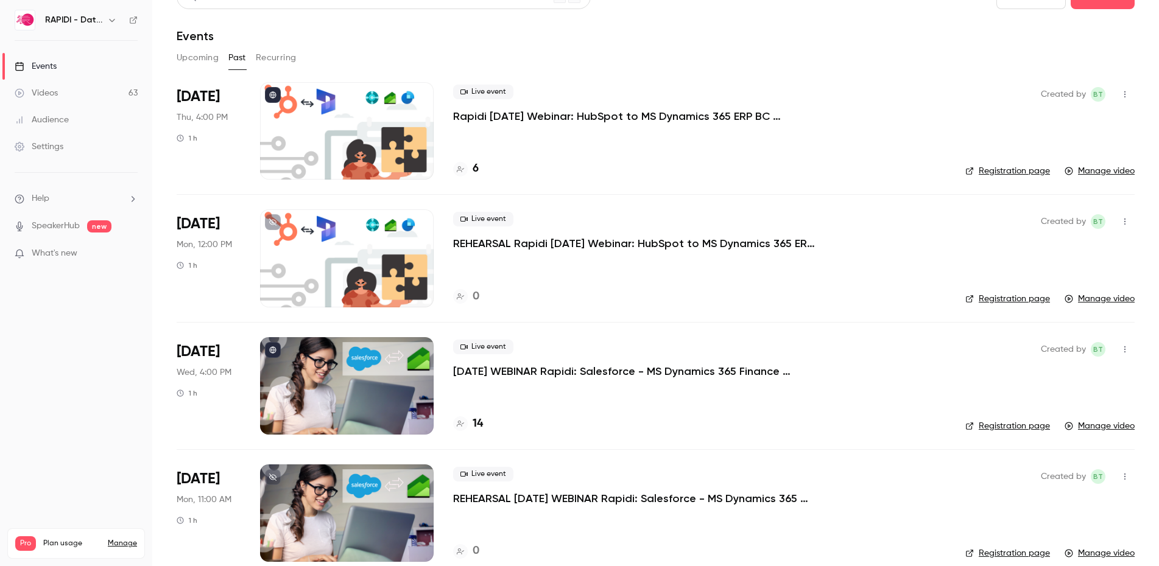
click at [384, 136] on div at bounding box center [347, 130] width 174 height 97
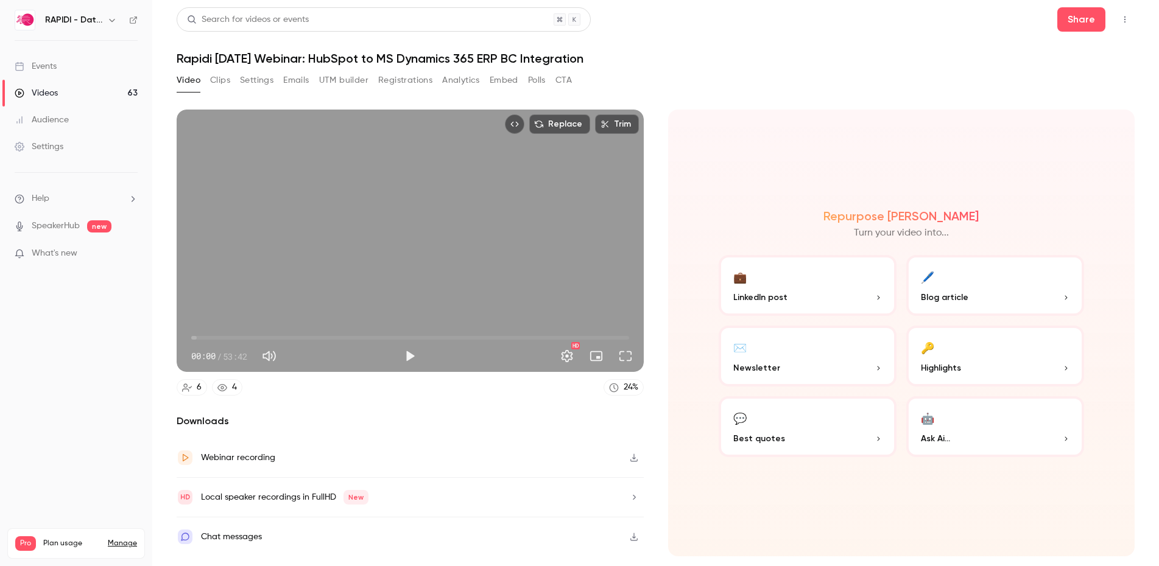
click at [417, 80] on button "Registrations" at bounding box center [405, 80] width 54 height 19
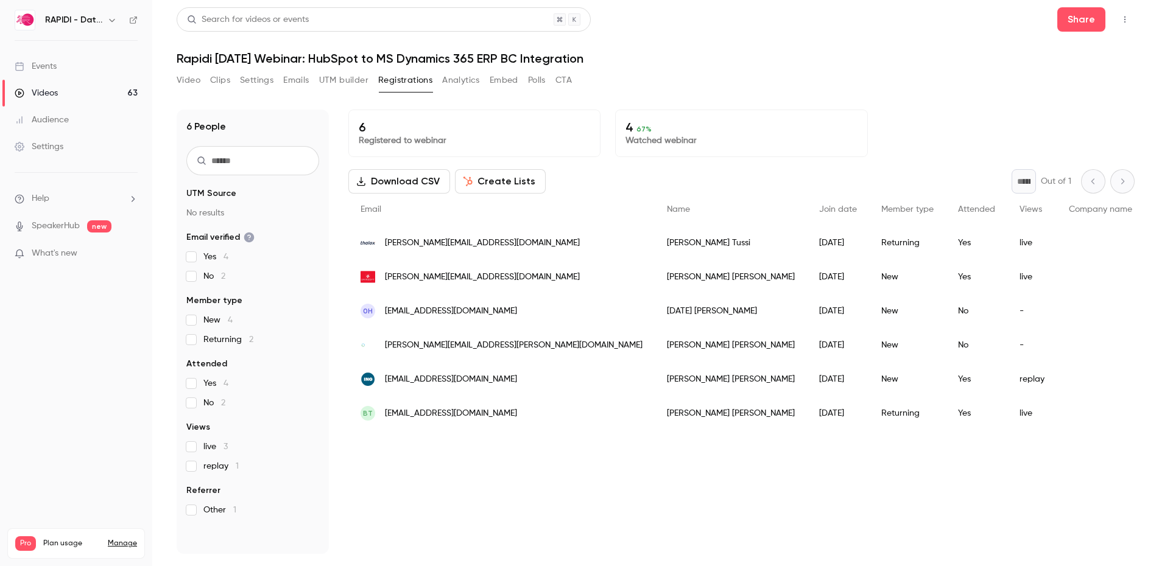
click at [69, 66] on link "Events" at bounding box center [76, 66] width 152 height 27
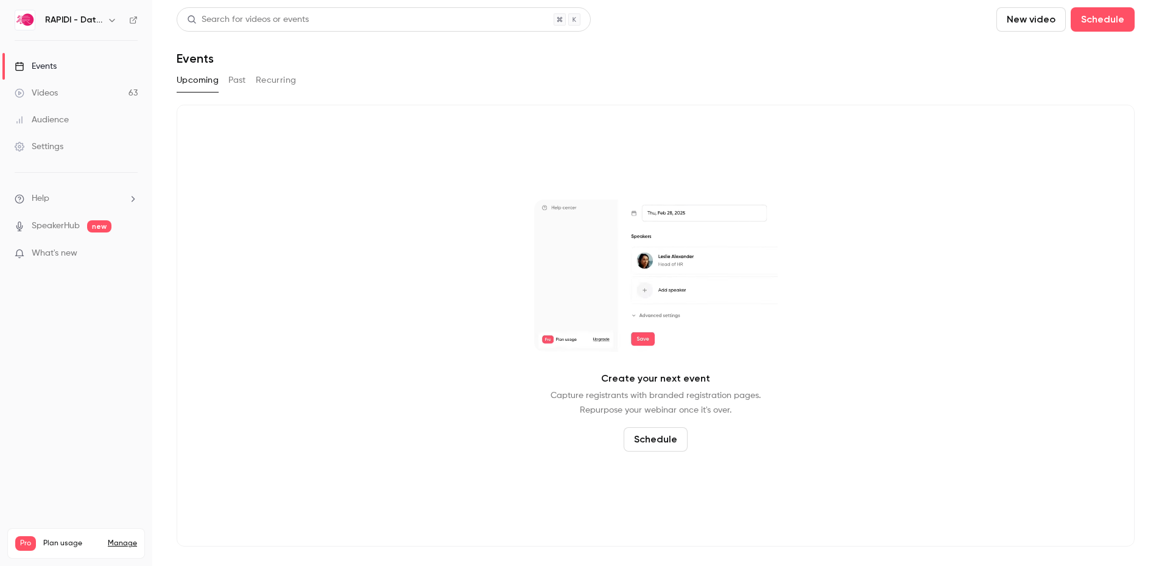
click at [69, 66] on link "Events" at bounding box center [76, 66] width 152 height 27
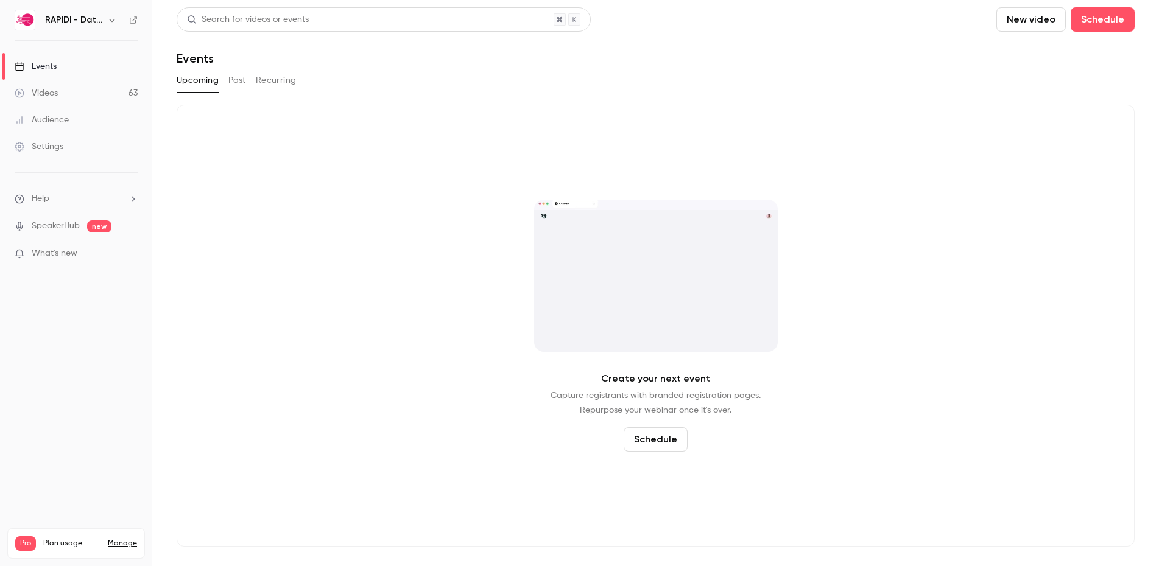
click at [228, 80] on button "Past" at bounding box center [237, 80] width 18 height 19
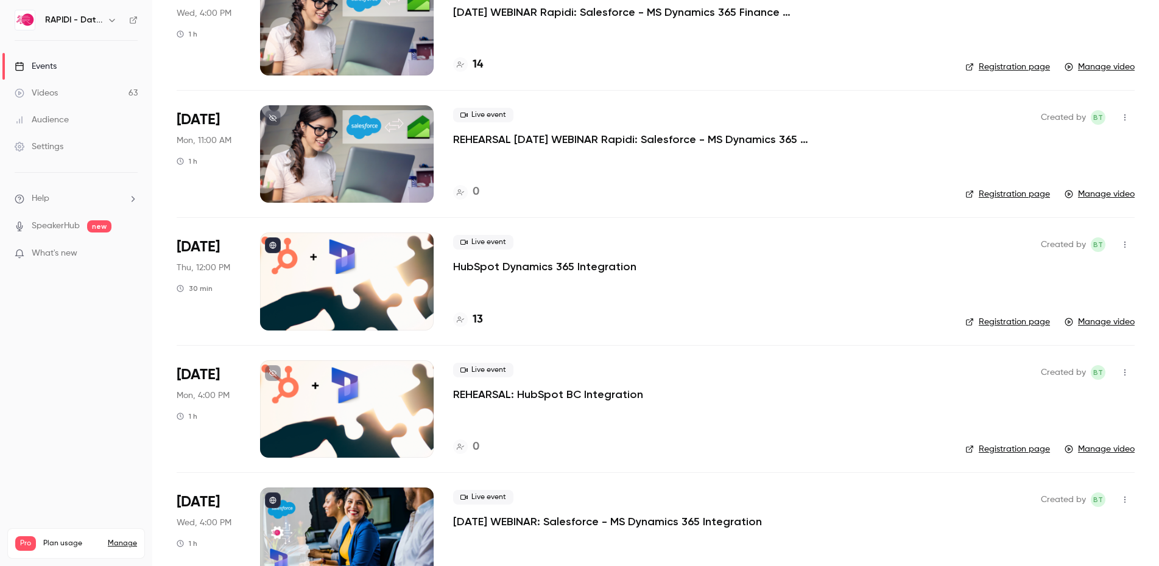
scroll to position [384, 0]
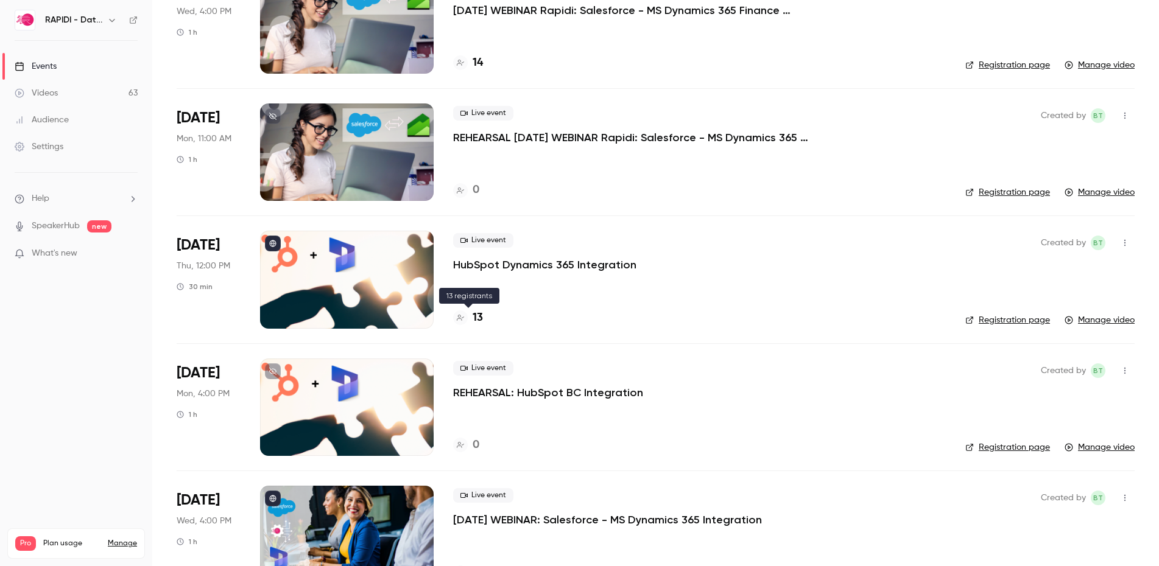
click at [479, 319] on h4 "13" at bounding box center [478, 318] width 10 height 16
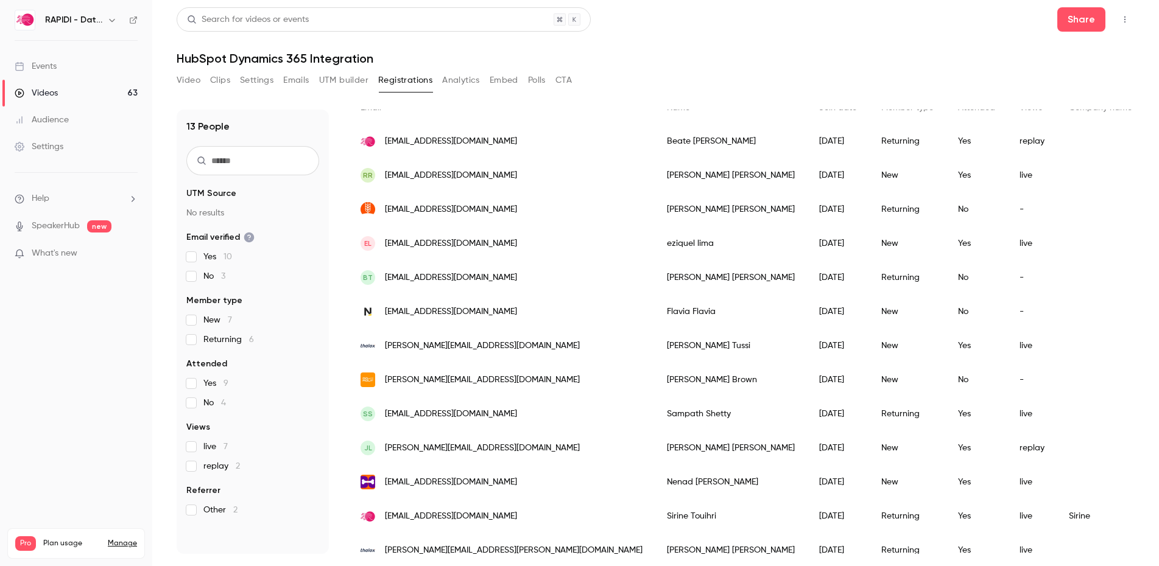
scroll to position [115, 0]
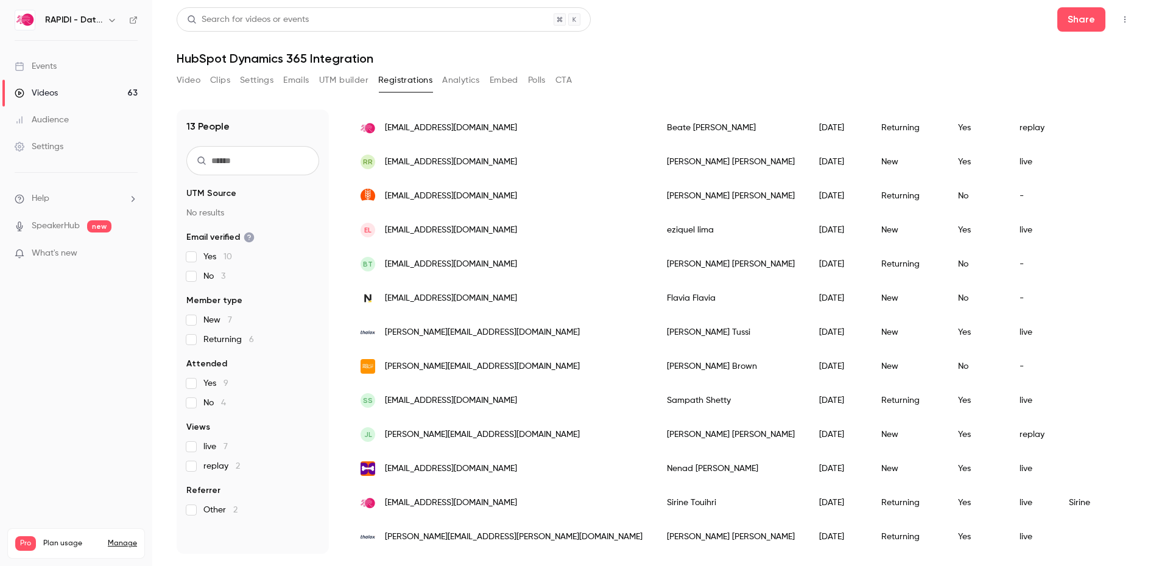
click at [193, 80] on button "Video" at bounding box center [189, 80] width 24 height 19
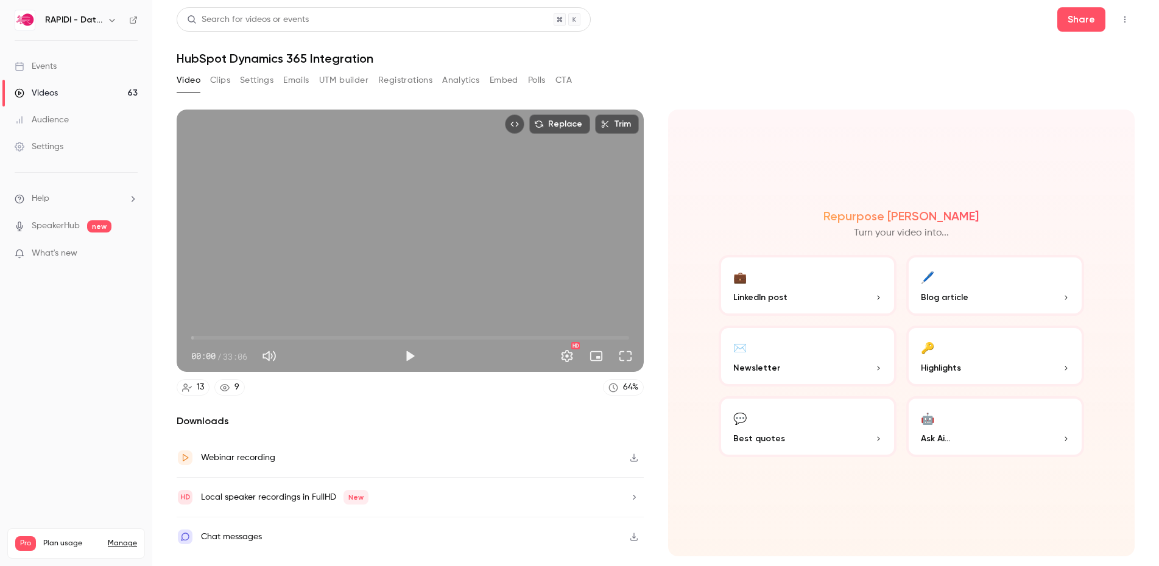
click at [420, 80] on button "Registrations" at bounding box center [405, 80] width 54 height 19
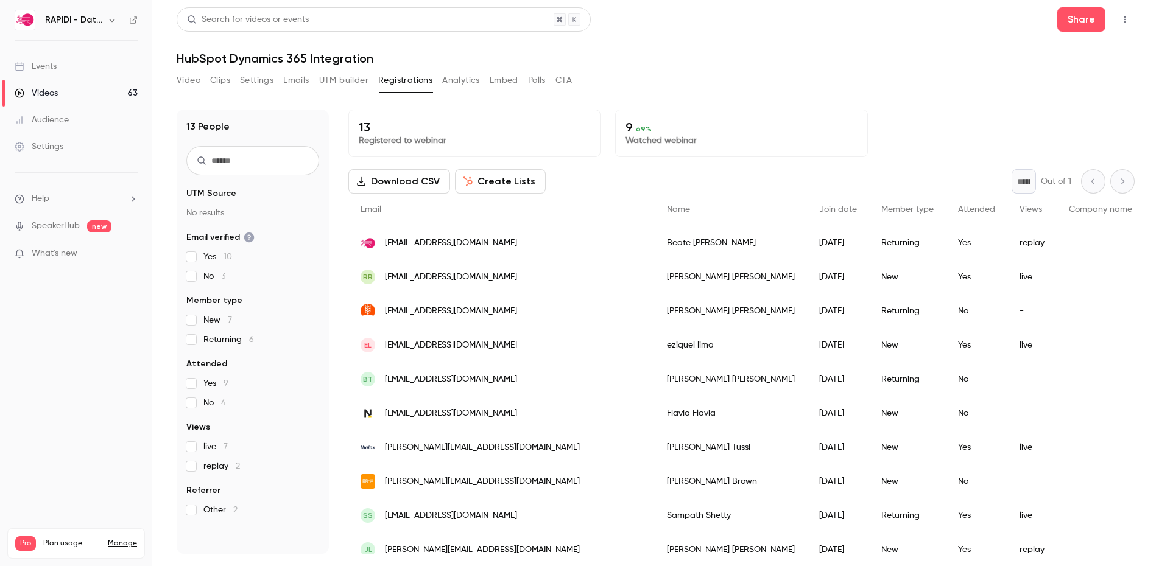
click at [58, 65] on link "Events" at bounding box center [76, 66] width 152 height 27
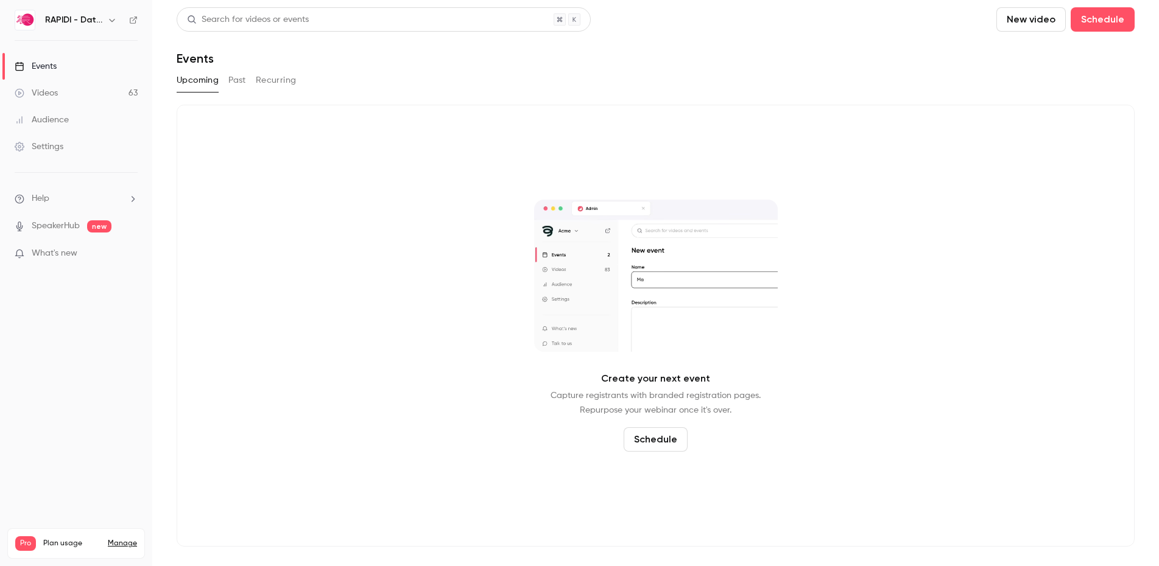
click at [236, 82] on button "Past" at bounding box center [237, 80] width 18 height 19
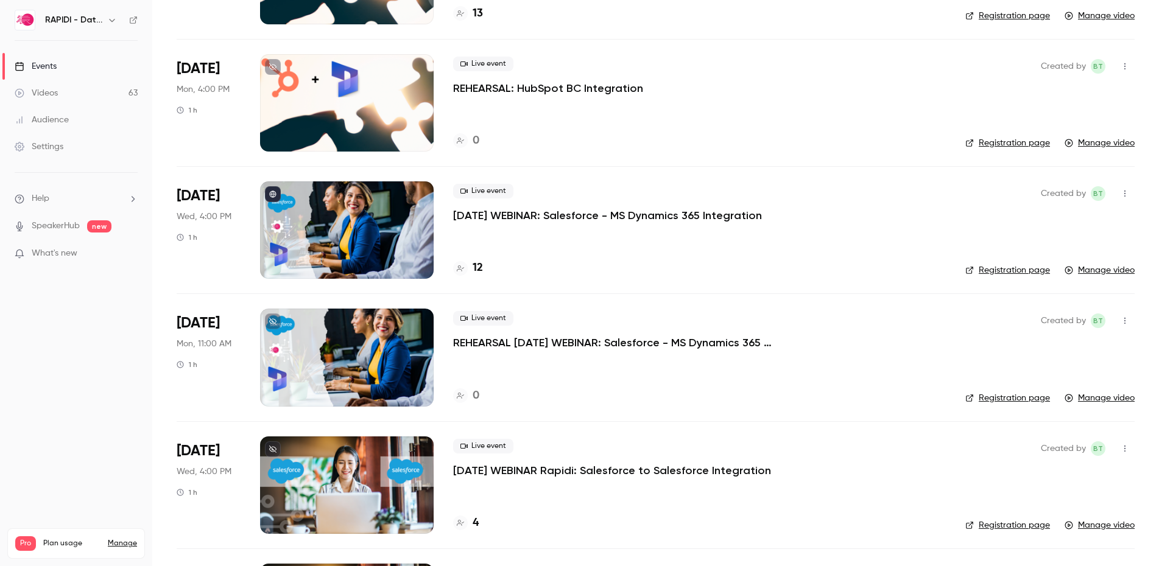
scroll to position [692, 0]
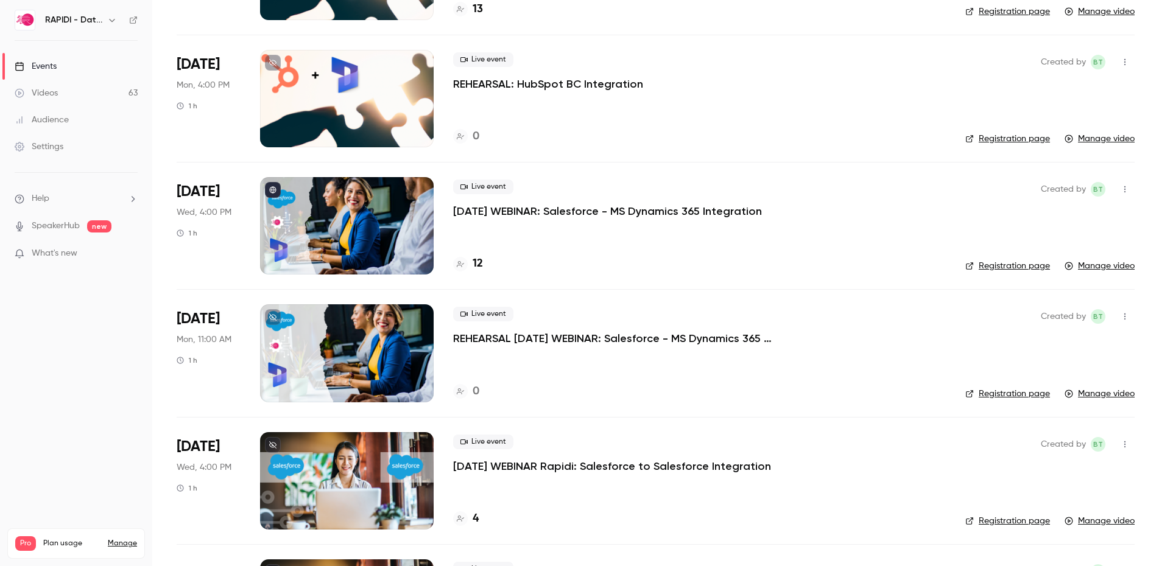
click at [478, 262] on h4 "12" at bounding box center [478, 264] width 10 height 16
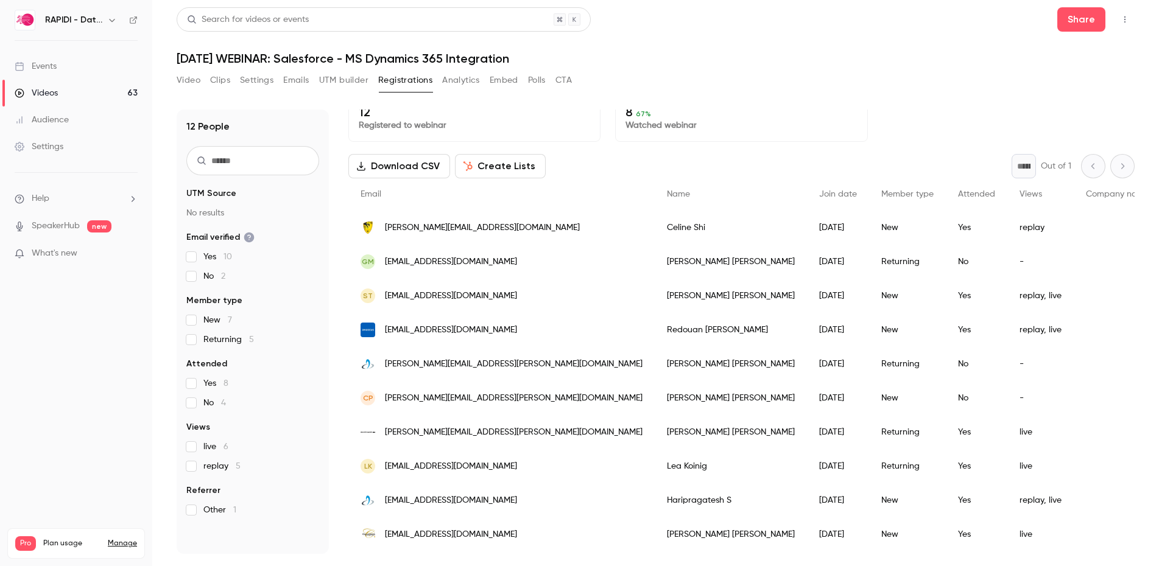
scroll to position [16, 0]
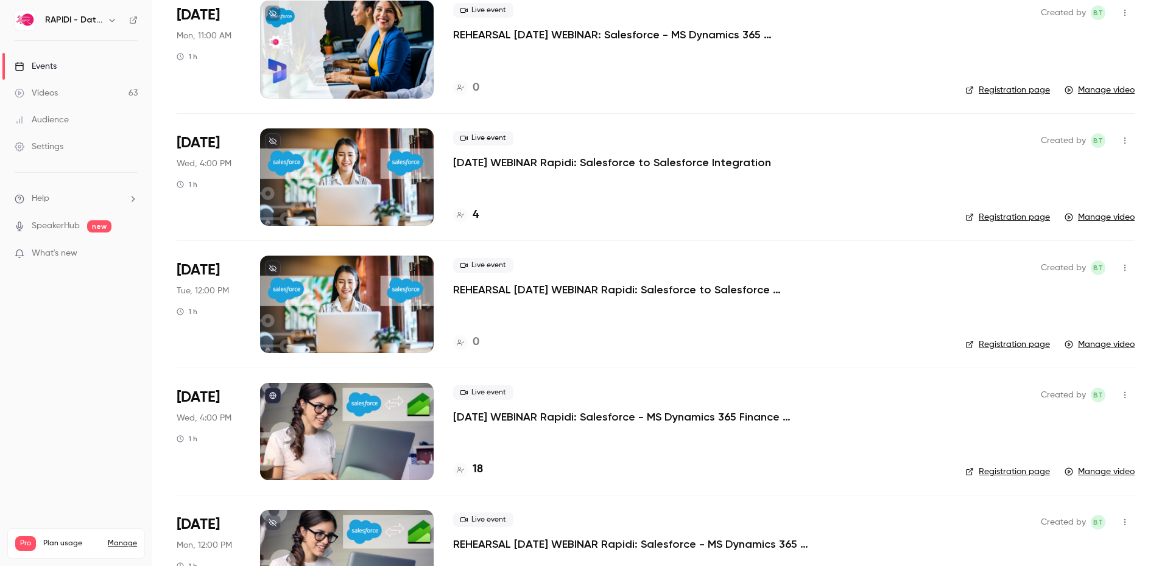
scroll to position [1002, 0]
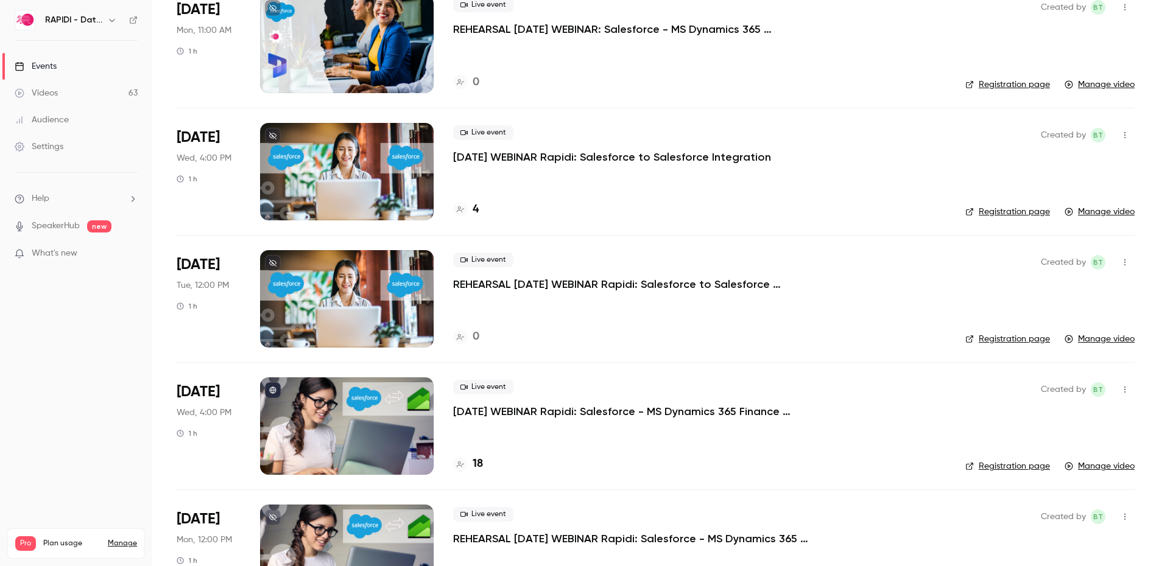
click at [474, 210] on h4 "4" at bounding box center [476, 210] width 6 height 16
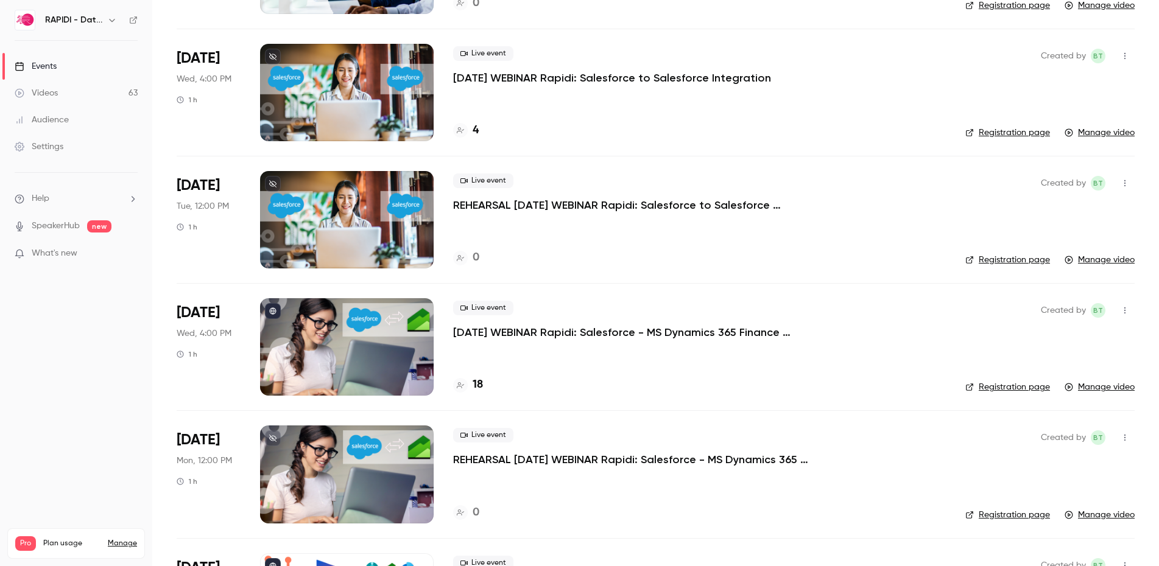
scroll to position [1169, 0]
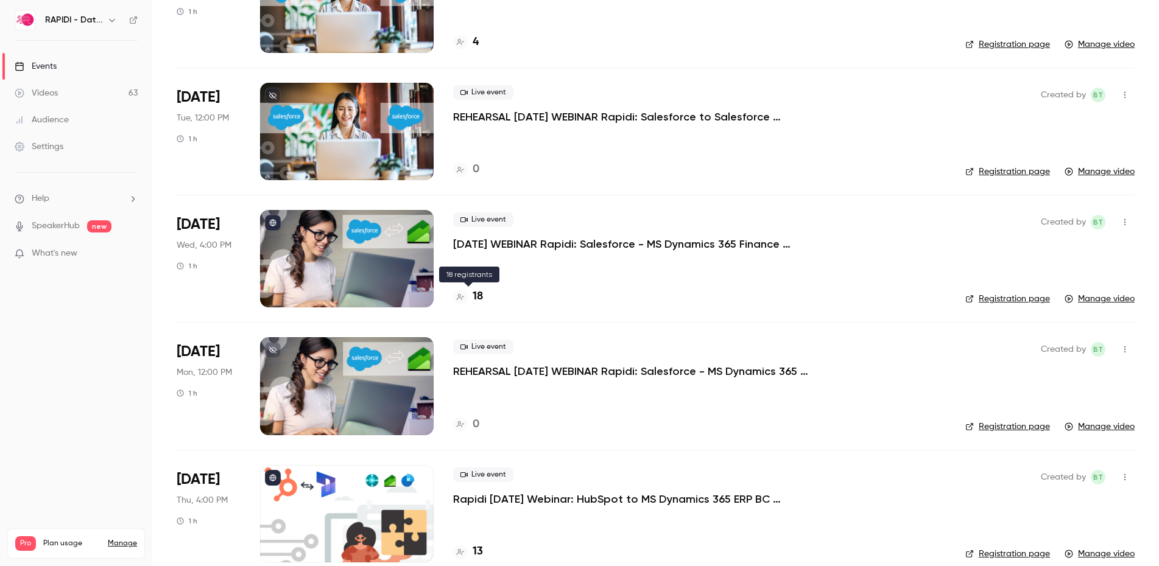
click at [478, 298] on h4 "18" at bounding box center [478, 297] width 10 height 16
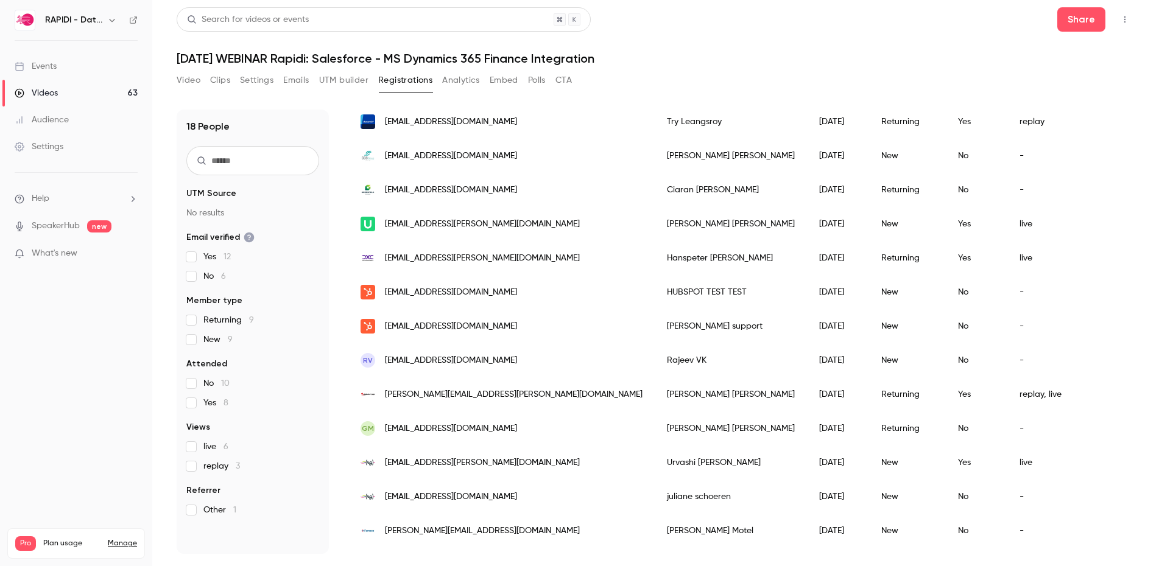
scroll to position [286, 0]
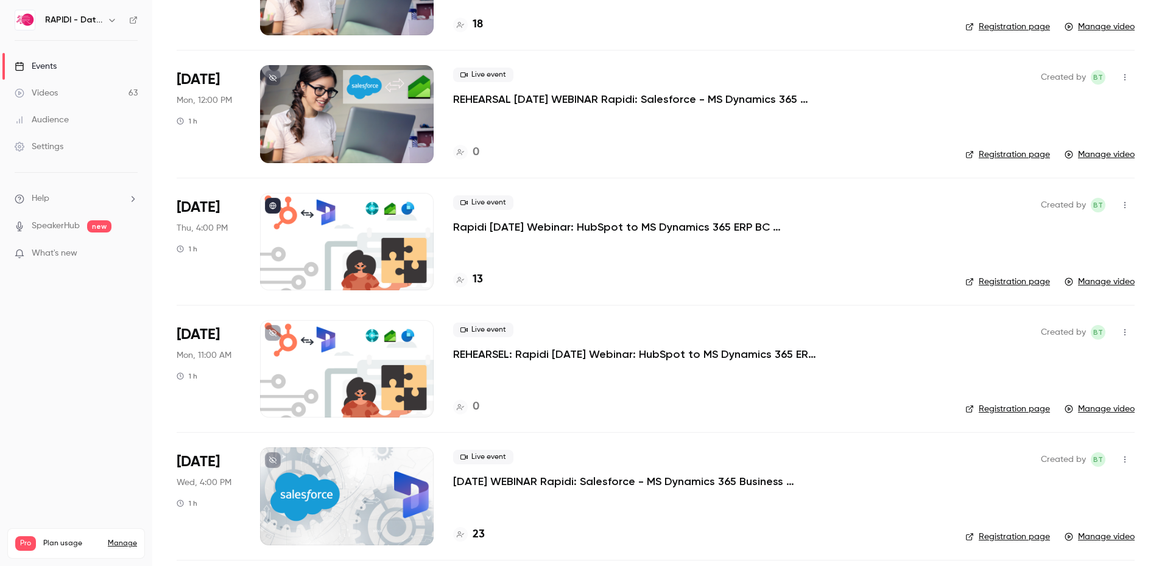
scroll to position [1573, 0]
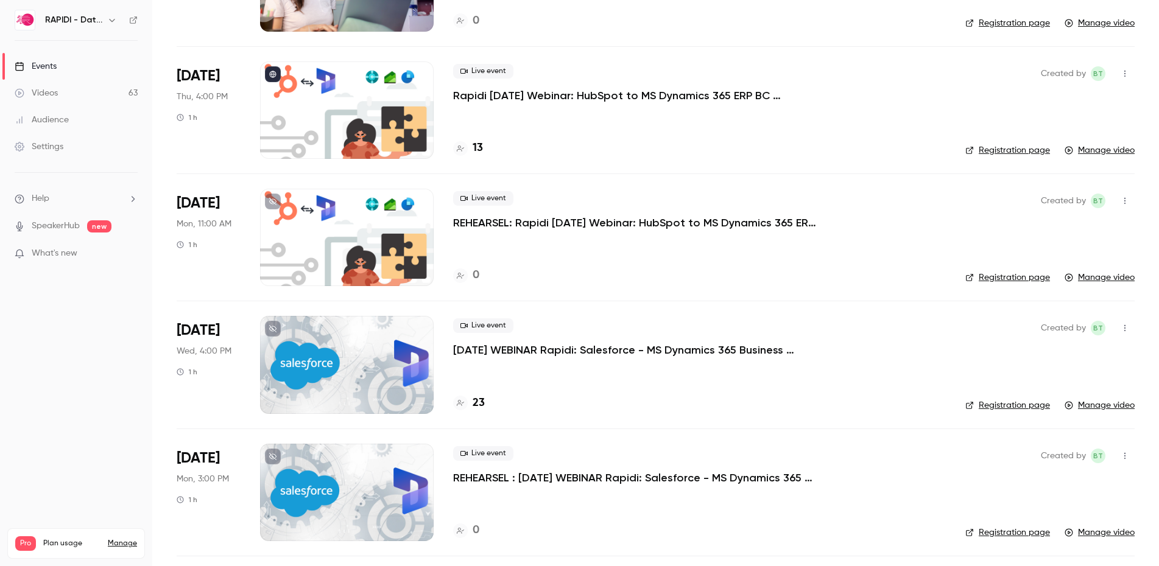
click at [475, 150] on h4 "13" at bounding box center [478, 148] width 10 height 16
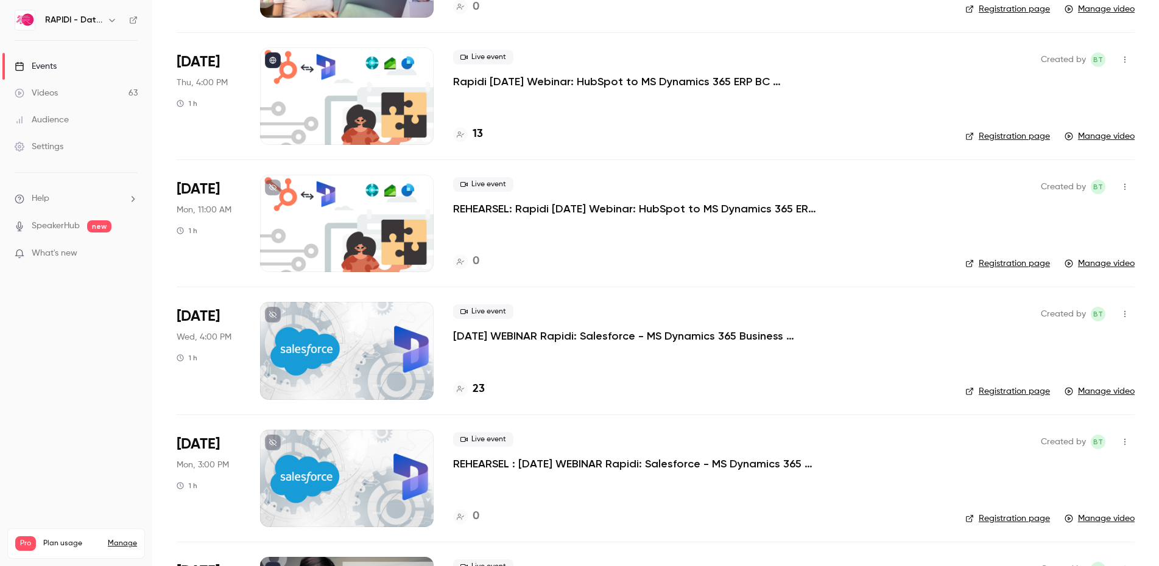
scroll to position [1591, 0]
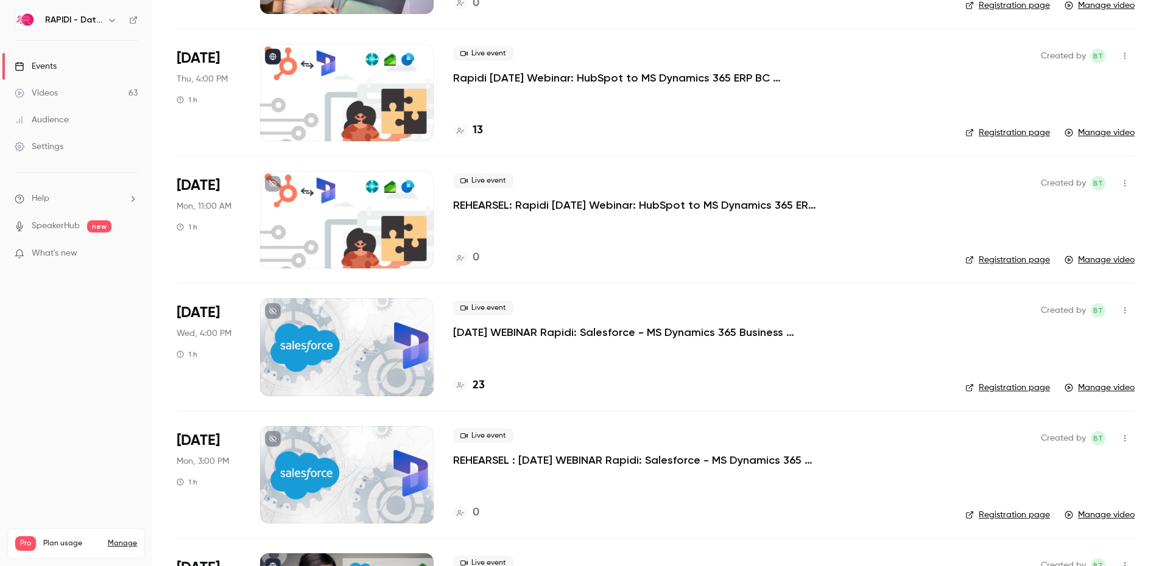
click at [482, 387] on h4 "23" at bounding box center [479, 386] width 12 height 16
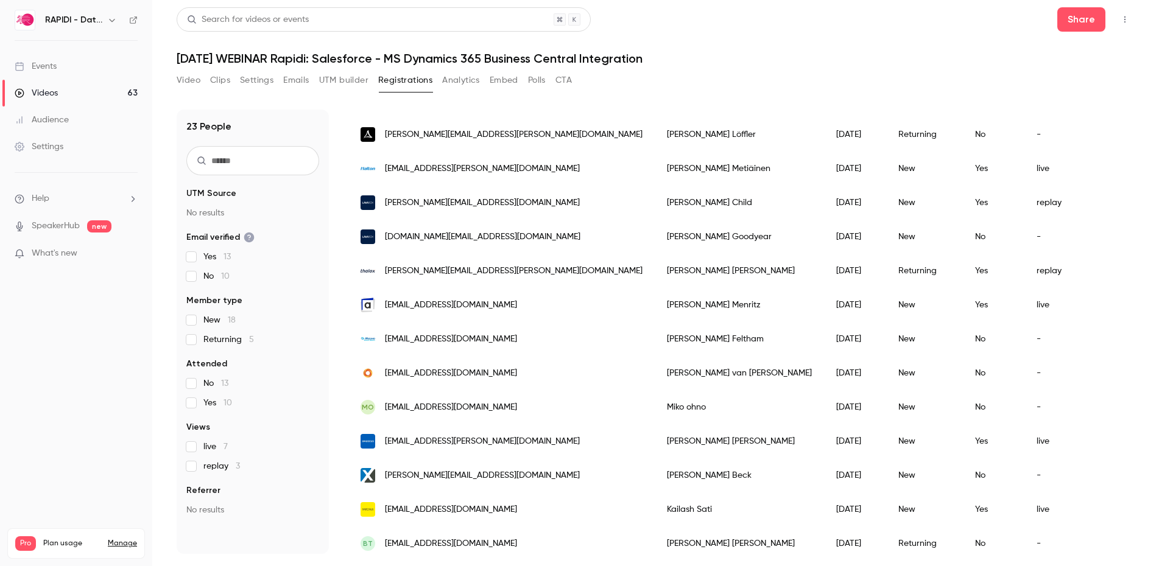
scroll to position [456, 0]
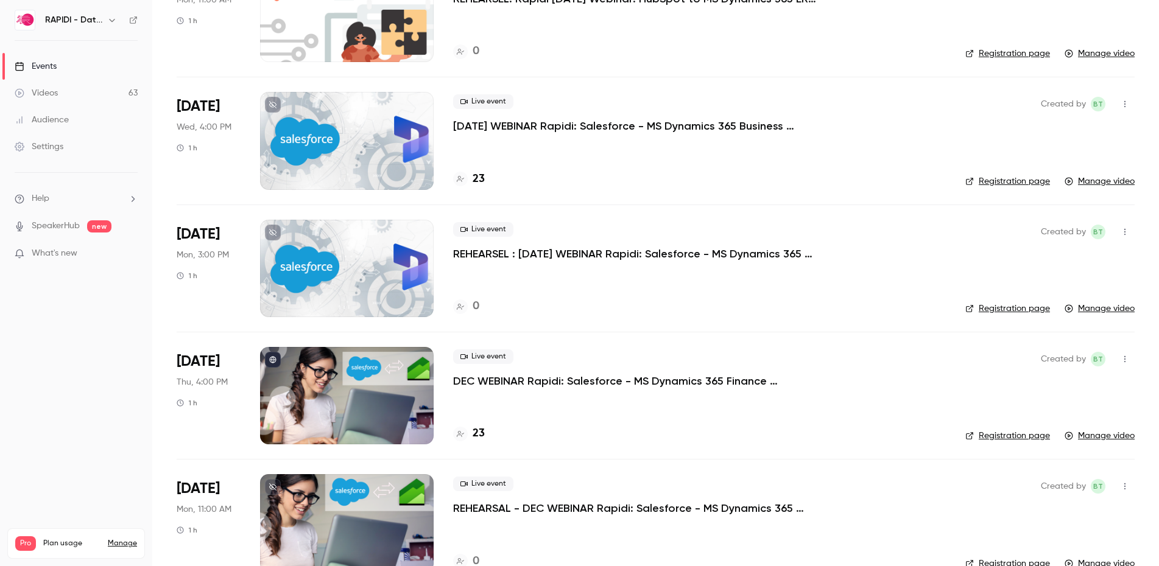
scroll to position [1801, 0]
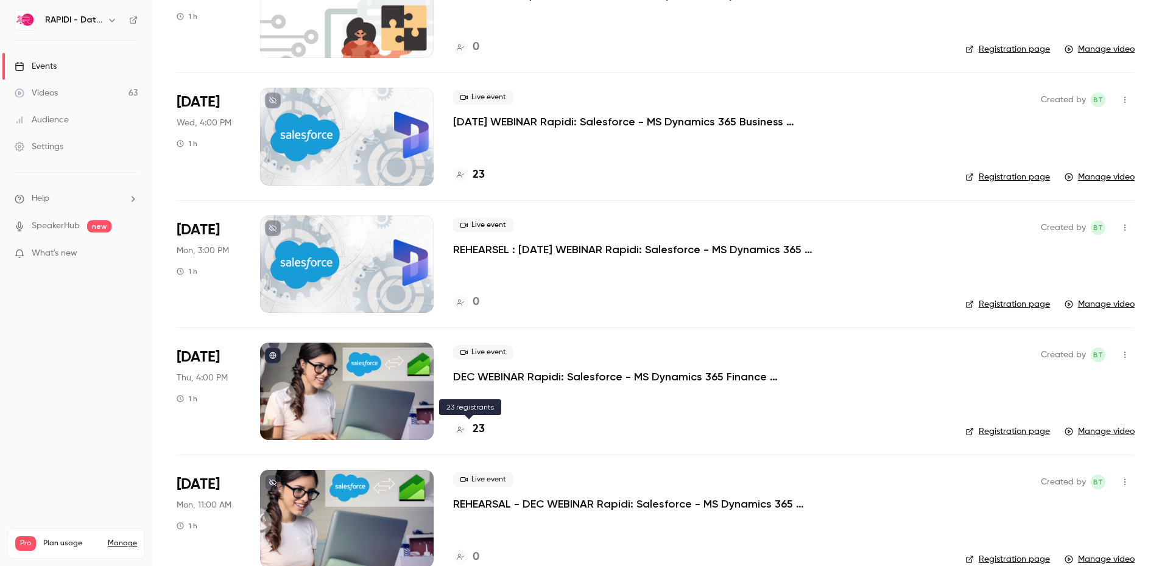
click at [478, 432] on h4 "23" at bounding box center [479, 429] width 12 height 16
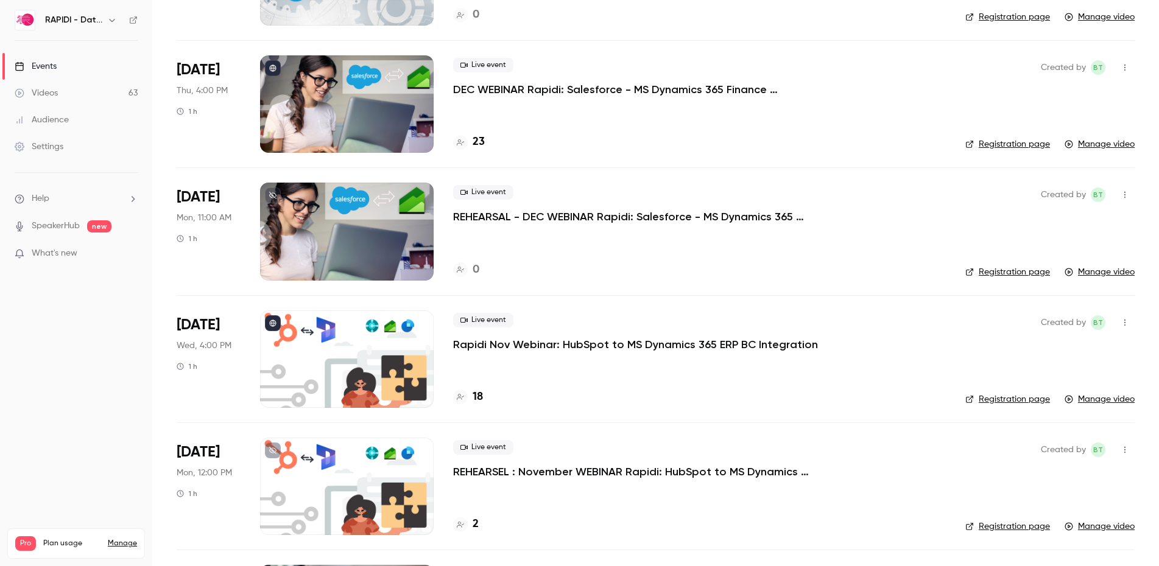
scroll to position [2098, 0]
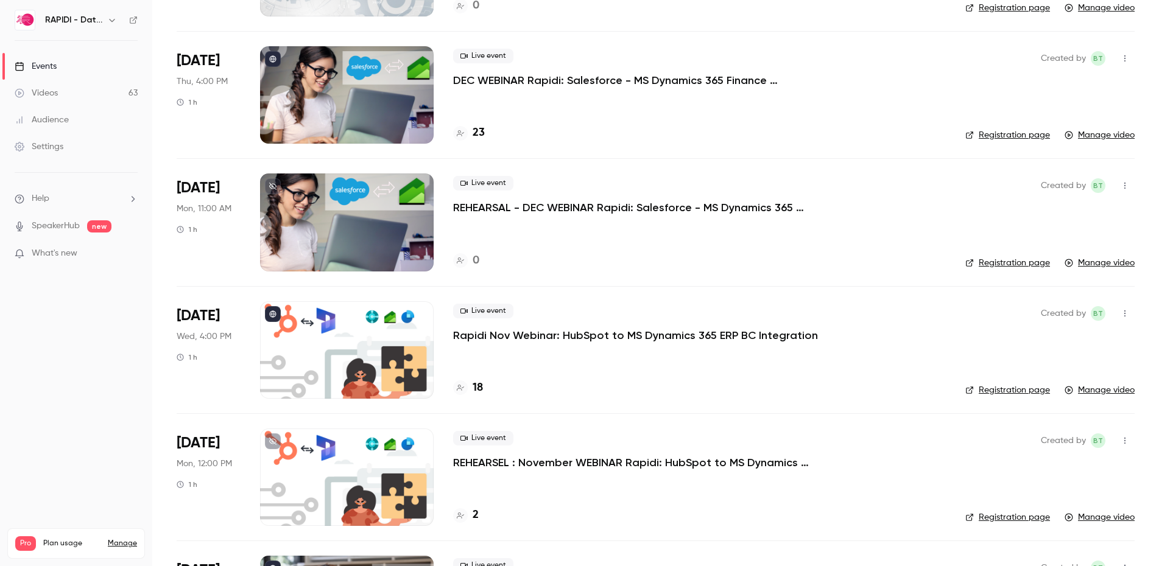
click at [477, 386] on h4 "18" at bounding box center [478, 388] width 10 height 16
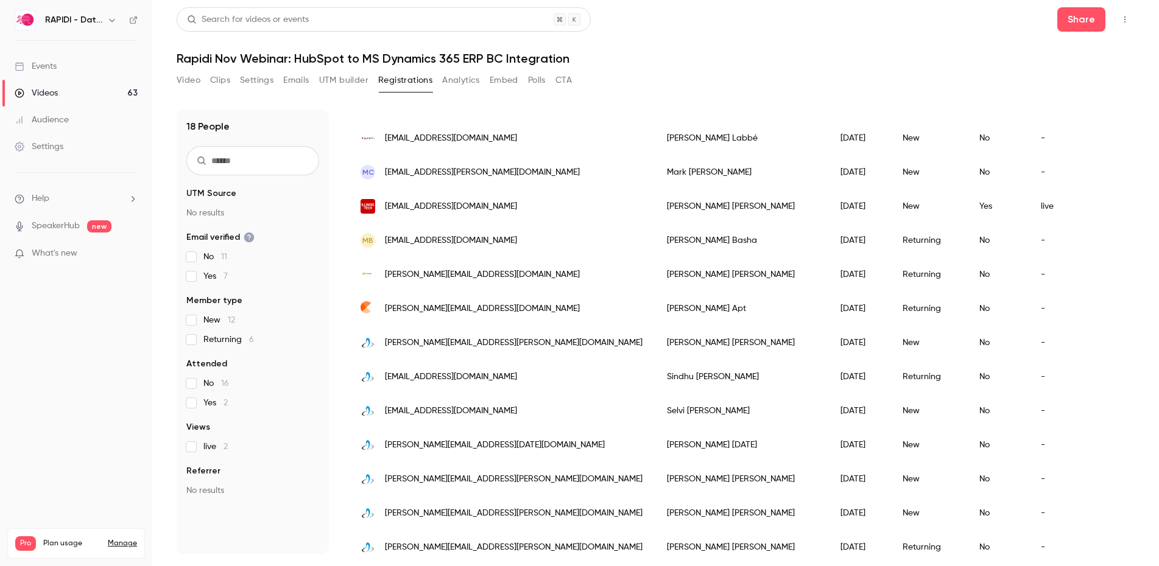
scroll to position [286, 0]
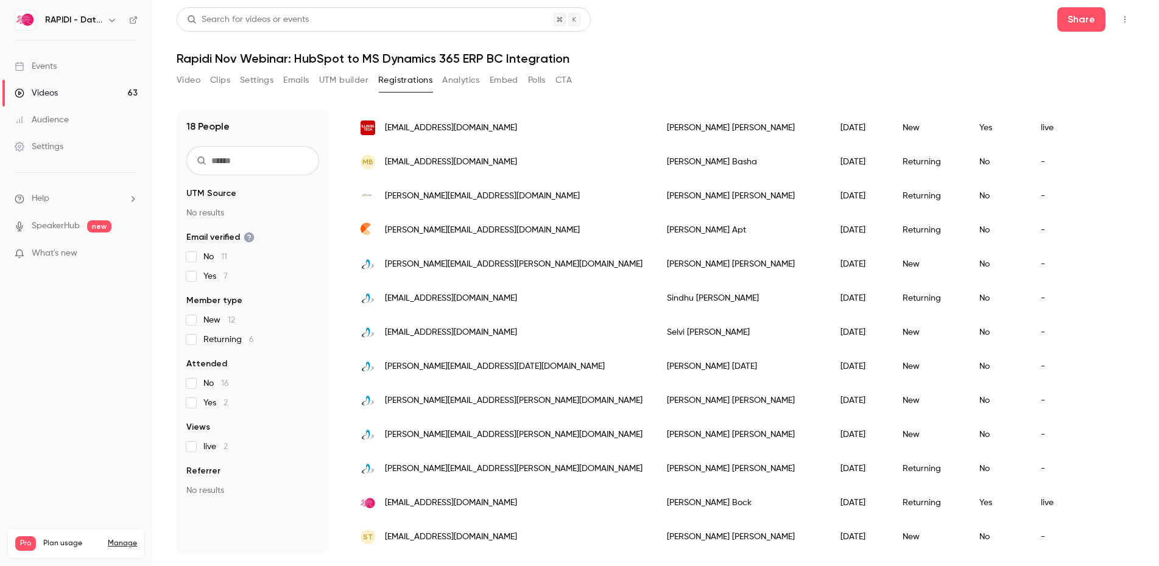
click at [58, 68] on link "Events" at bounding box center [76, 66] width 152 height 27
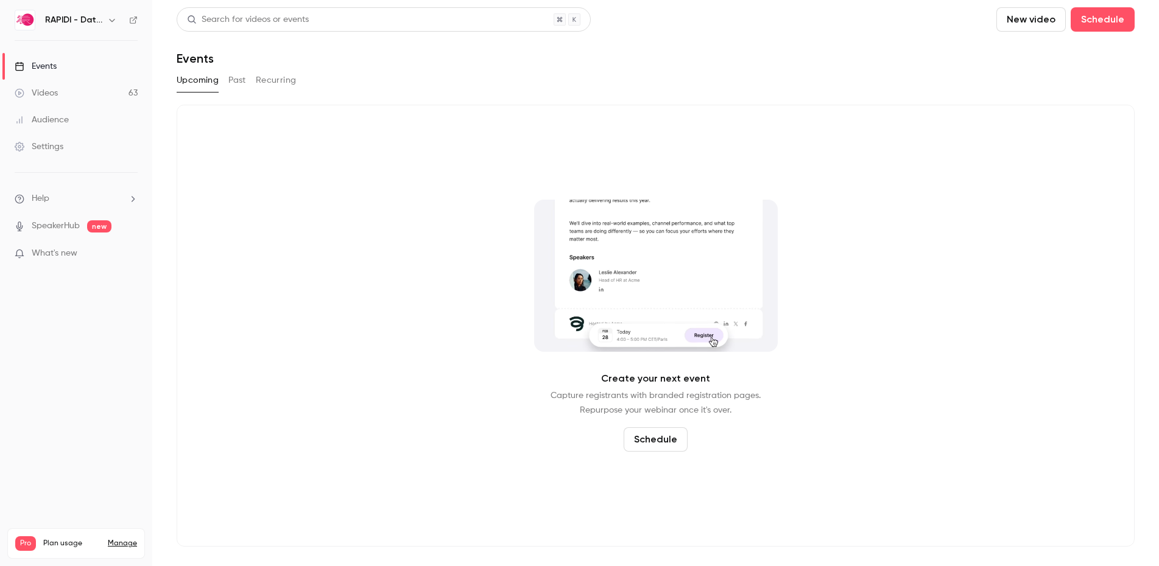
click at [234, 80] on button "Past" at bounding box center [237, 80] width 18 height 19
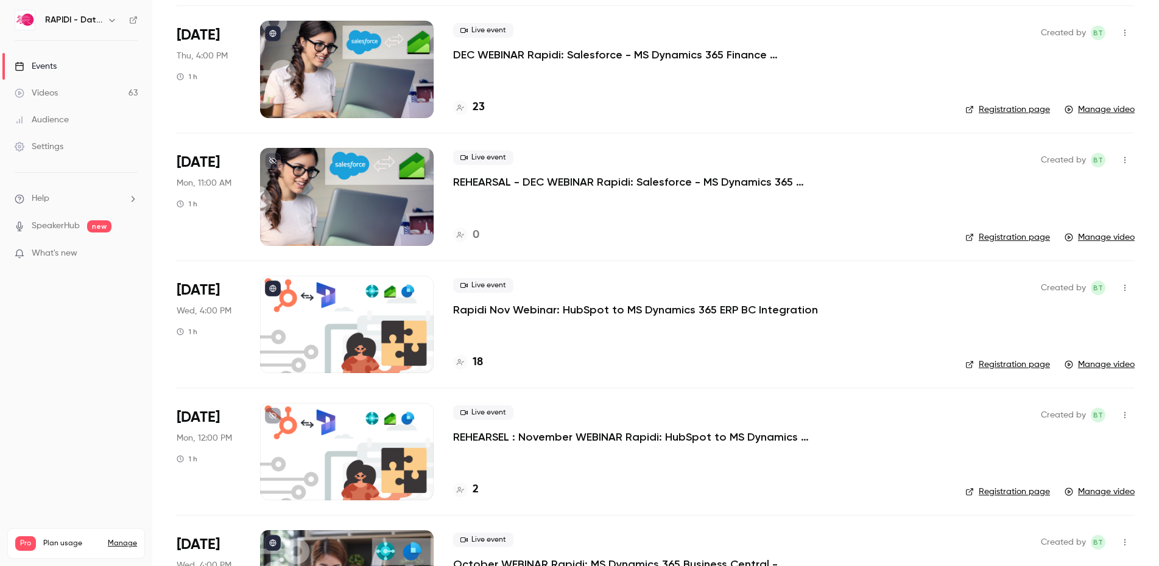
scroll to position [2131, 0]
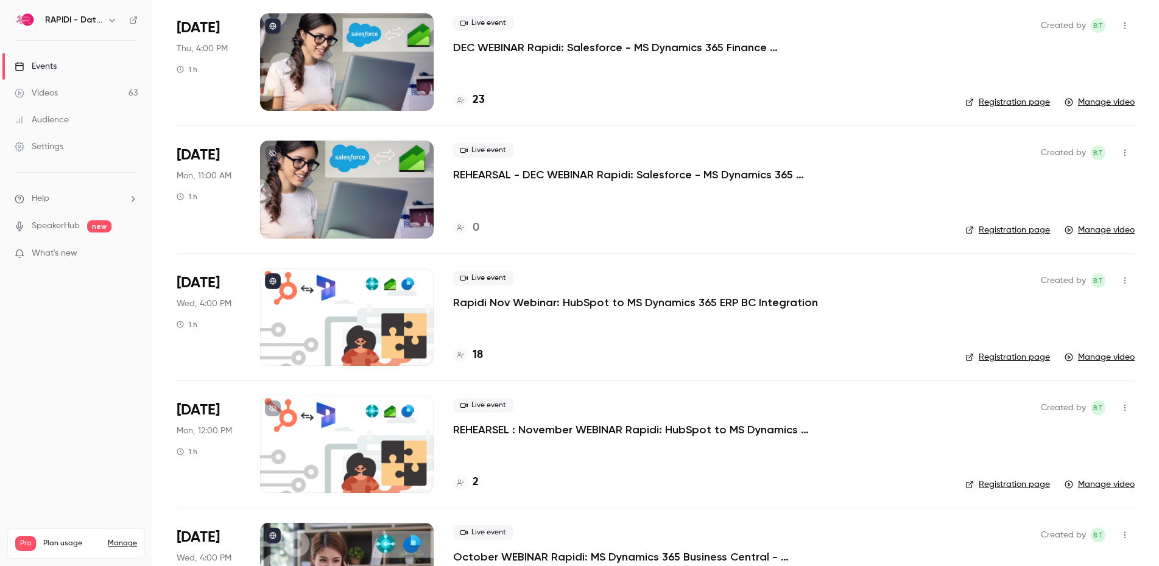
click at [348, 323] on div at bounding box center [347, 317] width 174 height 97
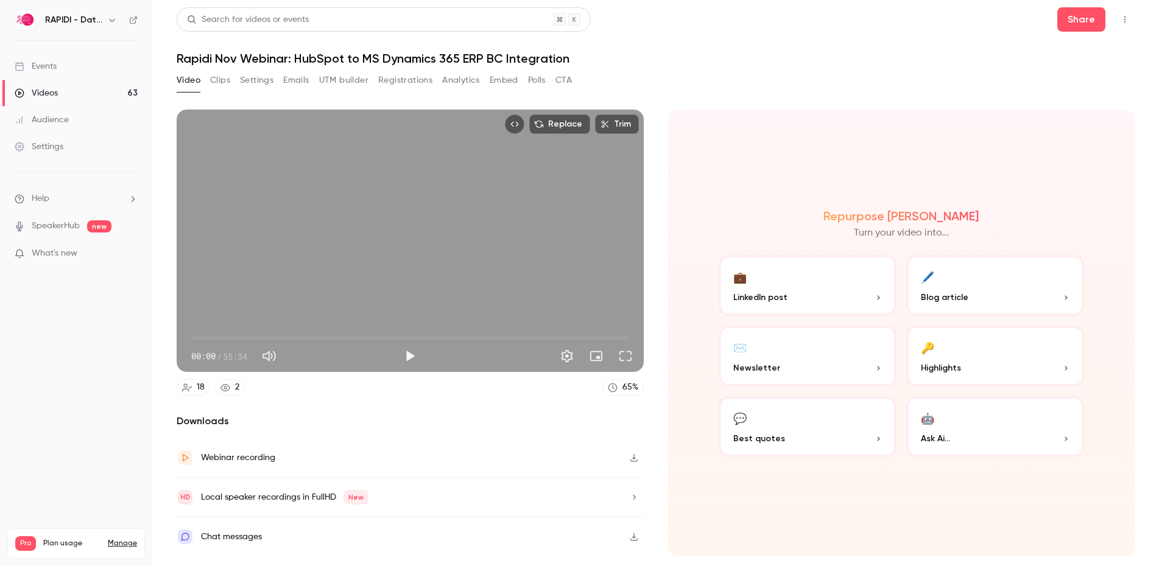
click at [397, 81] on button "Registrations" at bounding box center [405, 80] width 54 height 19
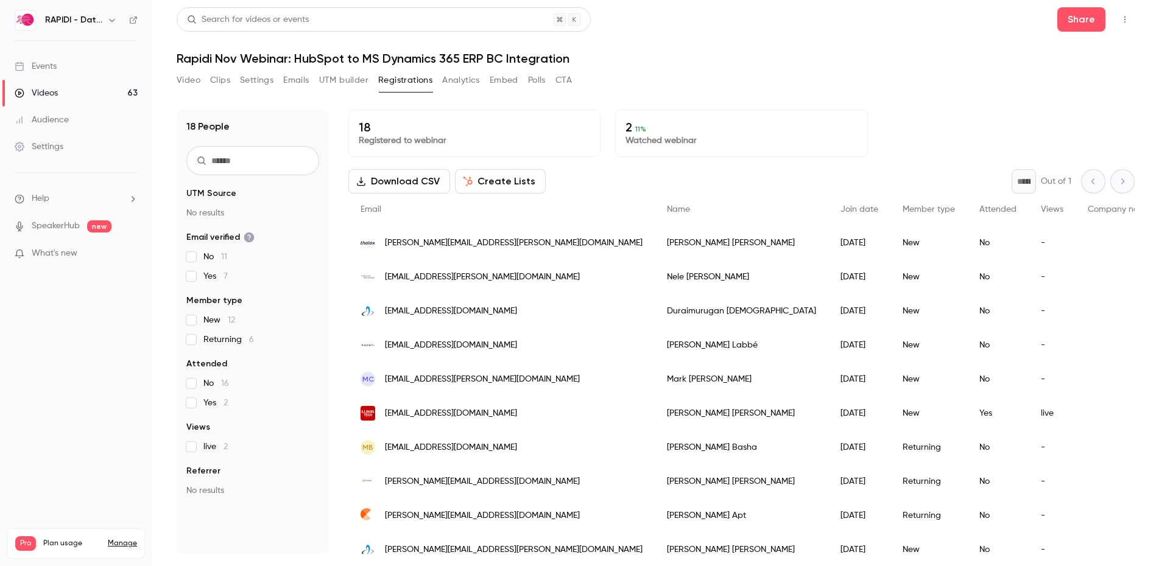
click at [57, 69] on link "Events" at bounding box center [76, 66] width 152 height 27
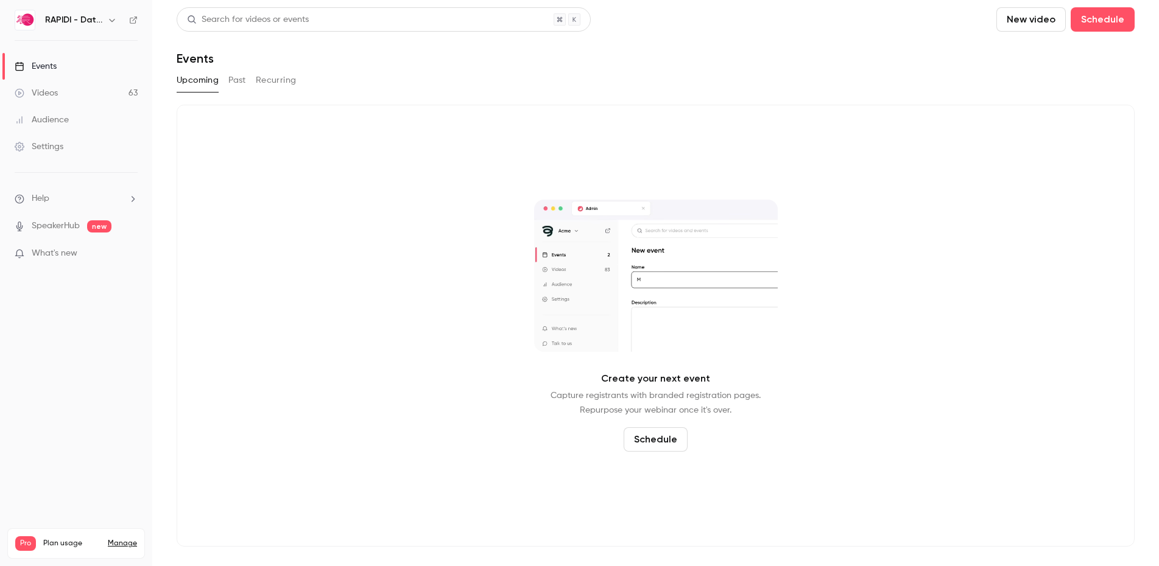
click at [244, 83] on button "Past" at bounding box center [237, 80] width 18 height 19
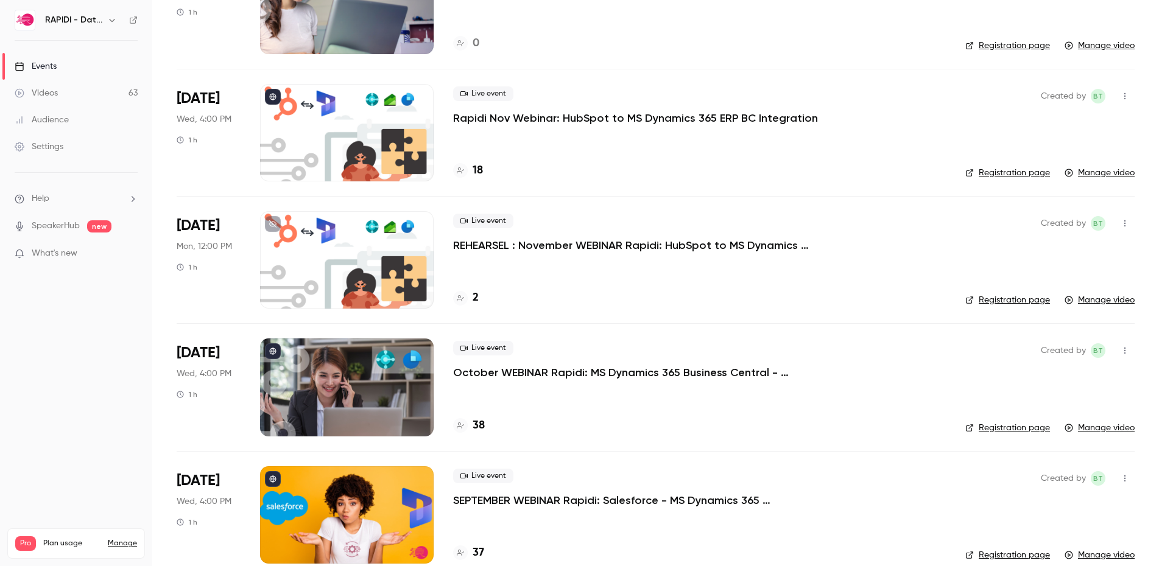
scroll to position [2320, 0]
